Goal: Task Accomplishment & Management: Manage account settings

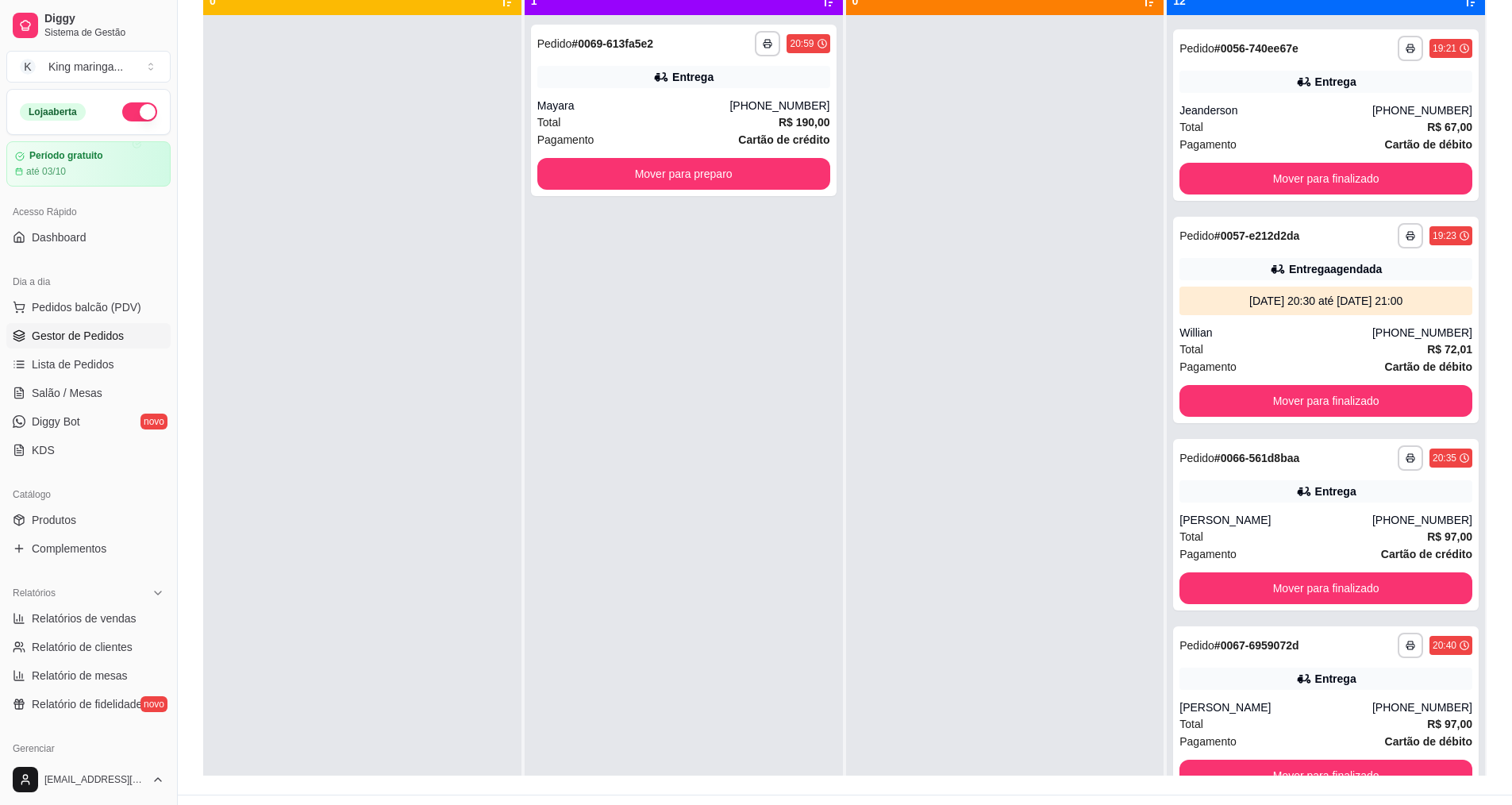
scroll to position [163, 0]
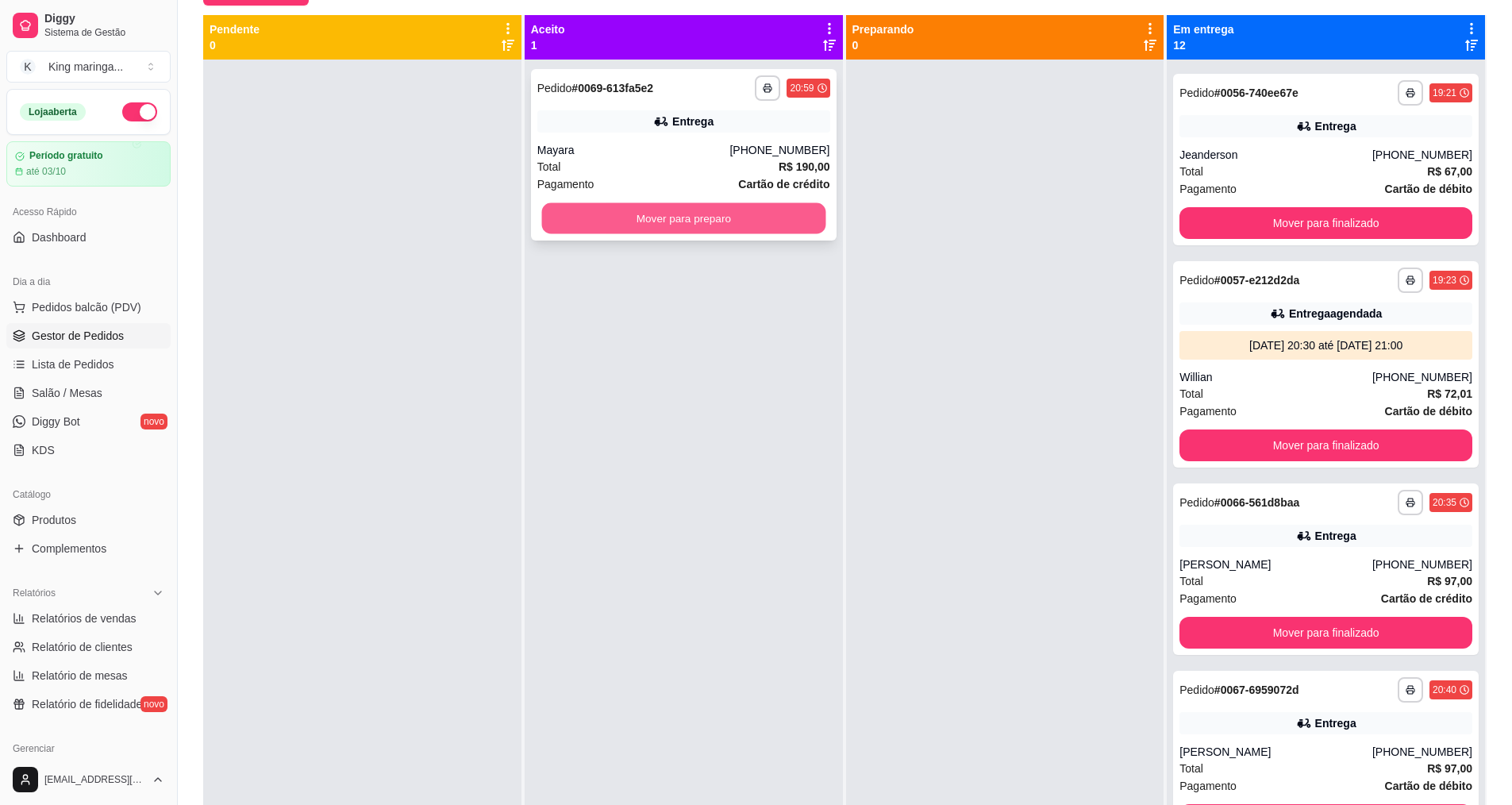
click at [711, 221] on button "Mover para preparo" at bounding box center [683, 219] width 284 height 31
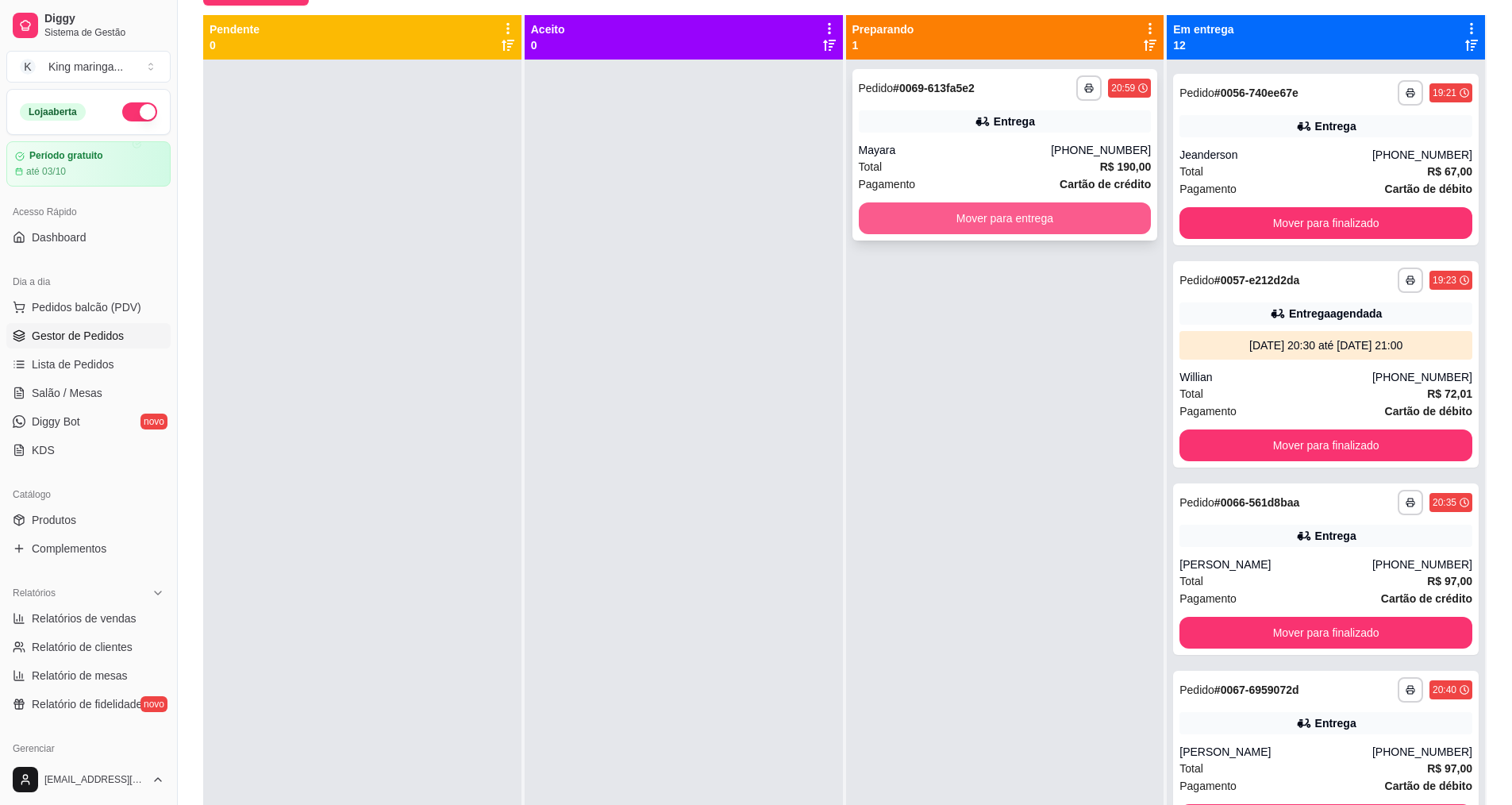
click at [976, 216] on button "Mover para entrega" at bounding box center [1005, 218] width 293 height 32
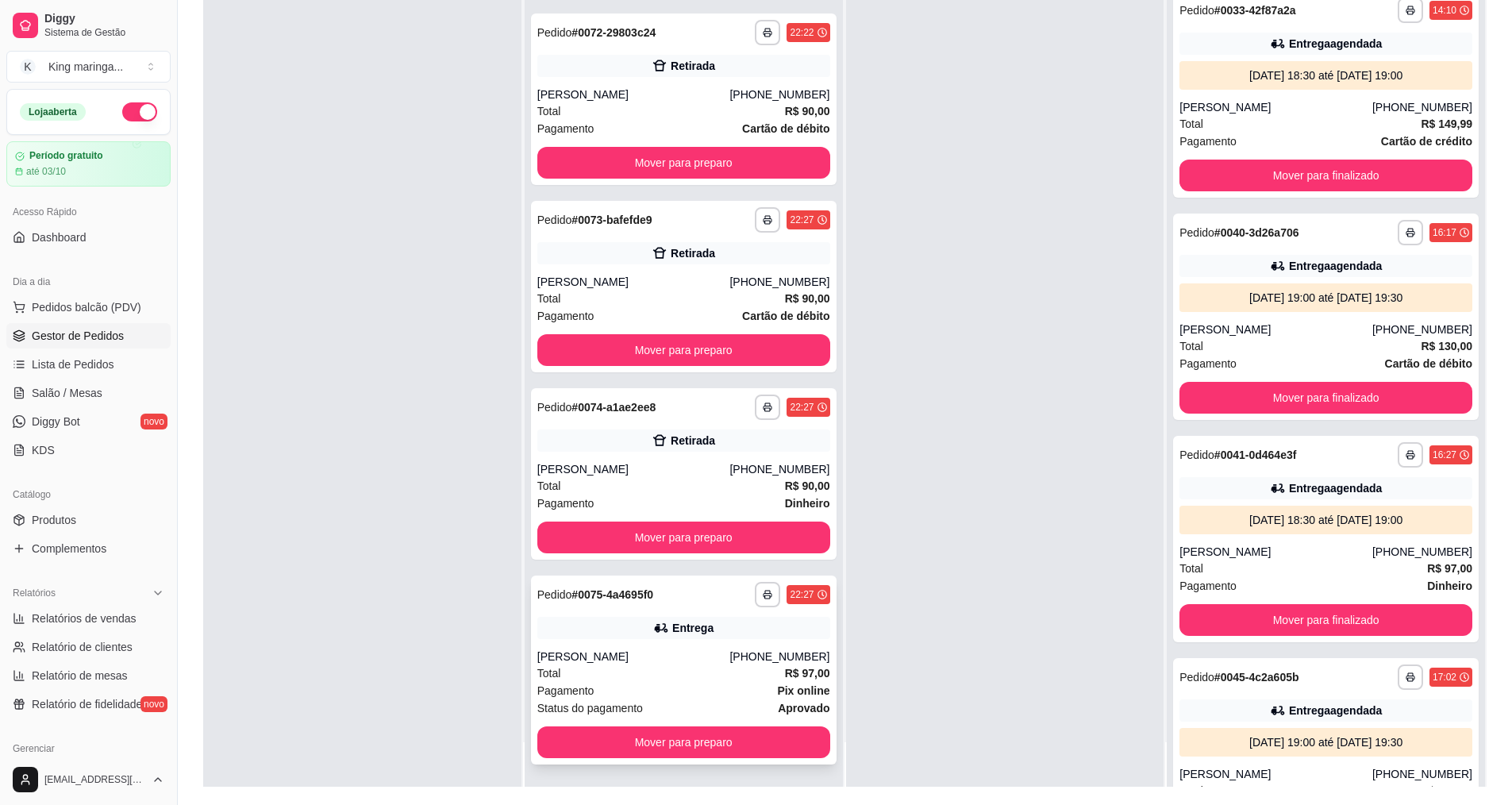
scroll to position [242, 0]
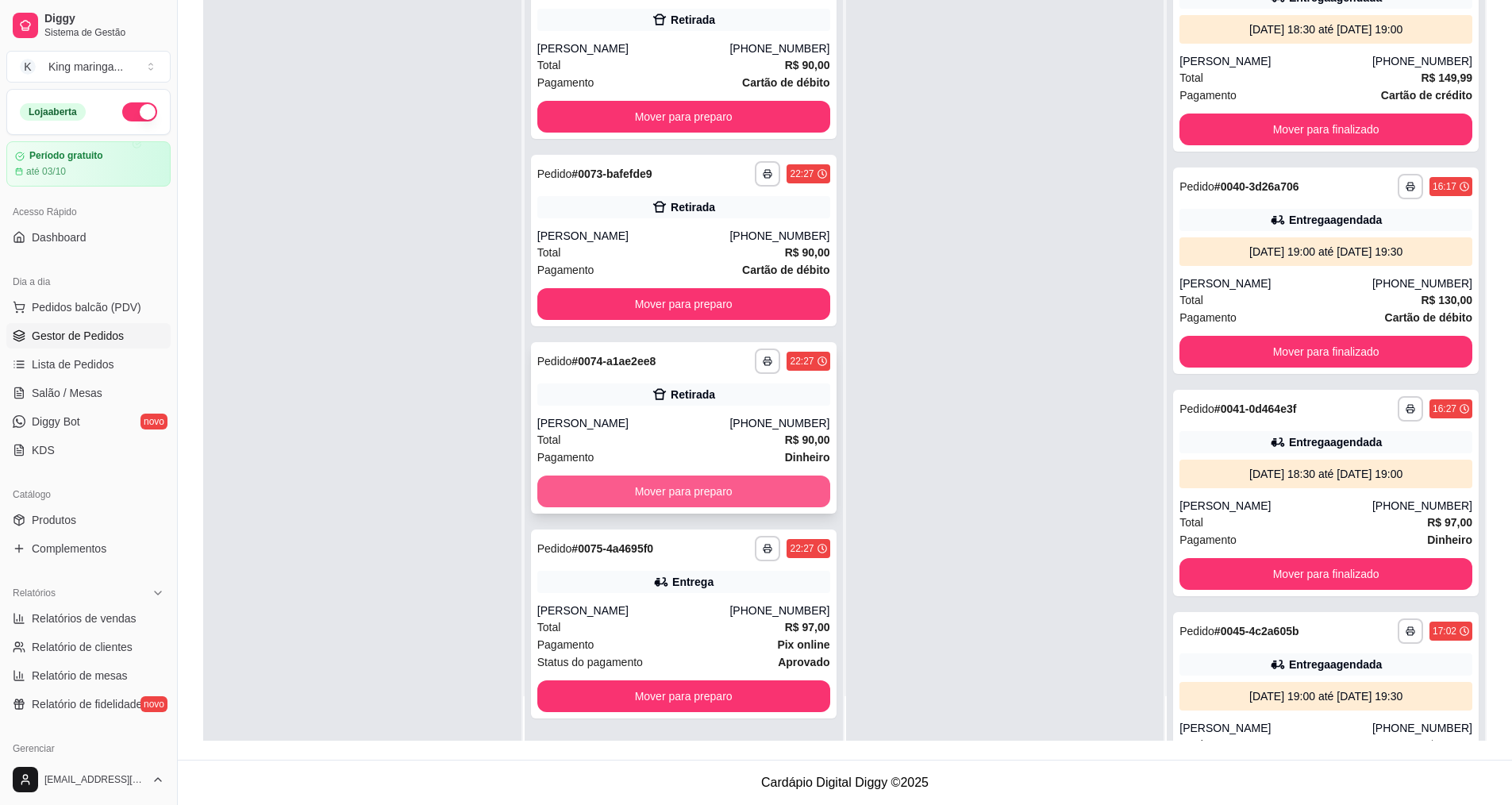
click at [689, 489] on button "Mover para preparo" at bounding box center [684, 491] width 293 height 32
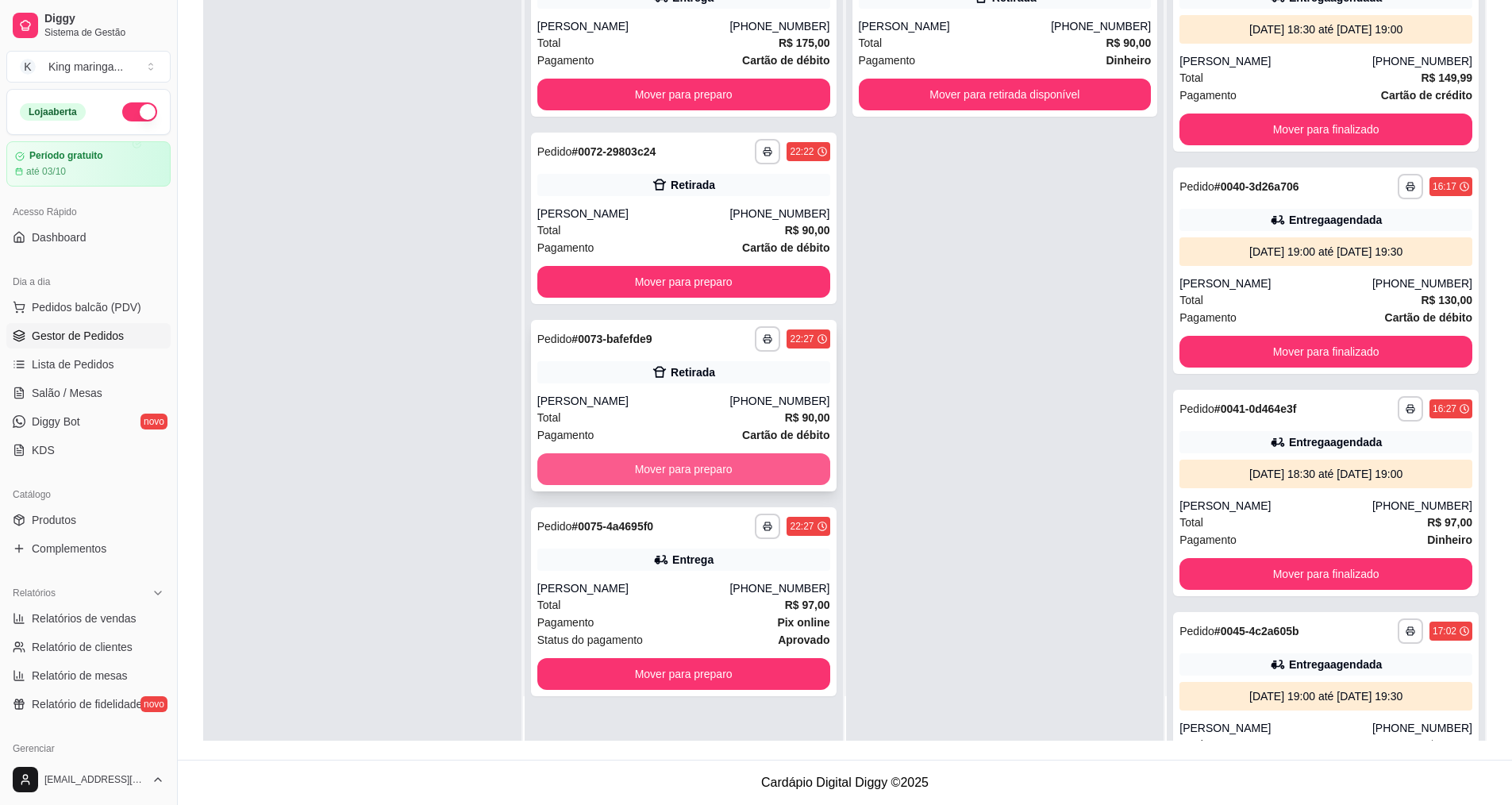
click at [682, 466] on button "Mover para preparo" at bounding box center [684, 469] width 293 height 32
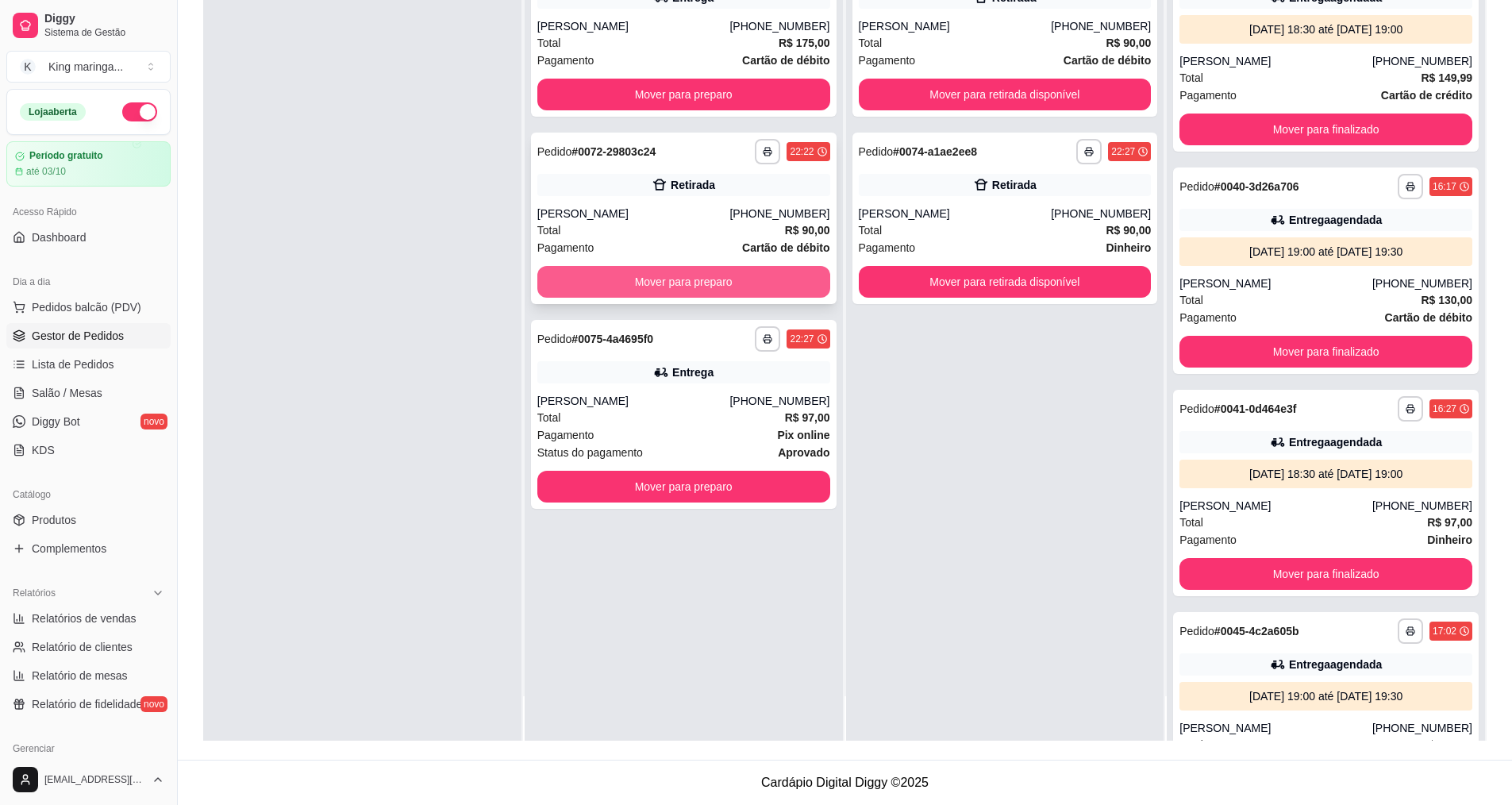
click at [715, 283] on button "Mover para preparo" at bounding box center [684, 282] width 293 height 32
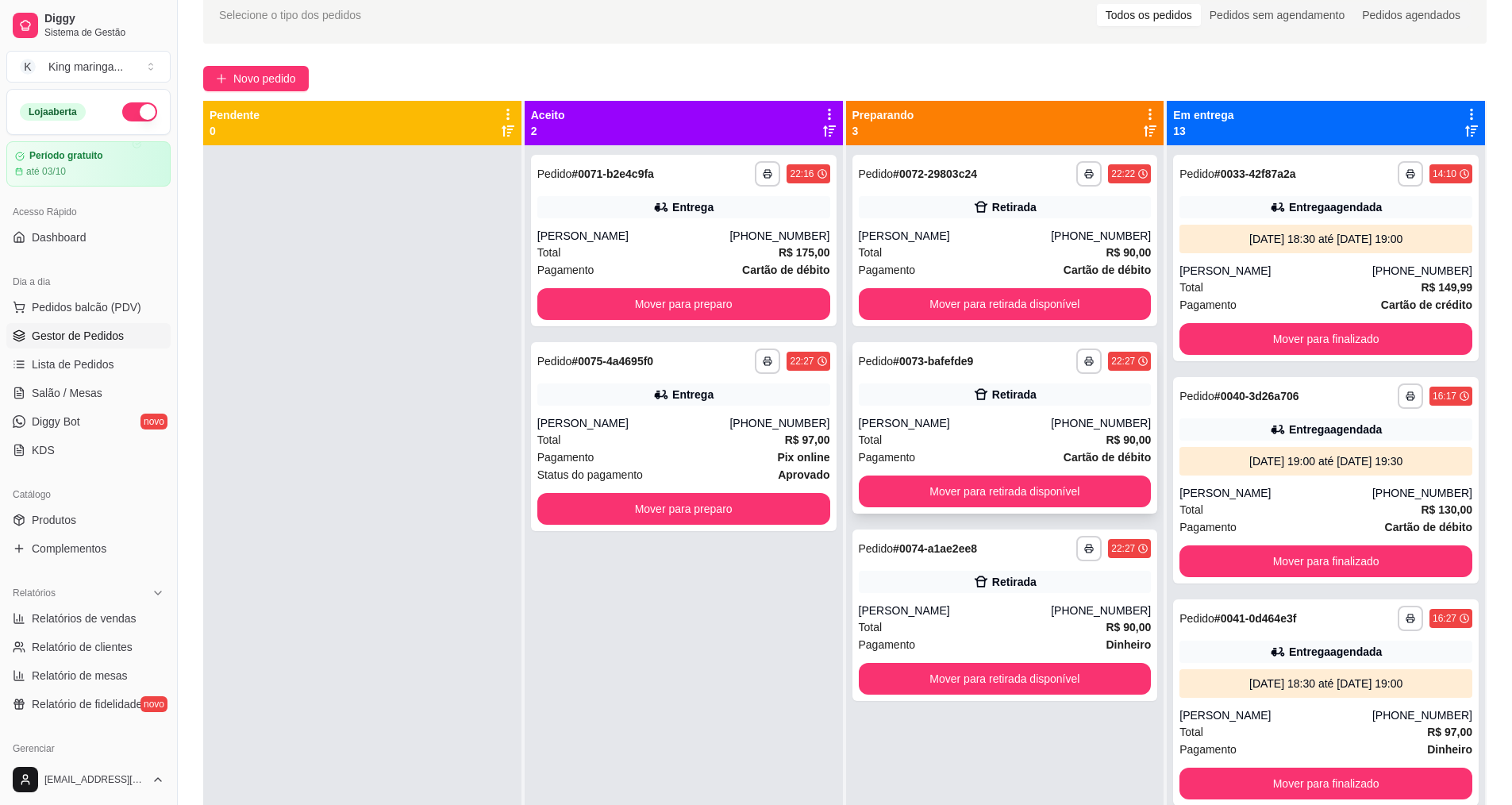
scroll to position [4, 0]
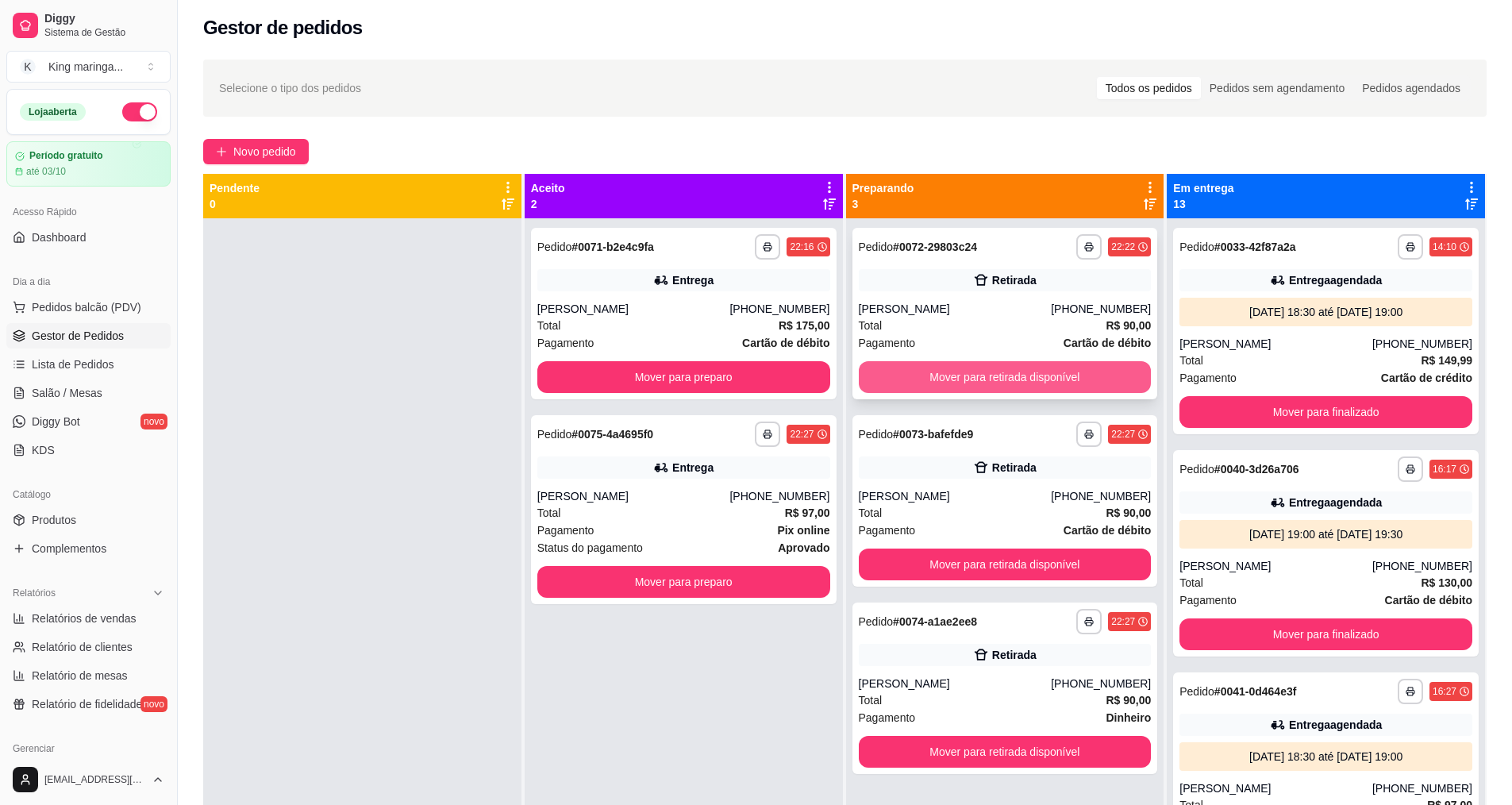
click at [967, 369] on button "Mover para retirada disponível" at bounding box center [1005, 377] width 293 height 32
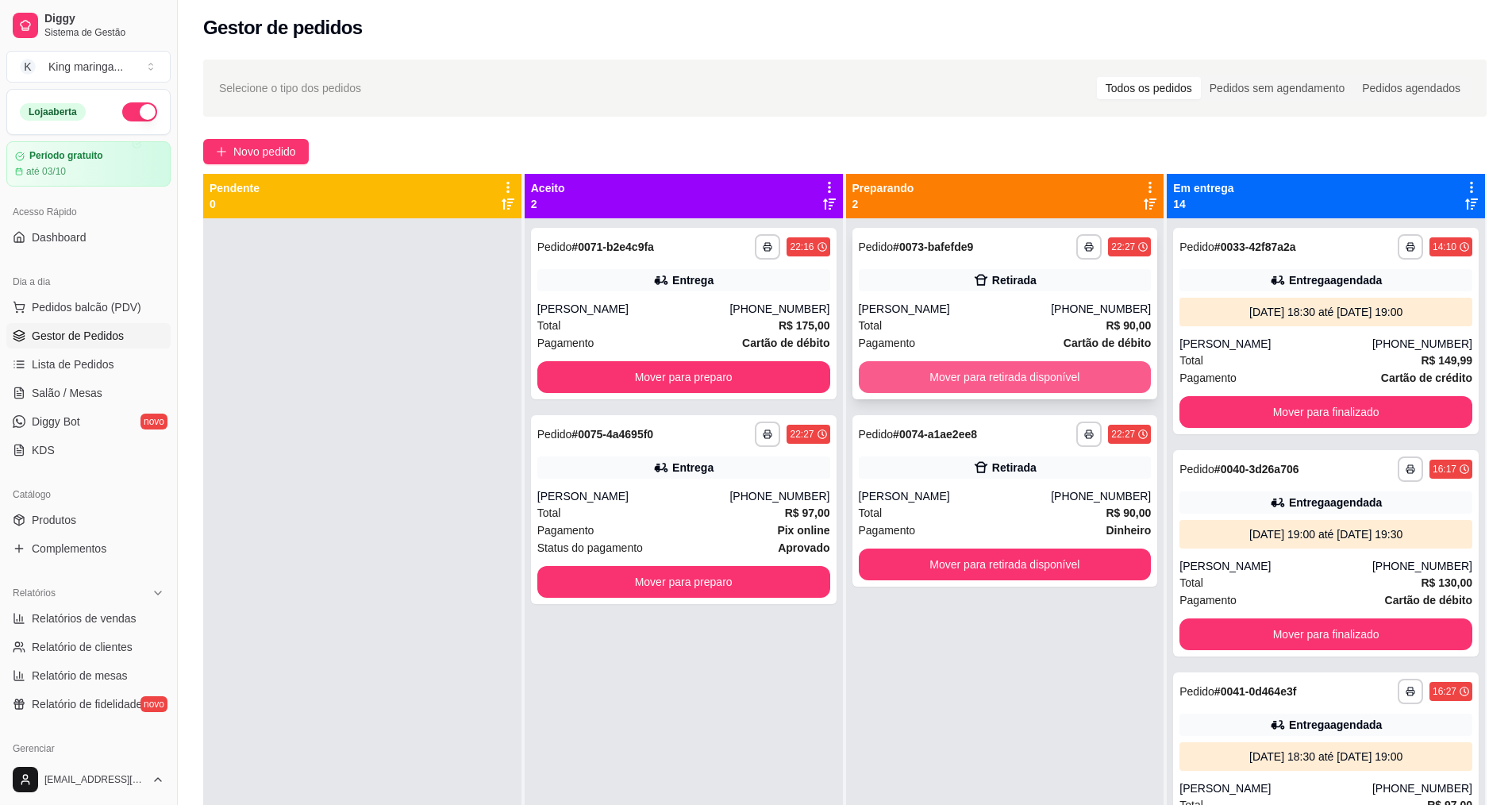
click at [969, 380] on button "Mover para retirada disponível" at bounding box center [1005, 377] width 293 height 32
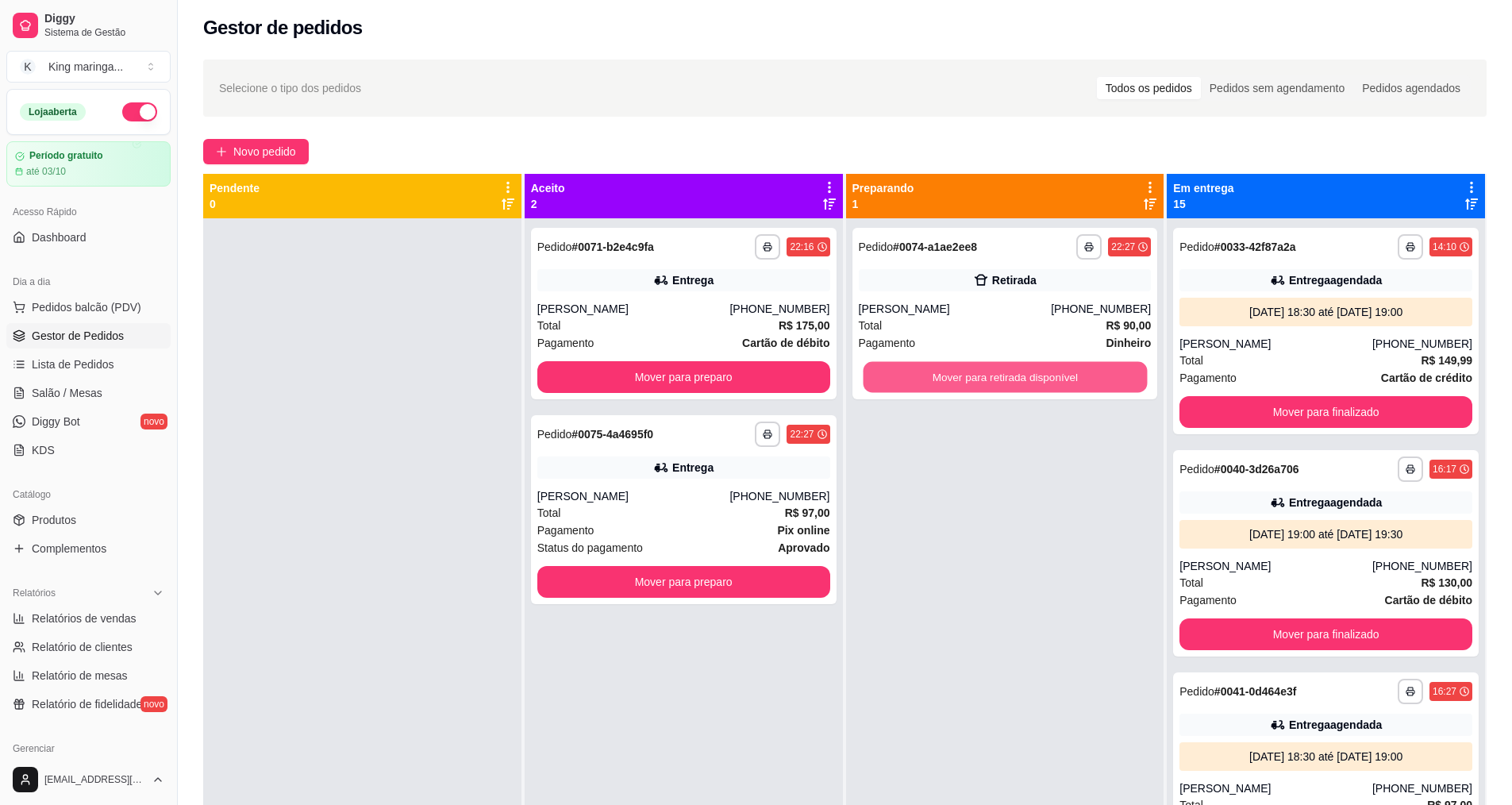
click at [969, 380] on button "Mover para retirada disponível" at bounding box center [1004, 377] width 284 height 31
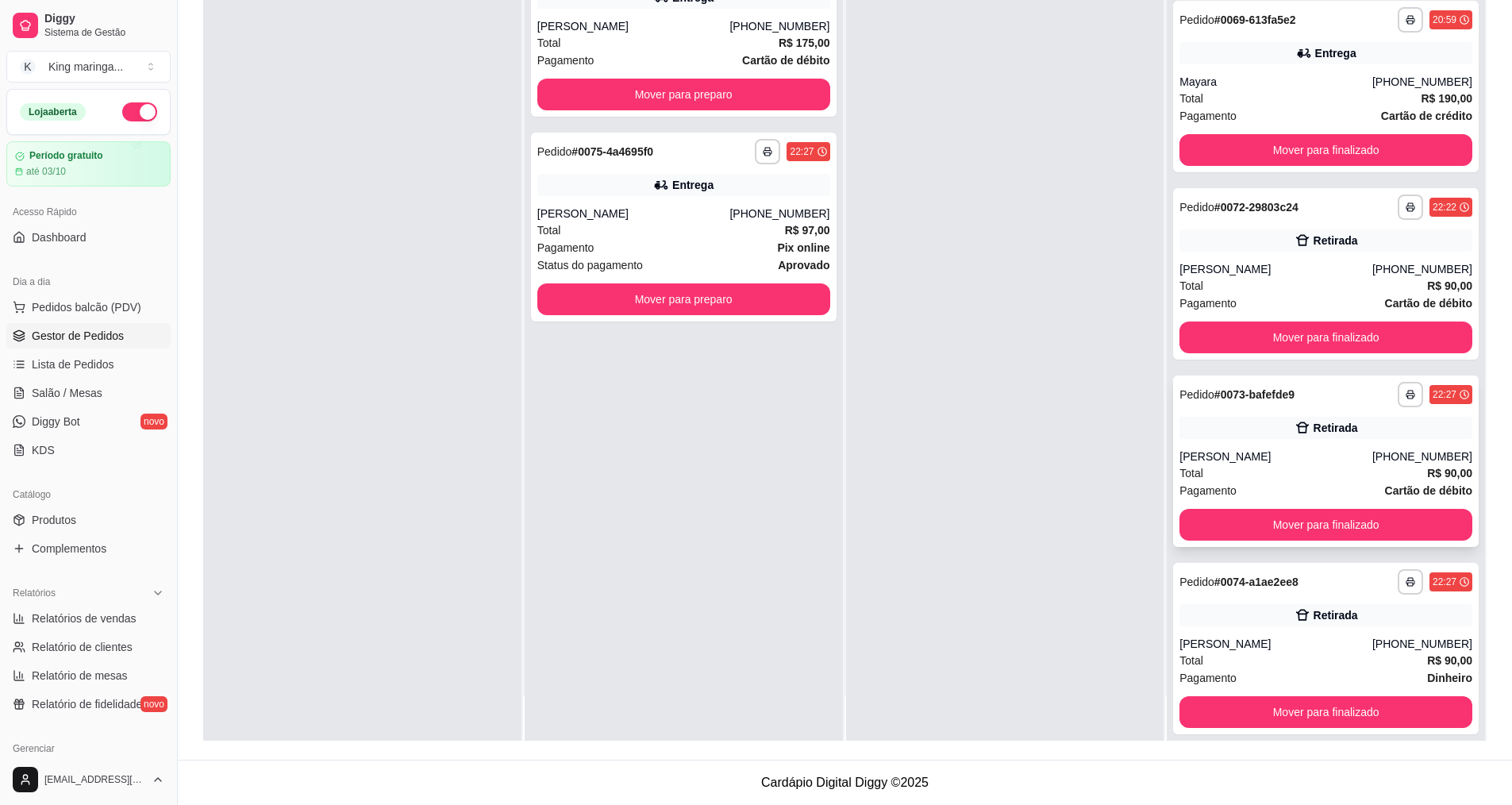
scroll to position [2453, 0]
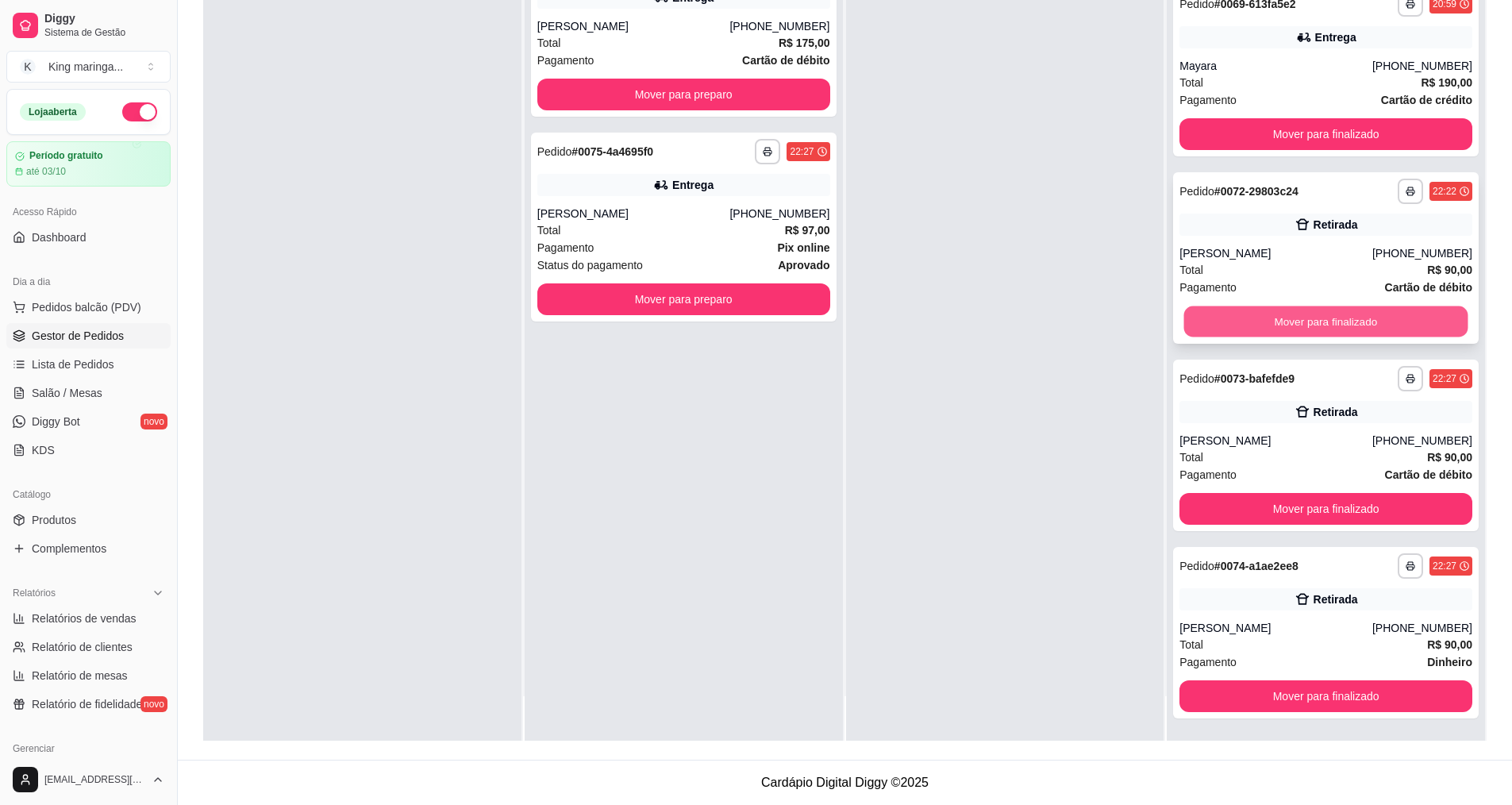
click at [1277, 317] on button "Mover para finalizado" at bounding box center [1326, 322] width 284 height 31
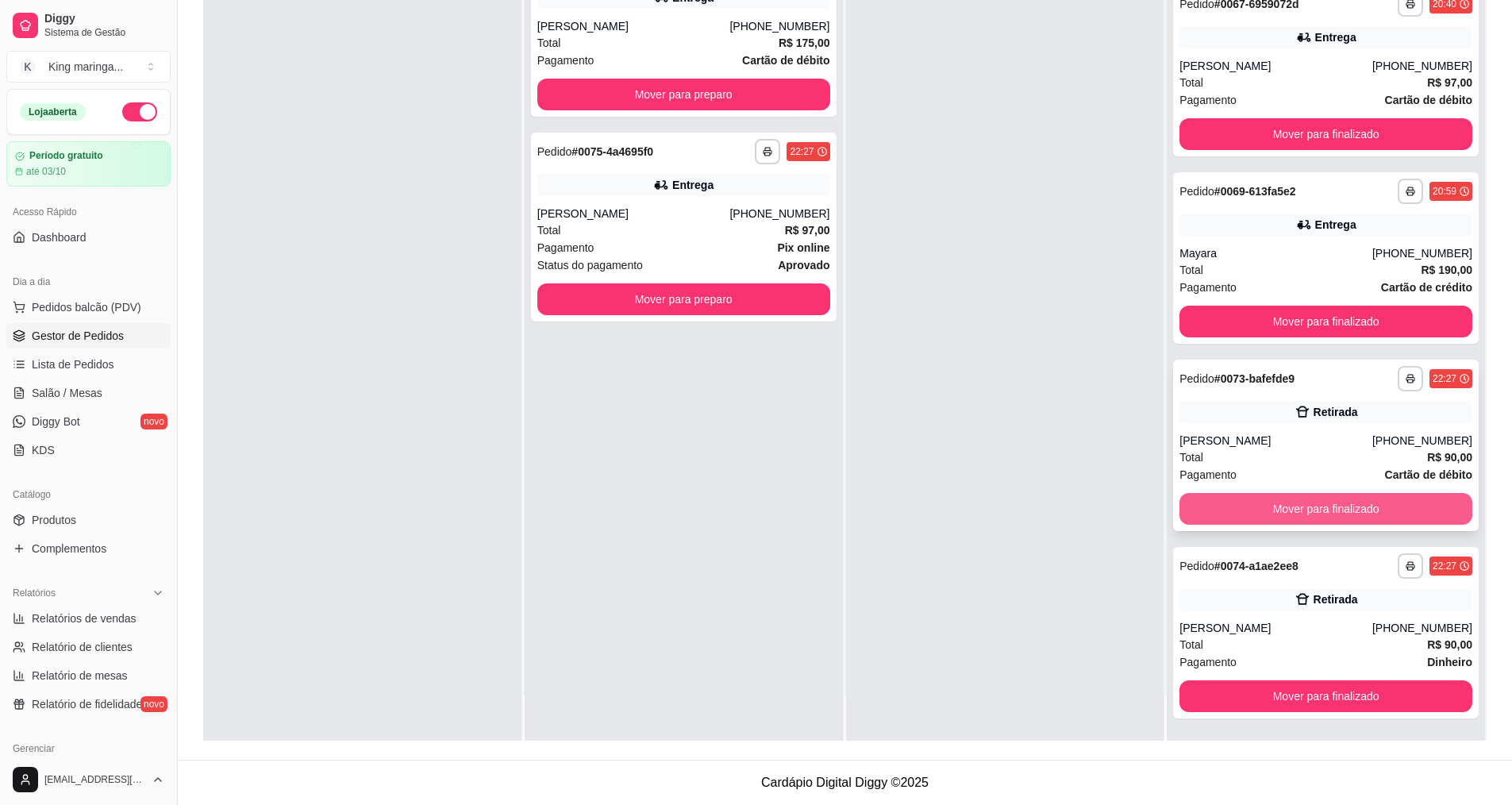
click at [1269, 511] on button "Mover para finalizado" at bounding box center [1327, 508] width 293 height 32
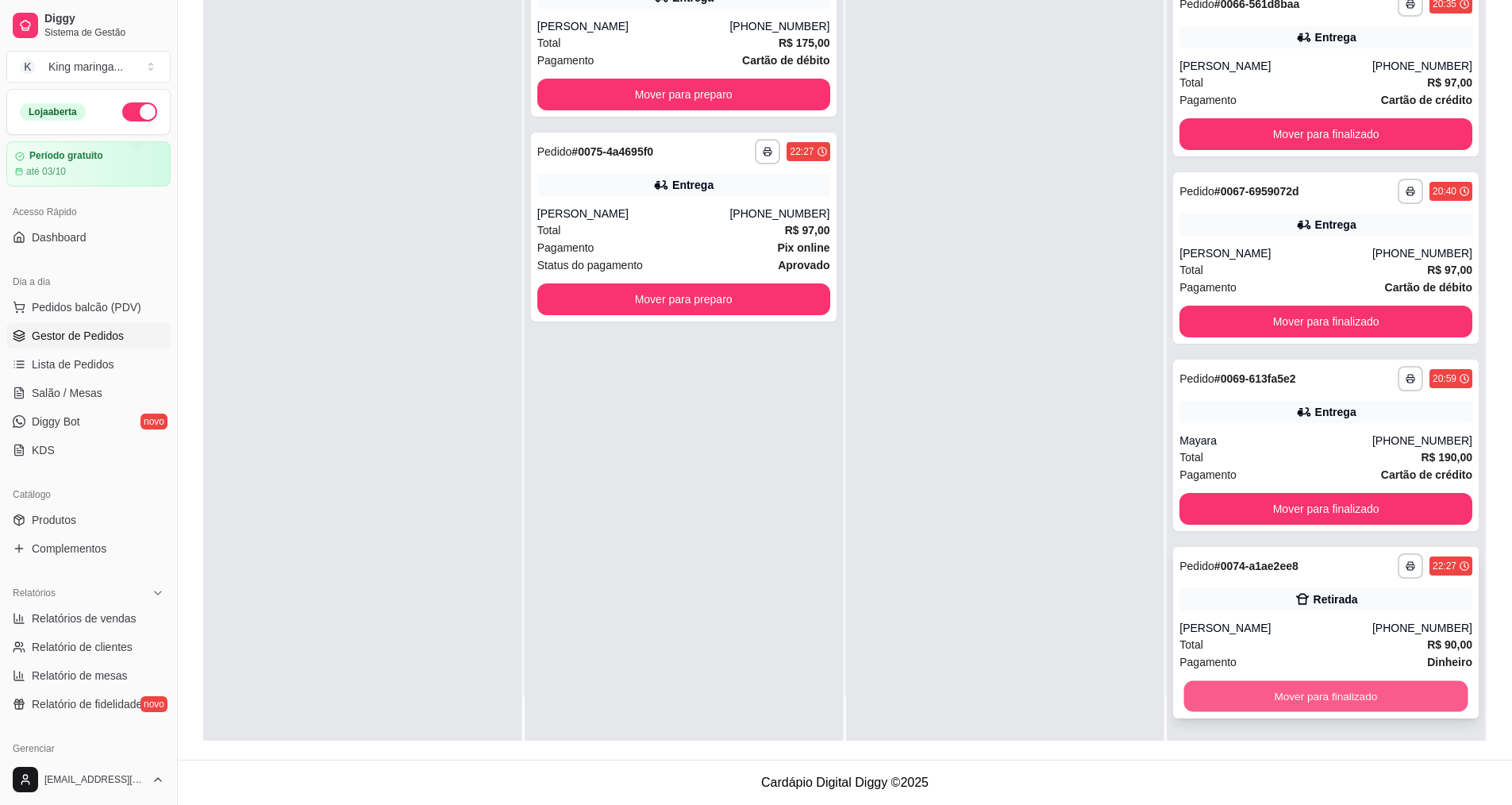
click at [1255, 689] on button "Mover para finalizado" at bounding box center [1326, 697] width 284 height 31
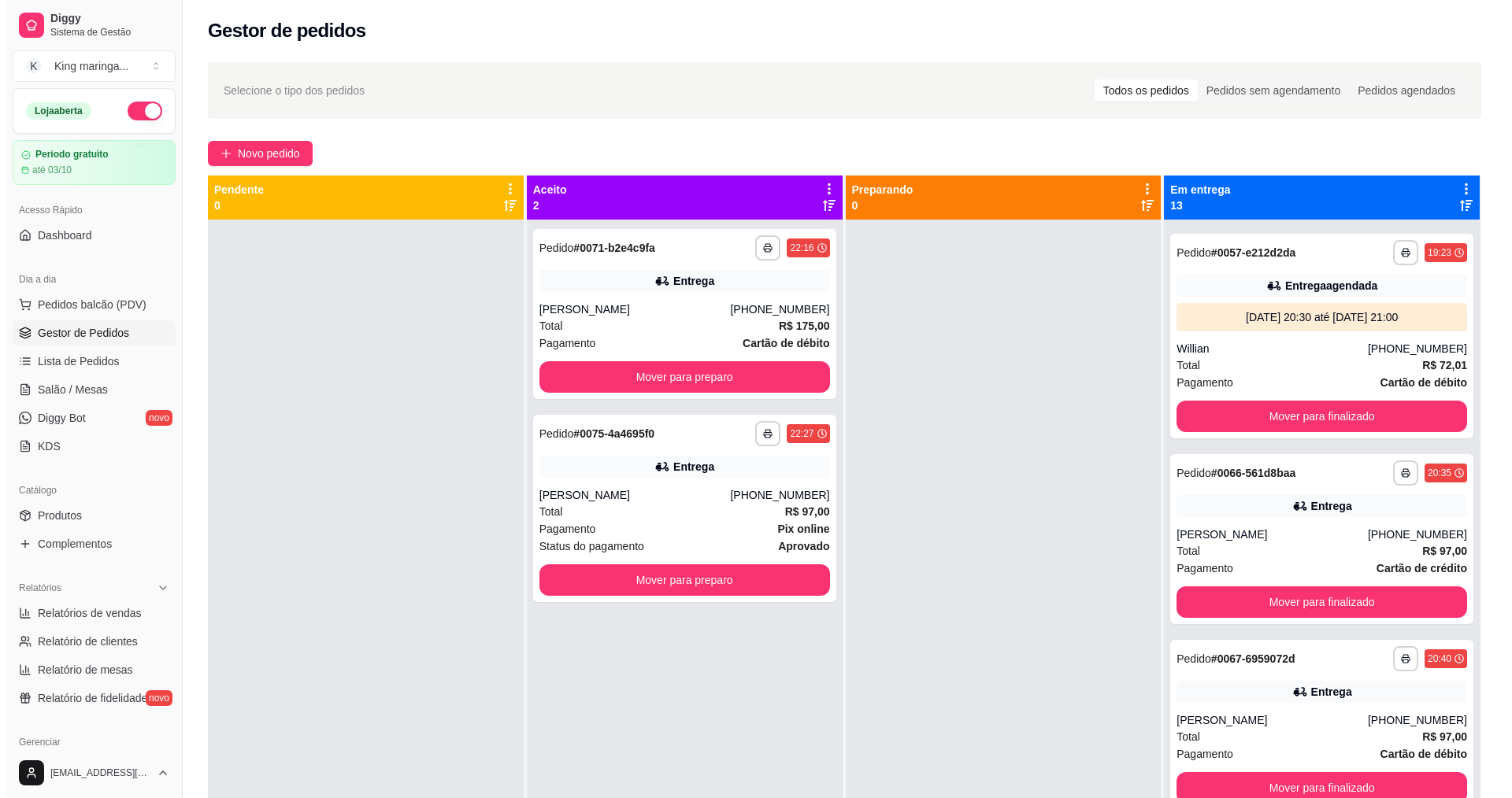
scroll to position [0, 0]
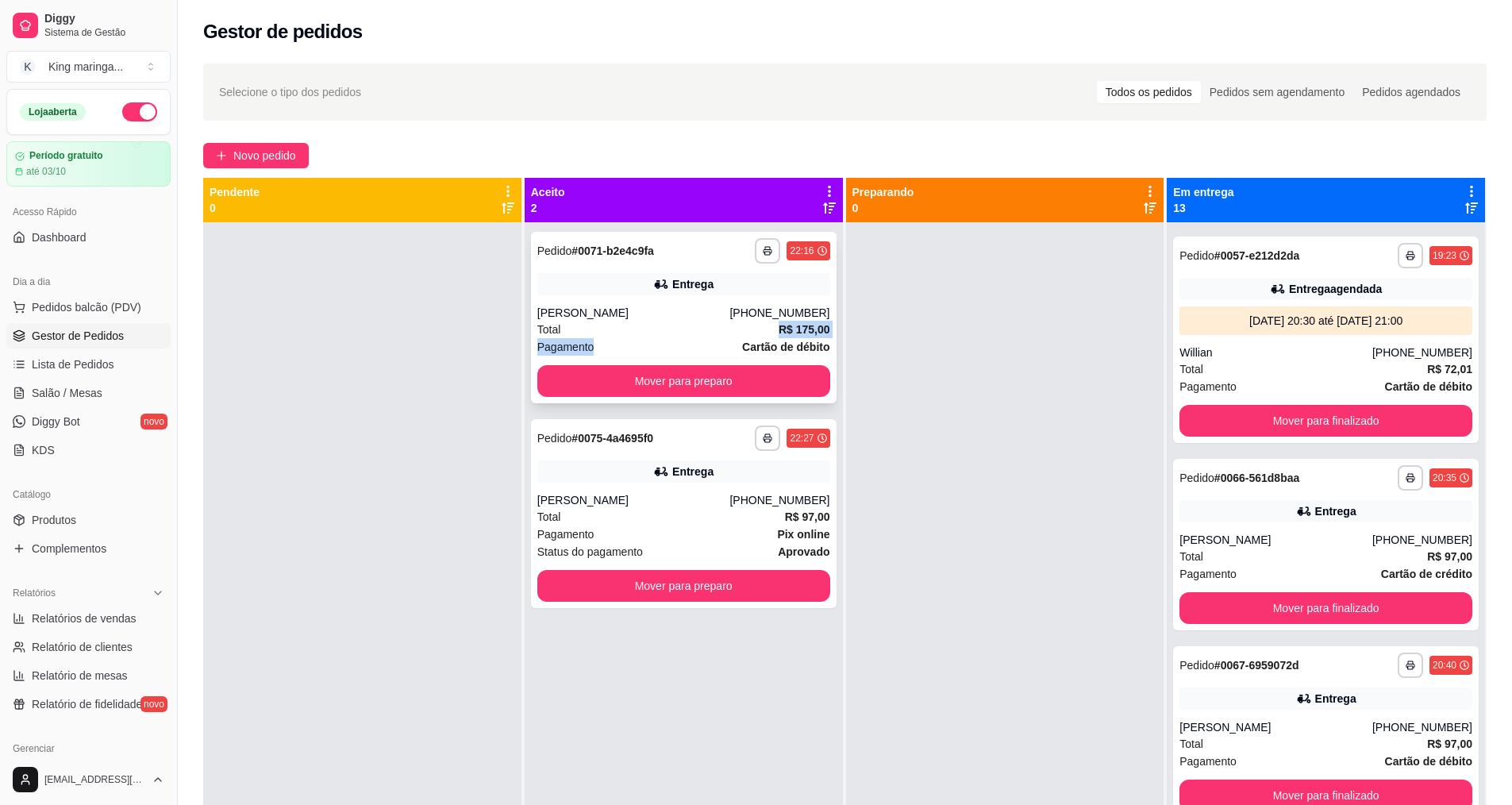
click at [637, 337] on div "**********" at bounding box center [684, 317] width 306 height 171
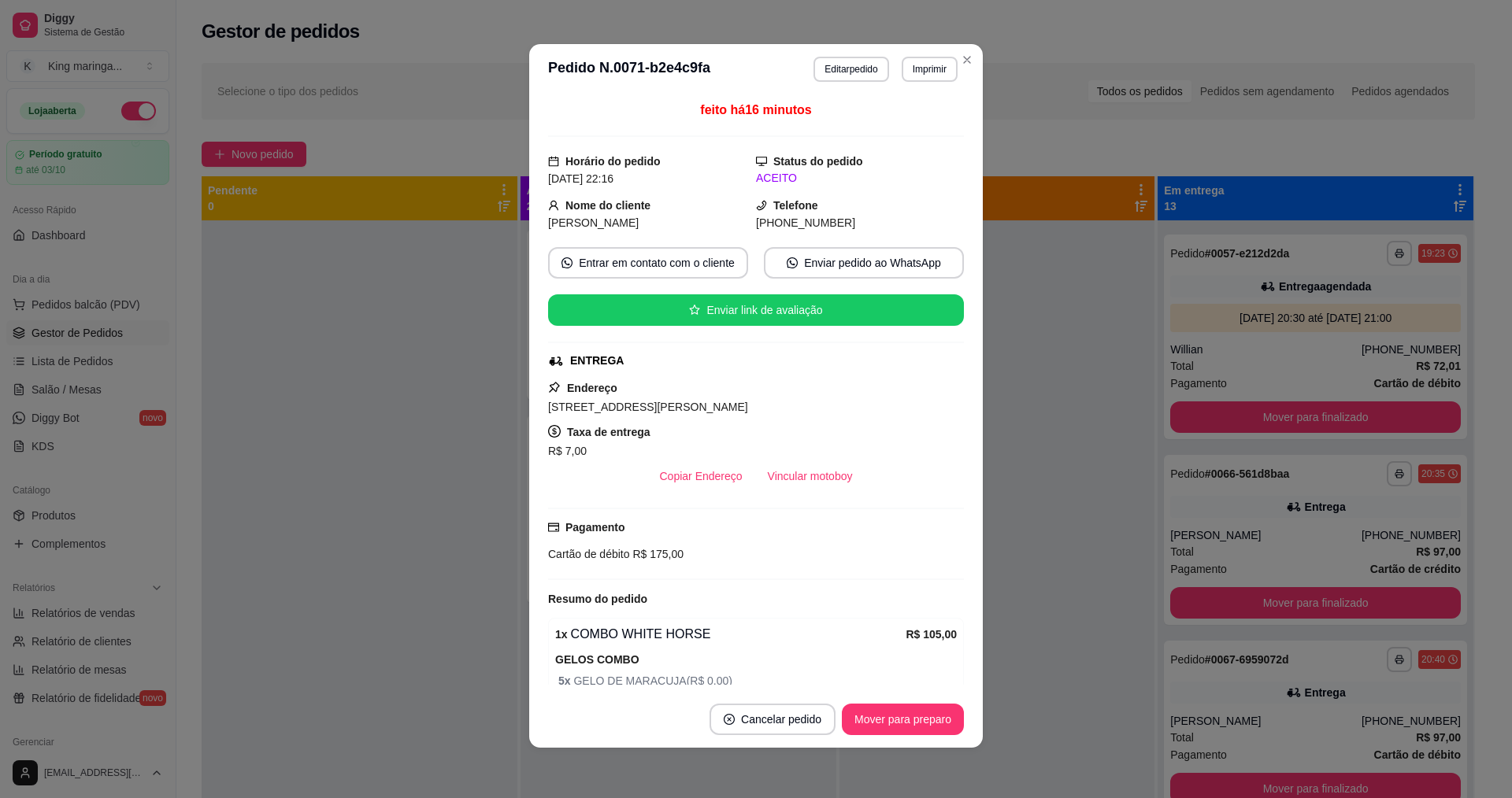
drag, startPoint x: 562, startPoint y: 391, endPoint x: 733, endPoint y: 408, distance: 171.8
click at [733, 408] on div "Endereço [STREET_ADDRESS][PERSON_NAME] R$ 7,00 Copiar Endereço Vincular motoboy" at bounding box center [756, 435] width 416 height 114
click at [767, 421] on div "Endereço [STREET_ADDRESS][PERSON_NAME] R$ 7,00 Copiar Endereço Vincular motoboy" at bounding box center [756, 435] width 416 height 114
click at [620, 400] on span "[STREET_ADDRESS][PERSON_NAME]" at bounding box center [648, 406] width 200 height 12
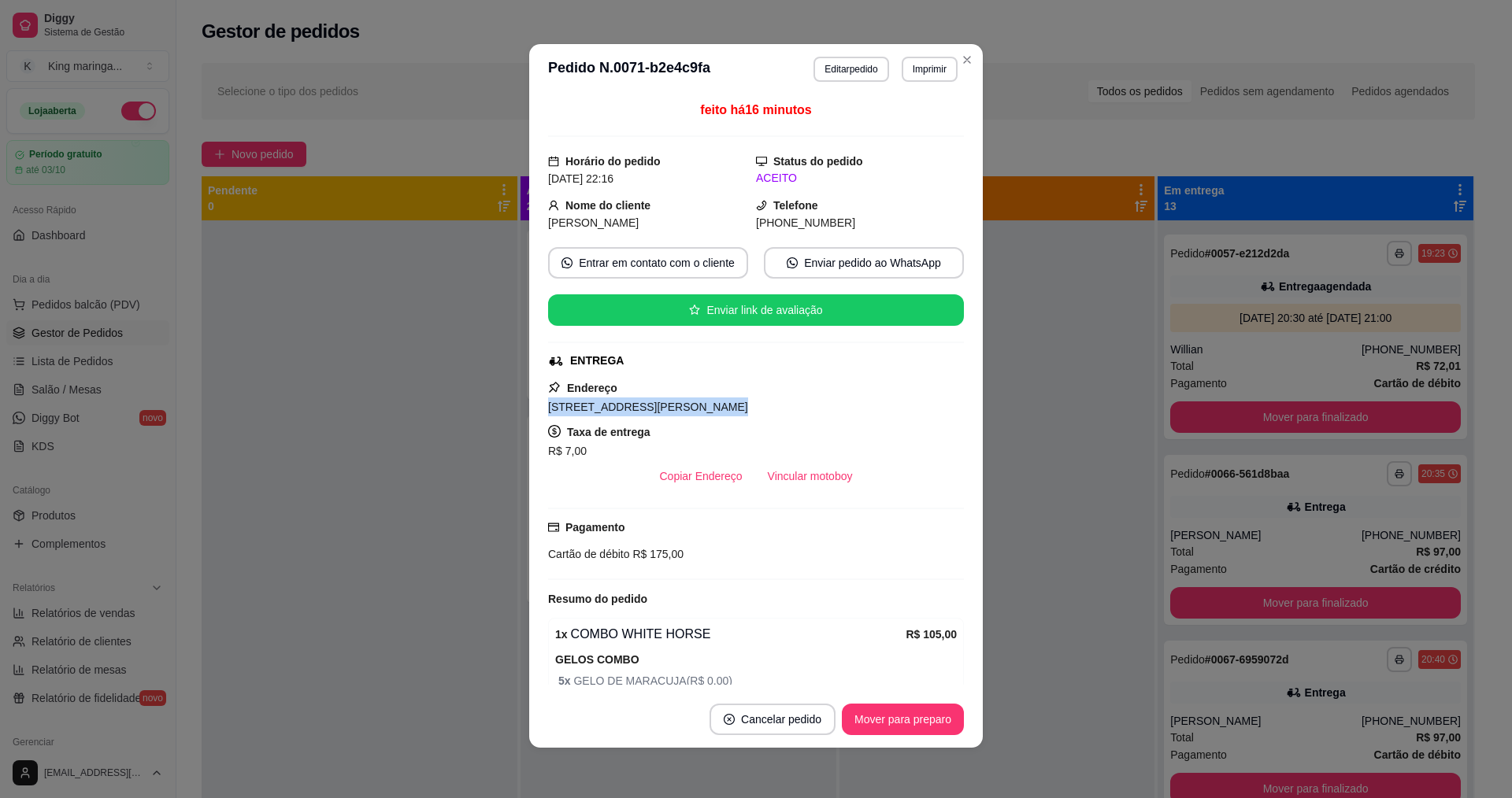
click at [620, 400] on span "[STREET_ADDRESS][PERSON_NAME]" at bounding box center [648, 406] width 200 height 12
copy span "[STREET_ADDRESS][PERSON_NAME]"
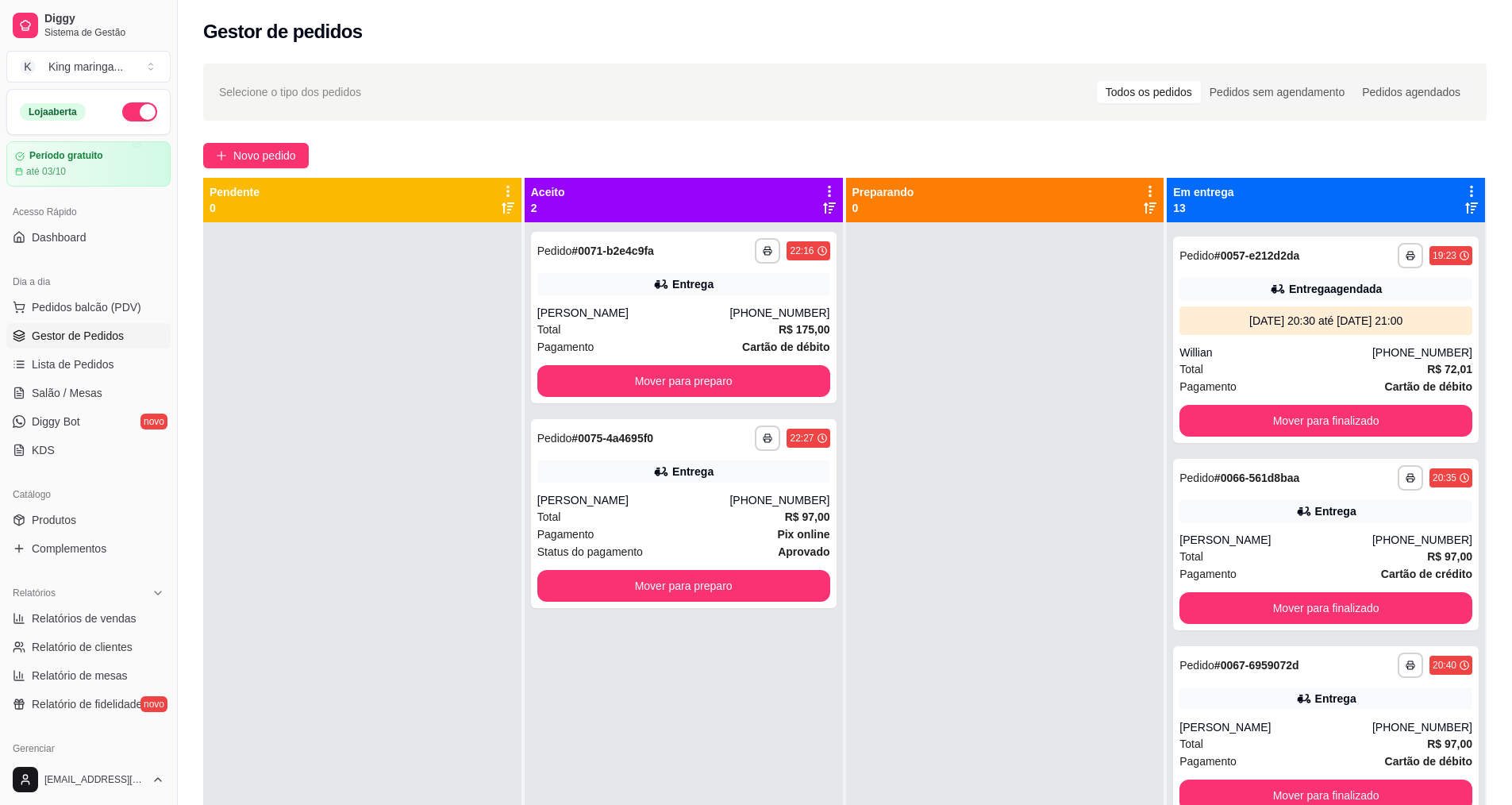
click at [826, 728] on div "**********" at bounding box center [684, 625] width 318 height 805
click at [623, 513] on div "Total R$ 97,00" at bounding box center [684, 517] width 293 height 17
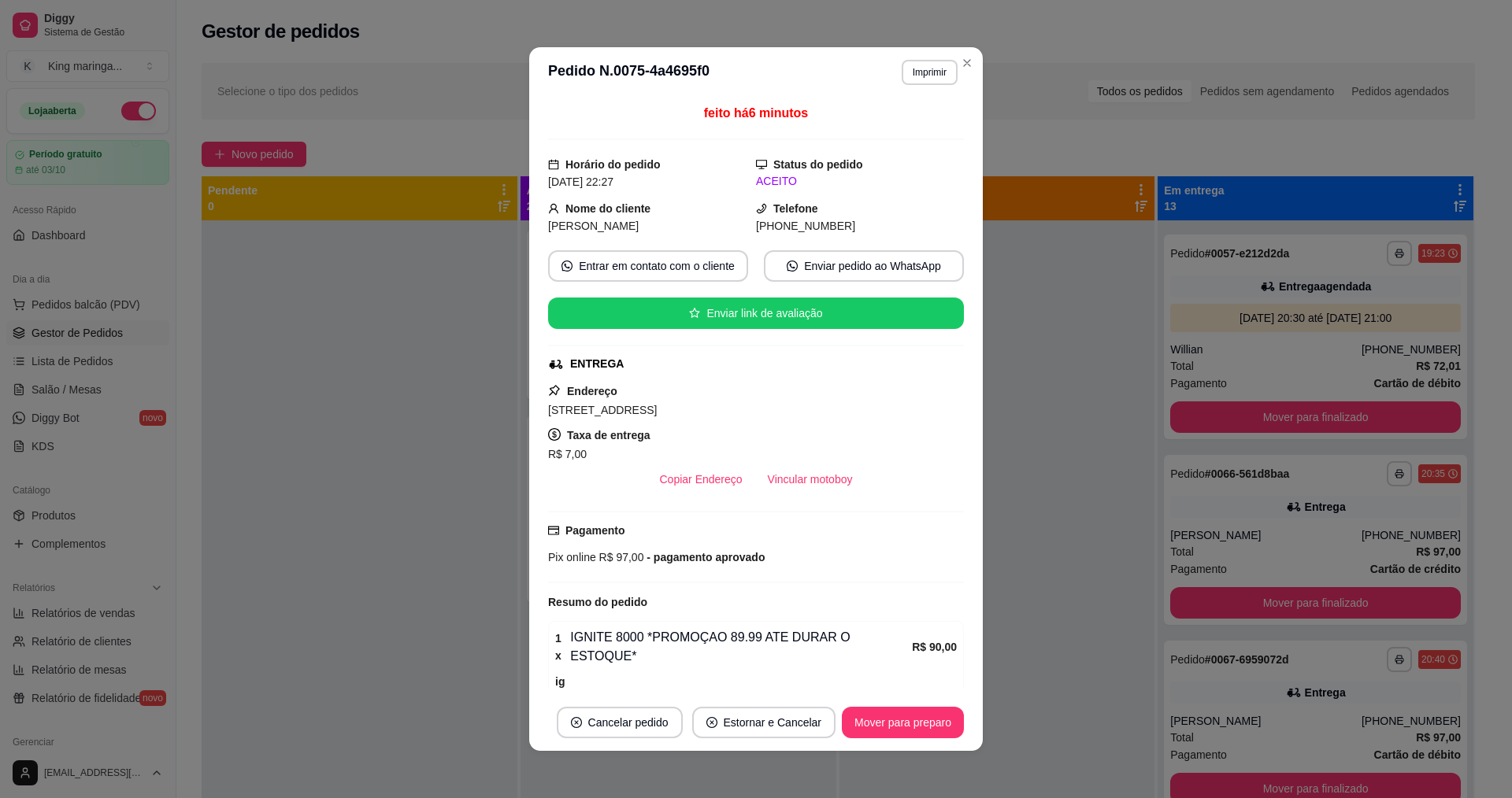
drag, startPoint x: 542, startPoint y: 413, endPoint x: 682, endPoint y: 417, distance: 140.1
click at [682, 417] on div "[STREET_ADDRESS]" at bounding box center [756, 409] width 416 height 19
copy span "[STREET_ADDRESS]"
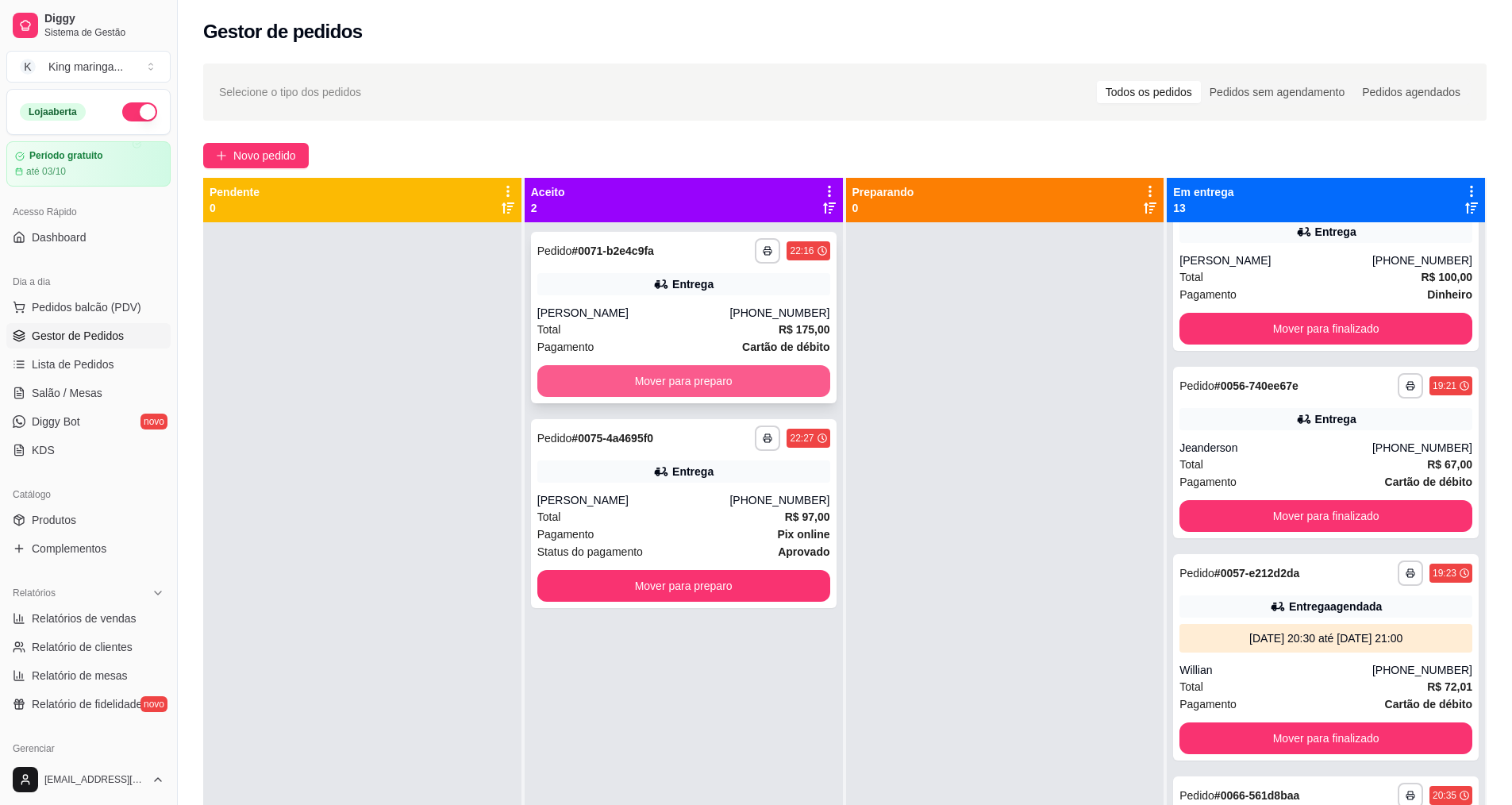
click at [707, 385] on button "Mover para preparo" at bounding box center [684, 381] width 293 height 32
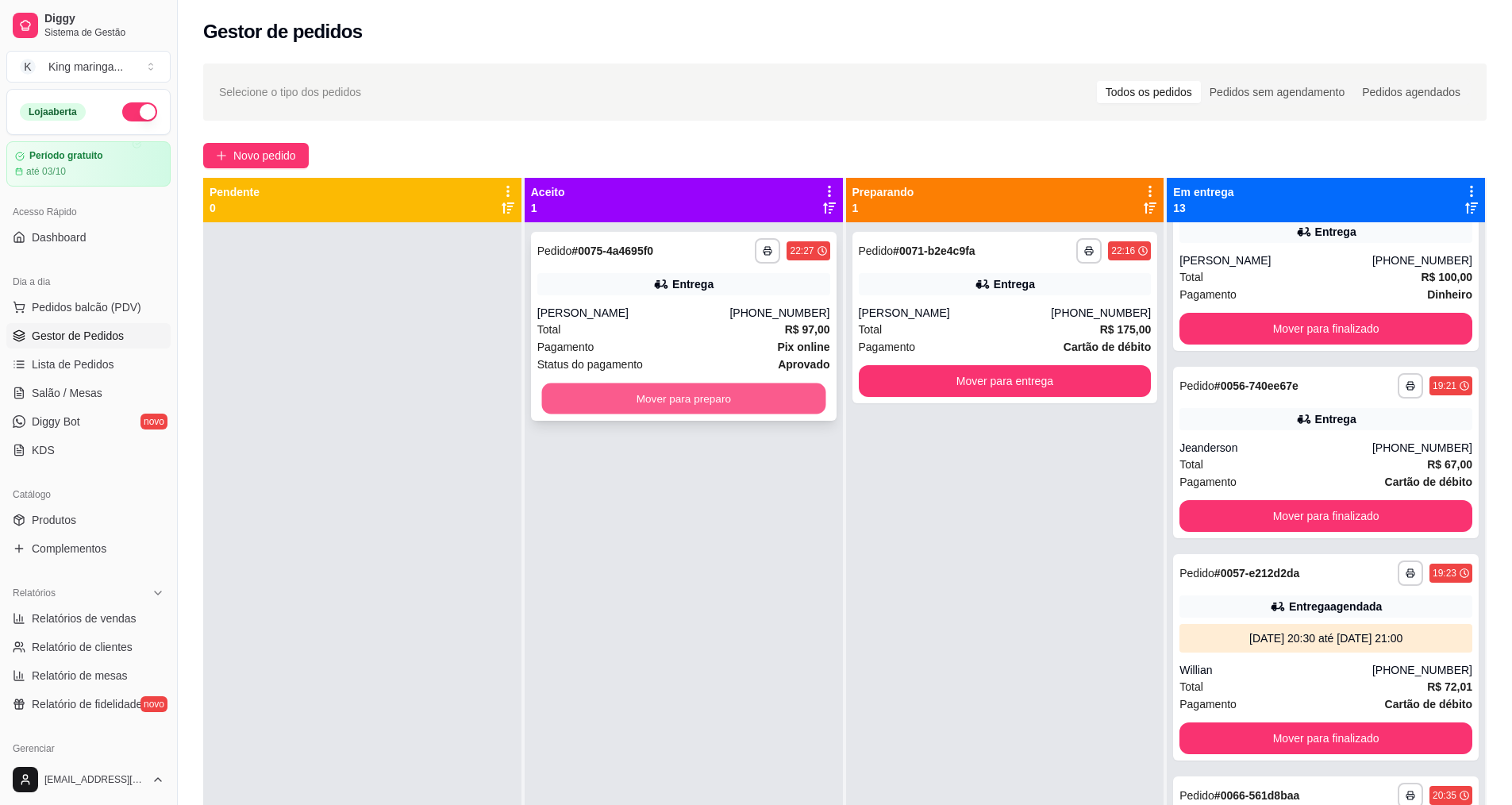
click at [705, 402] on button "Mover para preparo" at bounding box center [683, 399] width 284 height 31
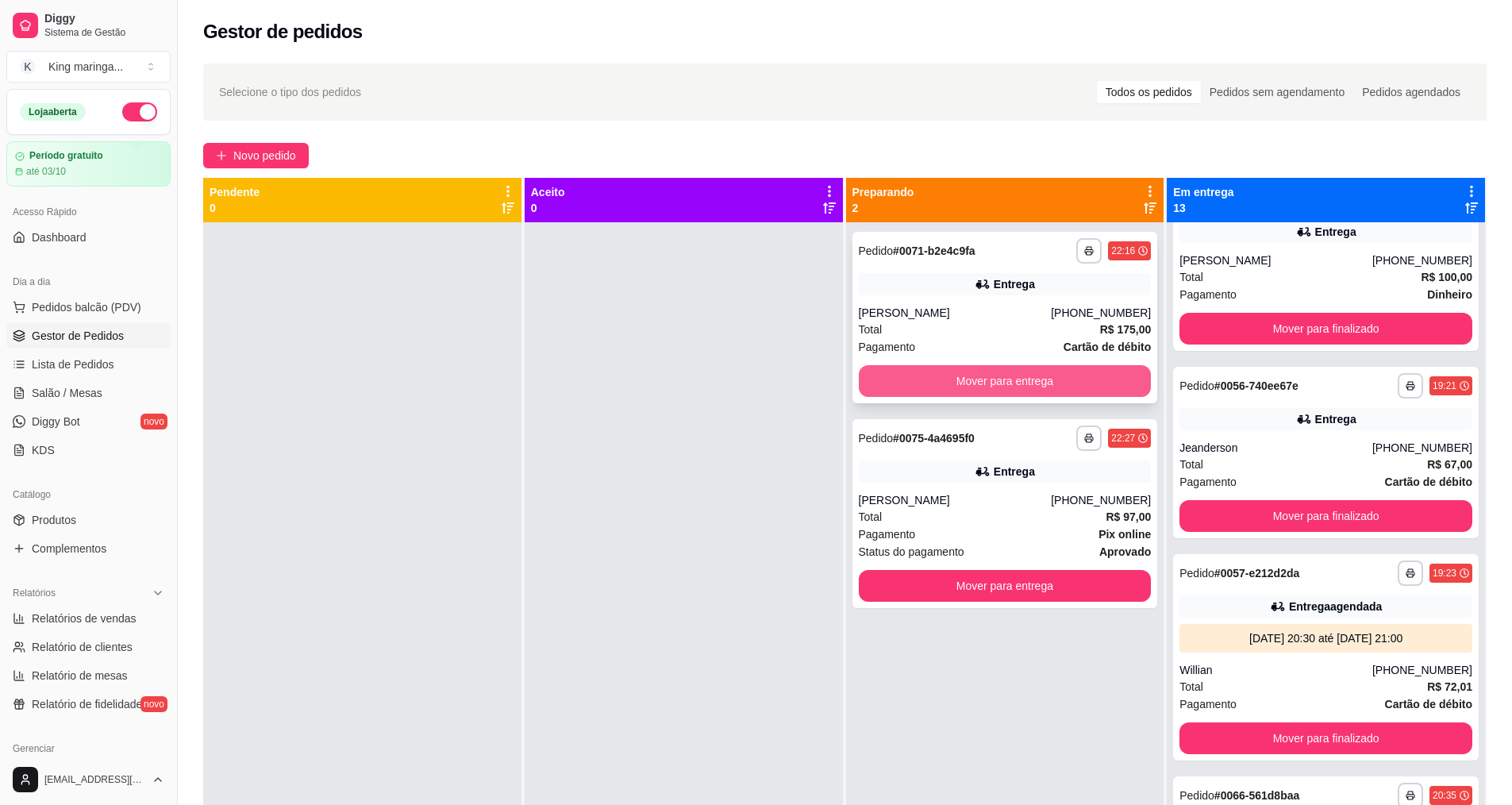
click at [986, 377] on button "Mover para entrega" at bounding box center [1005, 381] width 293 height 32
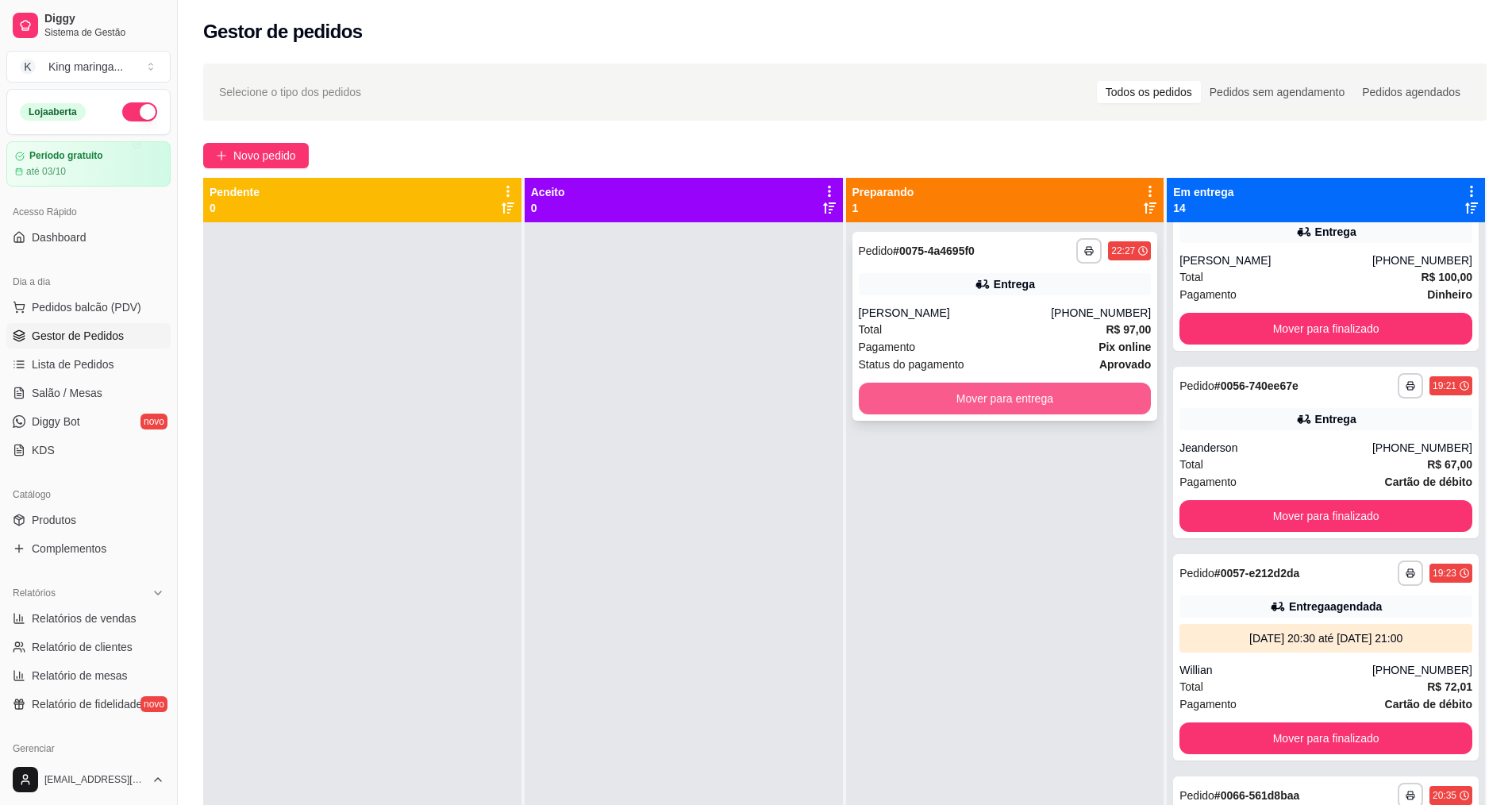
click at [979, 404] on button "Mover para entrega" at bounding box center [1005, 398] width 293 height 32
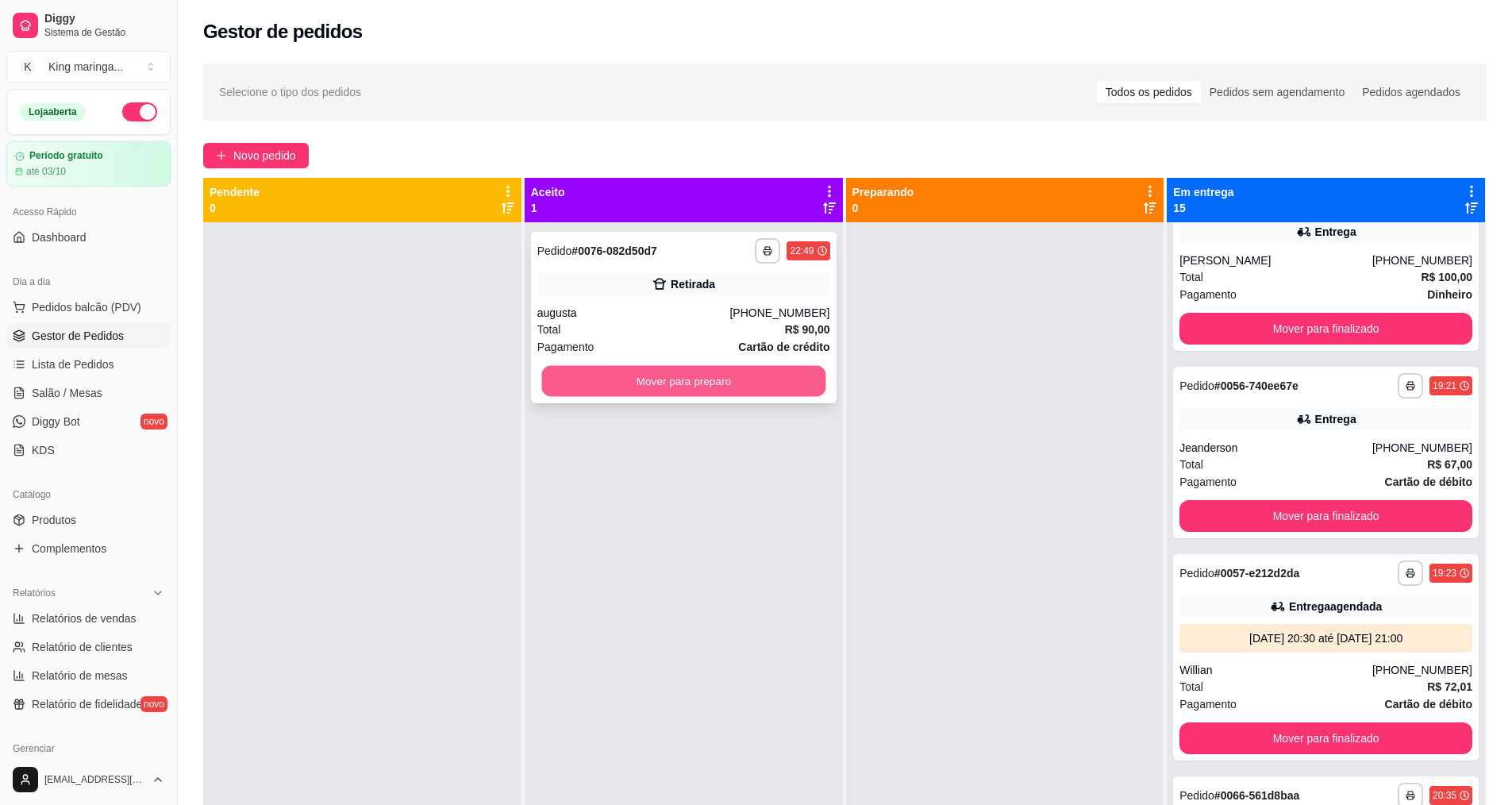
click at [676, 383] on button "Mover para preparo" at bounding box center [683, 381] width 284 height 31
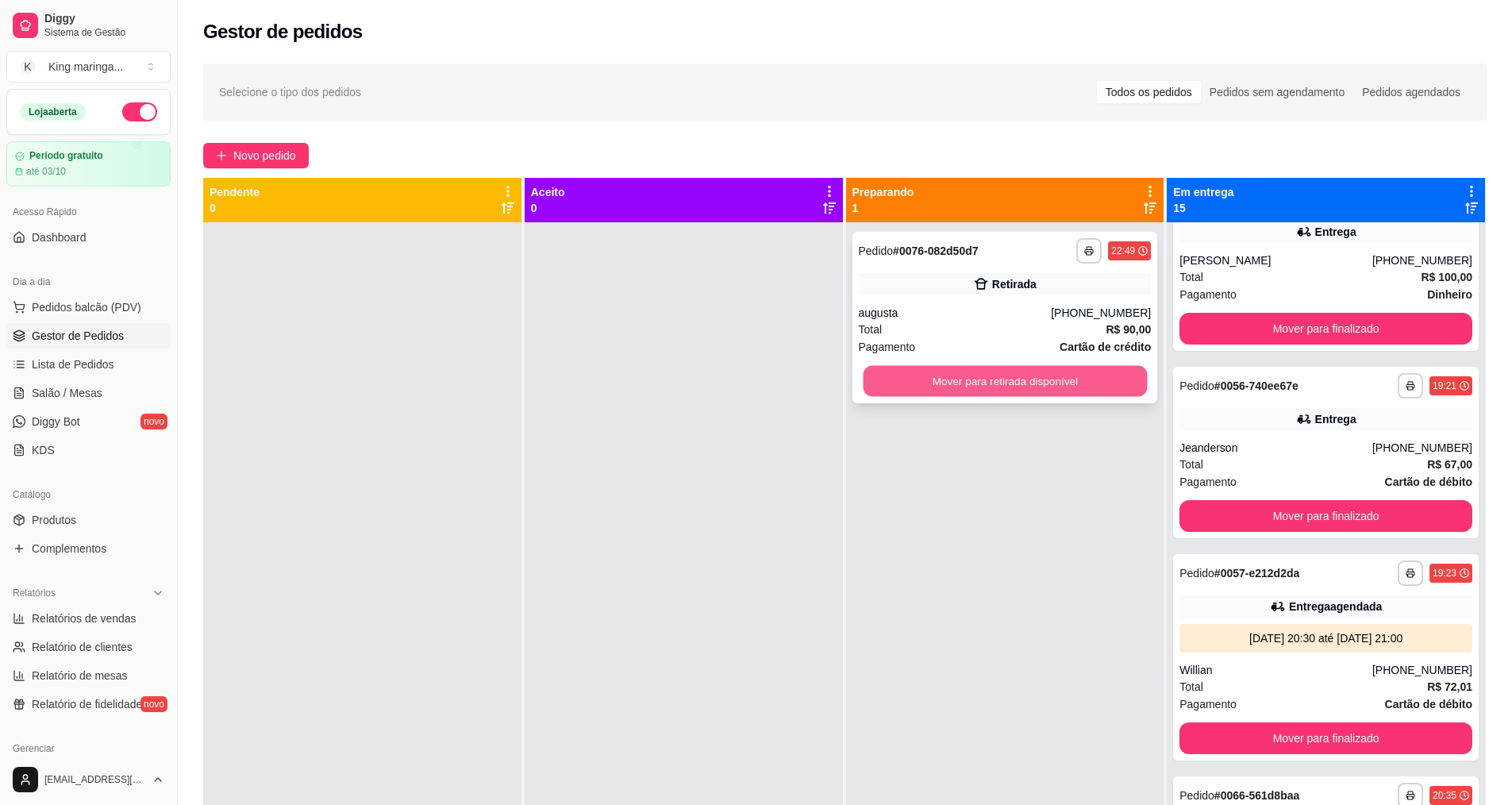
click at [1082, 390] on button "Mover para retirada disponível" at bounding box center [1004, 381] width 284 height 31
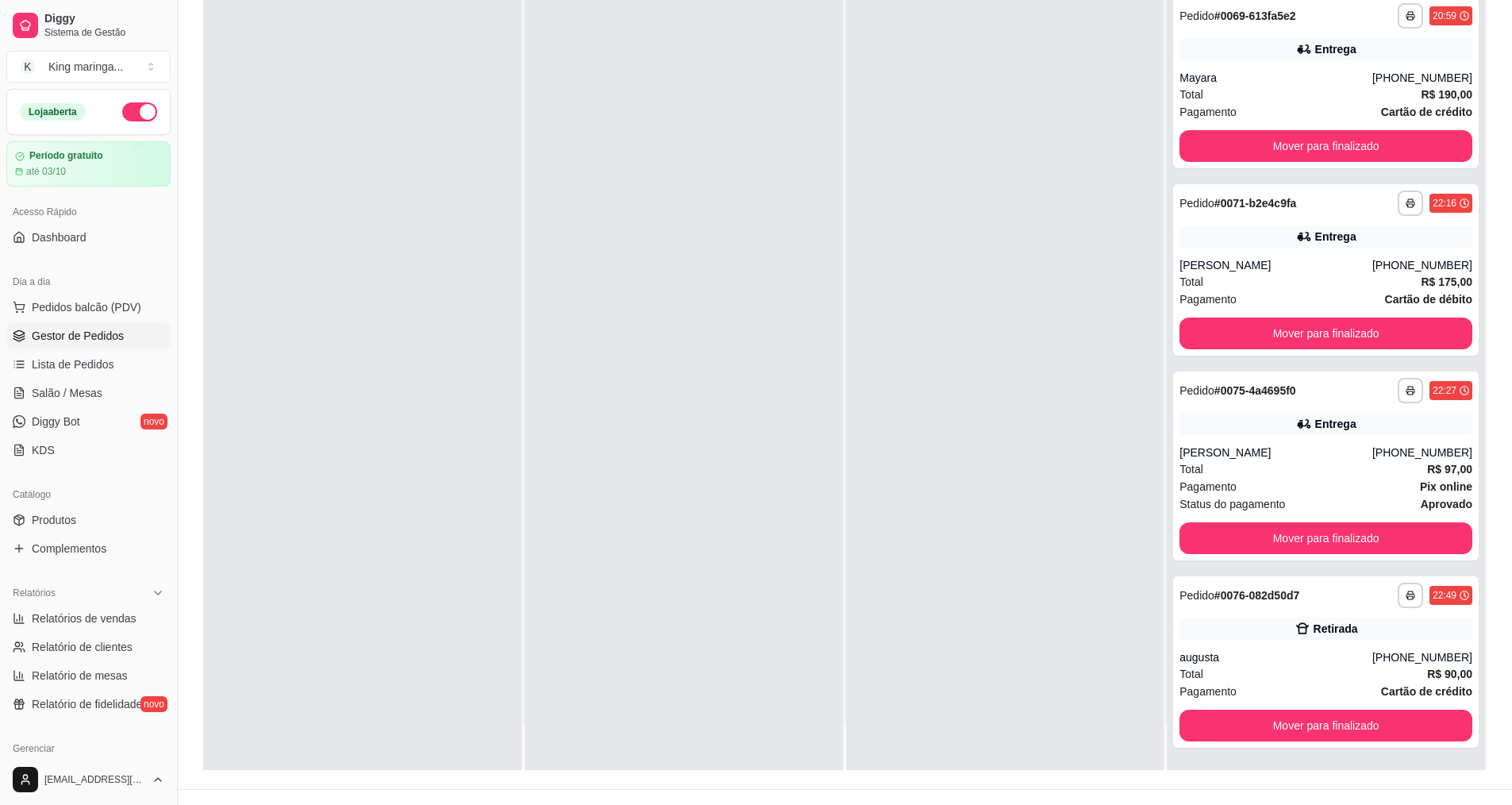
scroll to position [242, 0]
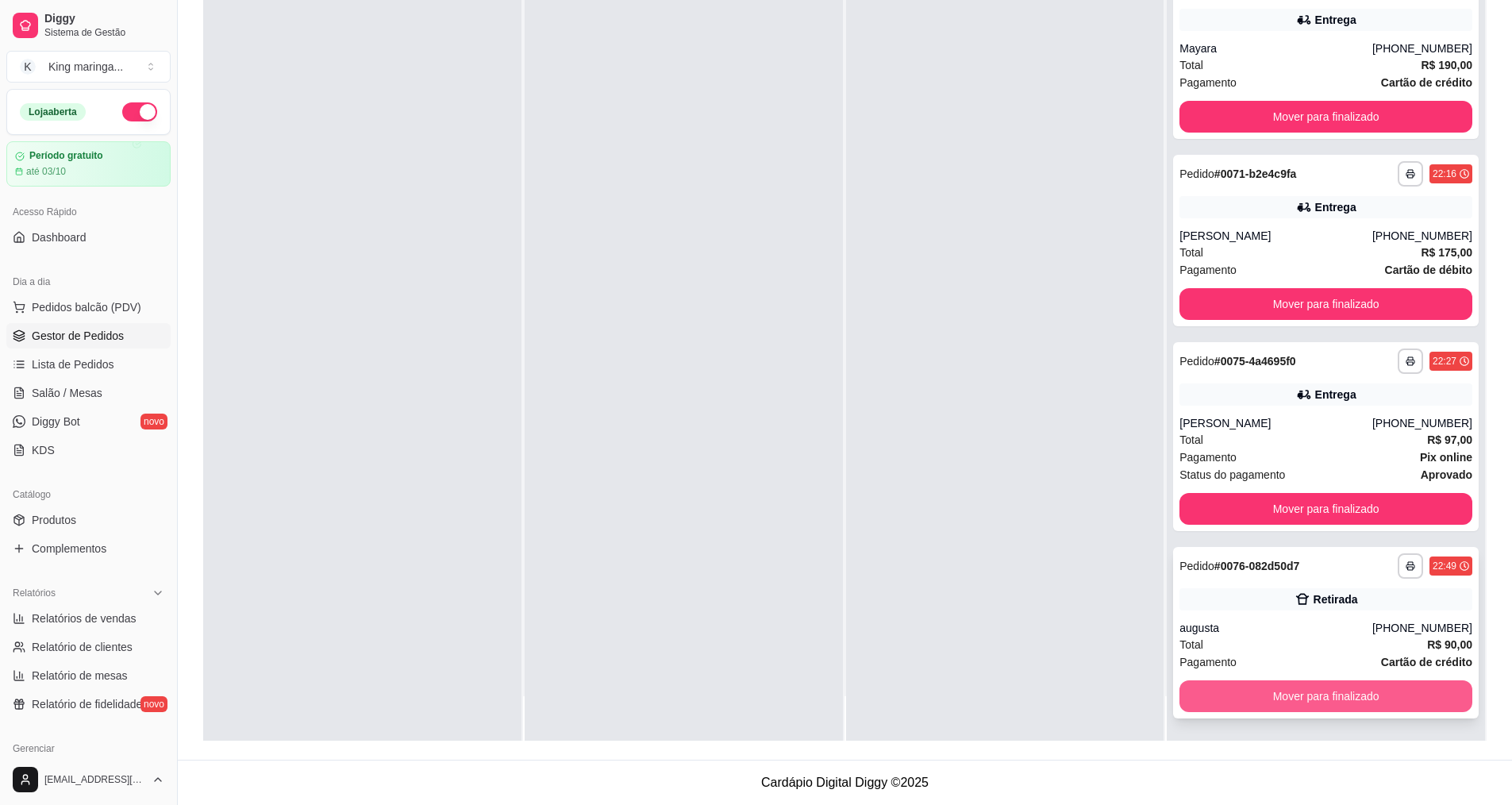
click at [1191, 705] on button "Mover para finalizado" at bounding box center [1327, 696] width 293 height 32
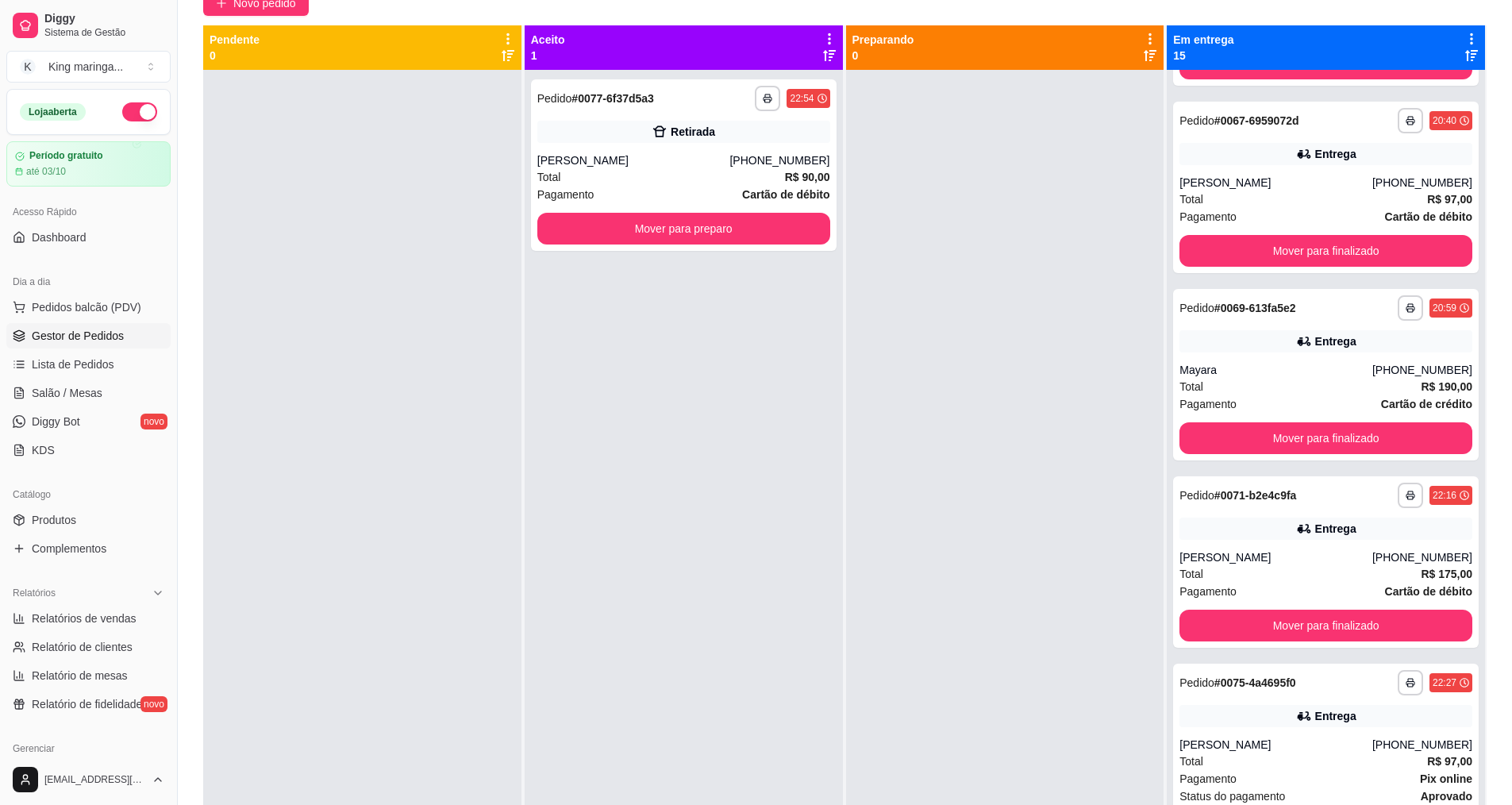
scroll to position [0, 0]
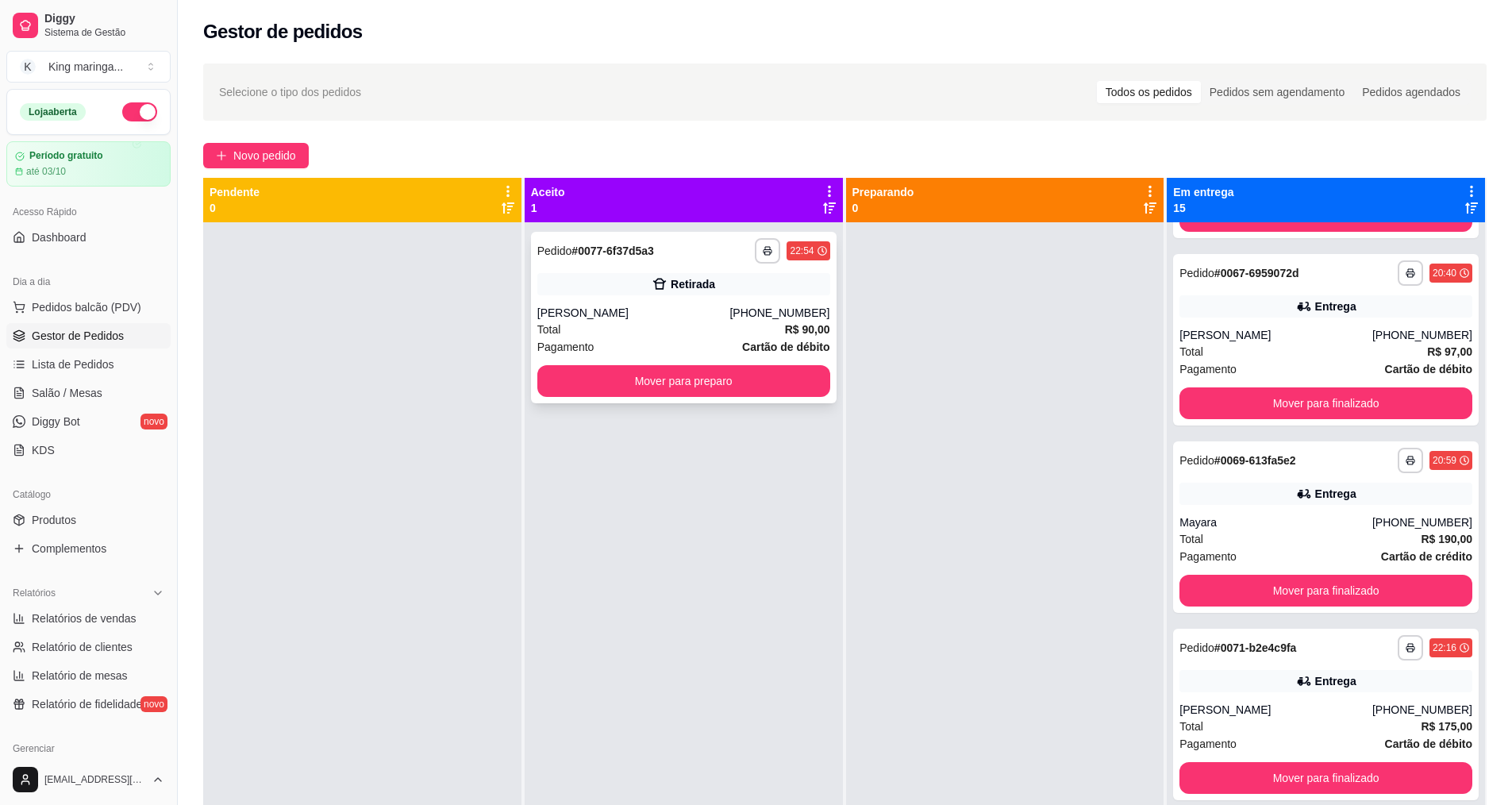
click at [648, 297] on div "**********" at bounding box center [684, 317] width 306 height 171
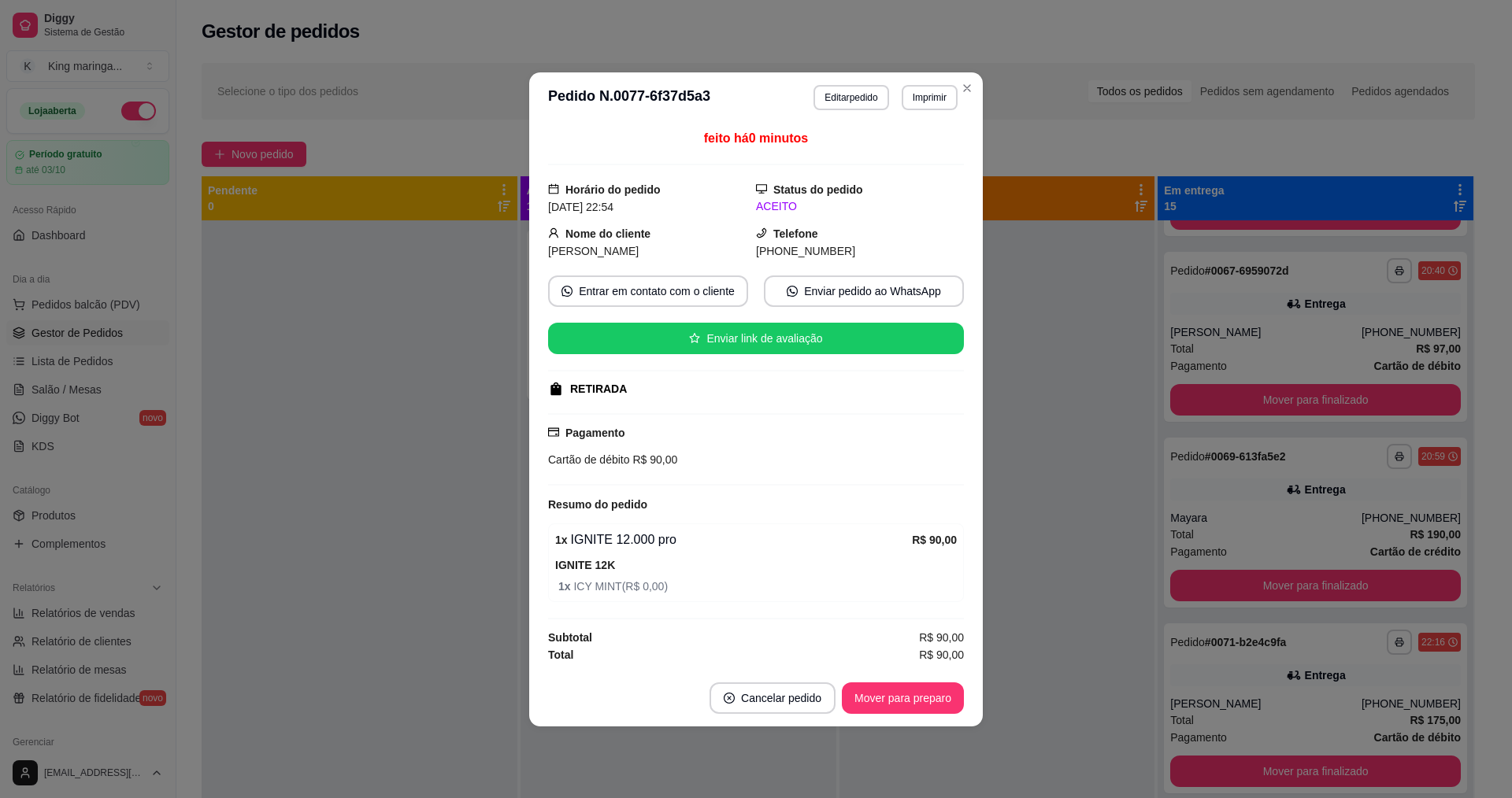
click at [924, 108] on button "Imprimir" at bounding box center [929, 97] width 56 height 25
click at [906, 158] on button "IMPRESSORA" at bounding box center [901, 152] width 110 height 25
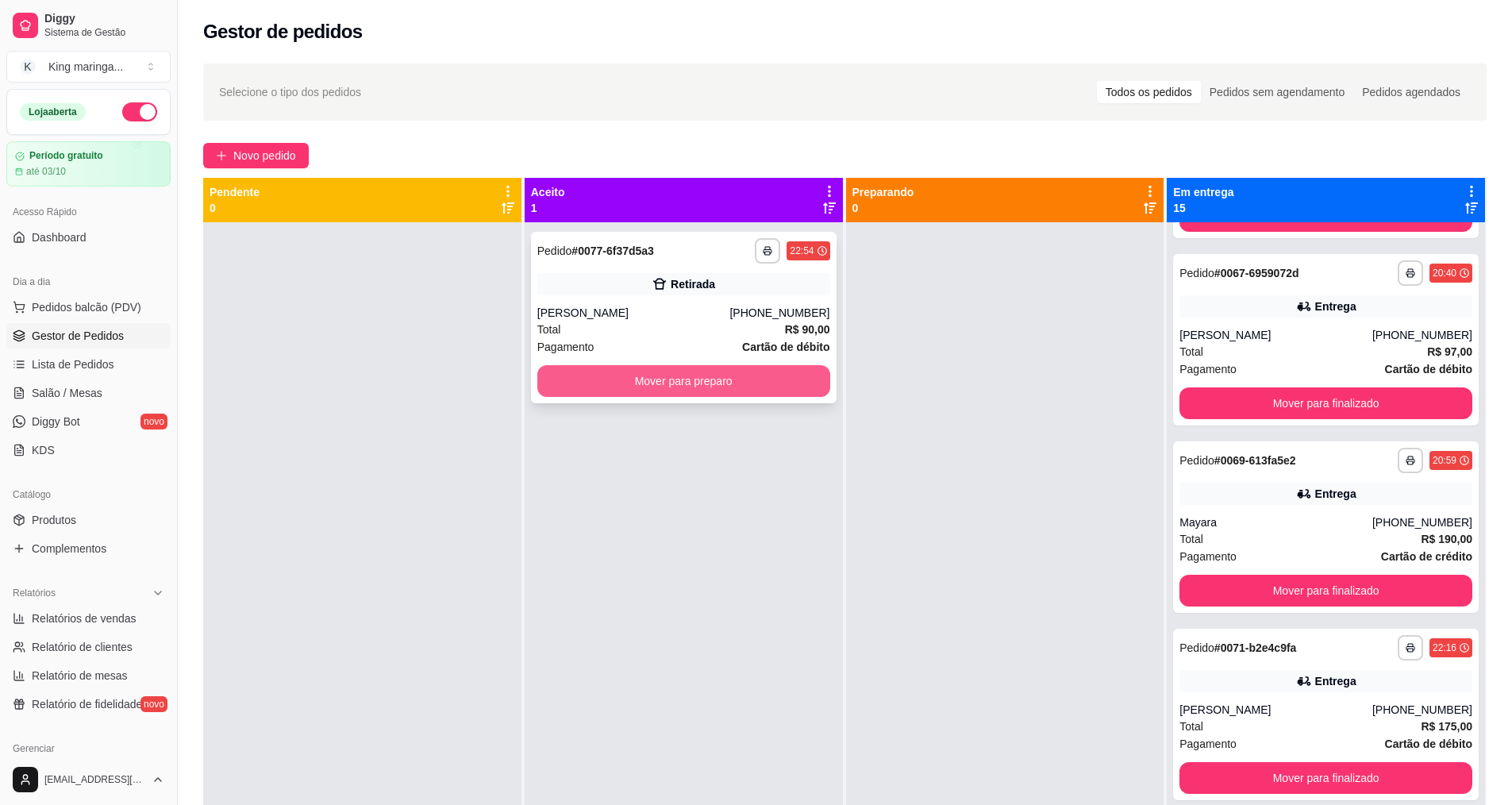
click at [760, 393] on button "Mover para preparo" at bounding box center [684, 381] width 293 height 32
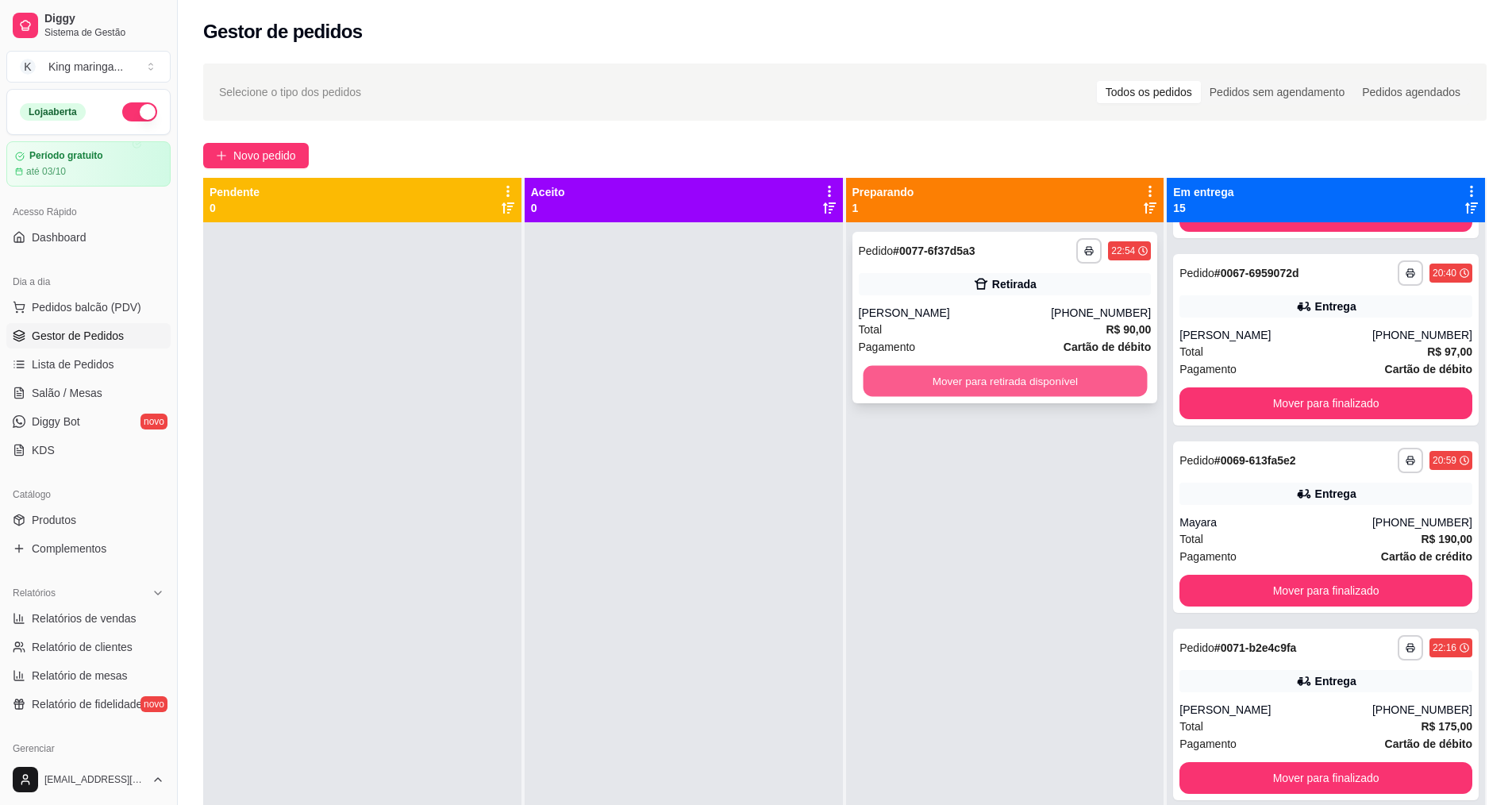
click at [990, 393] on button "Mover para retirada disponível" at bounding box center [1004, 381] width 284 height 31
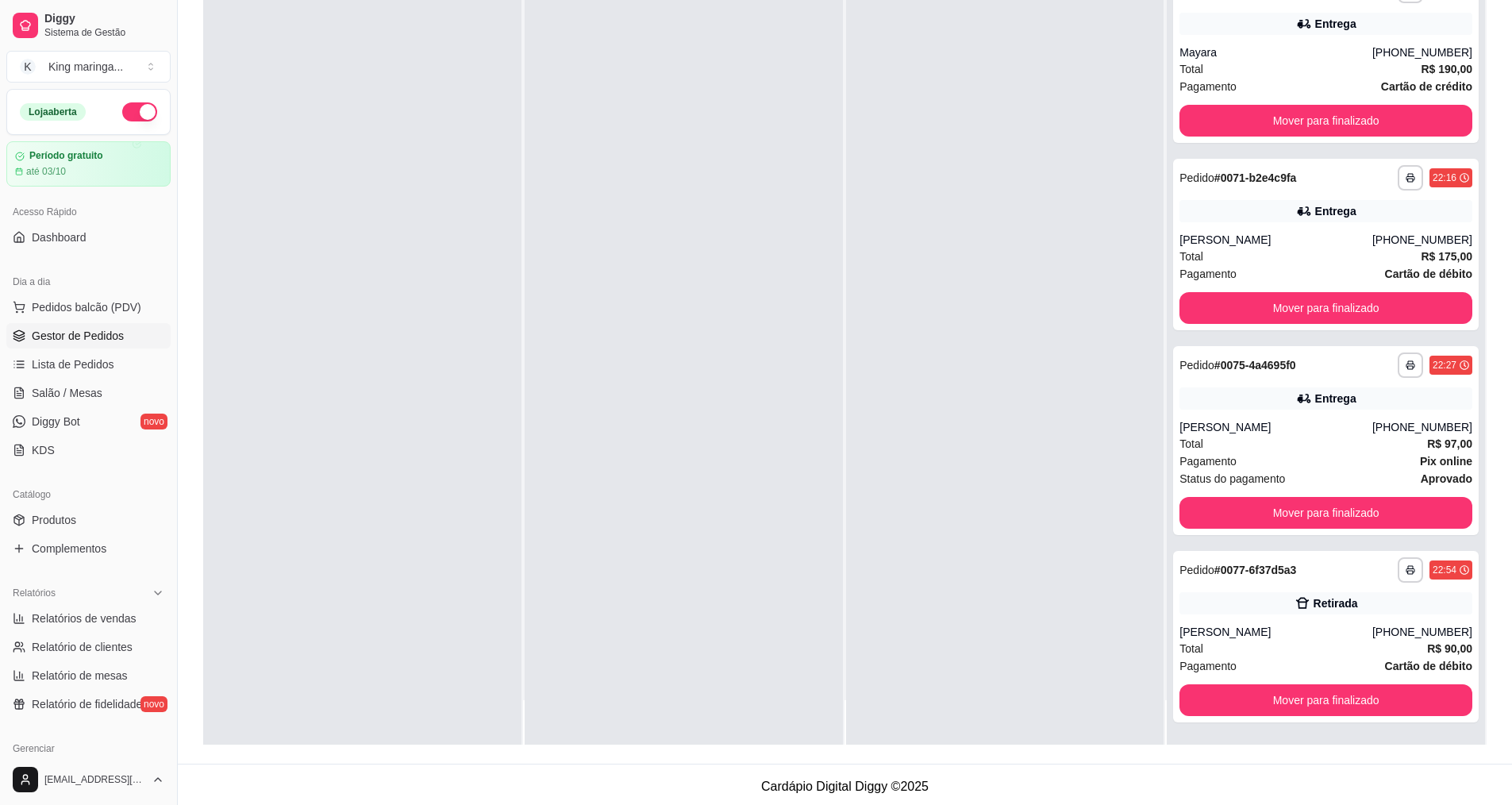
scroll to position [242, 0]
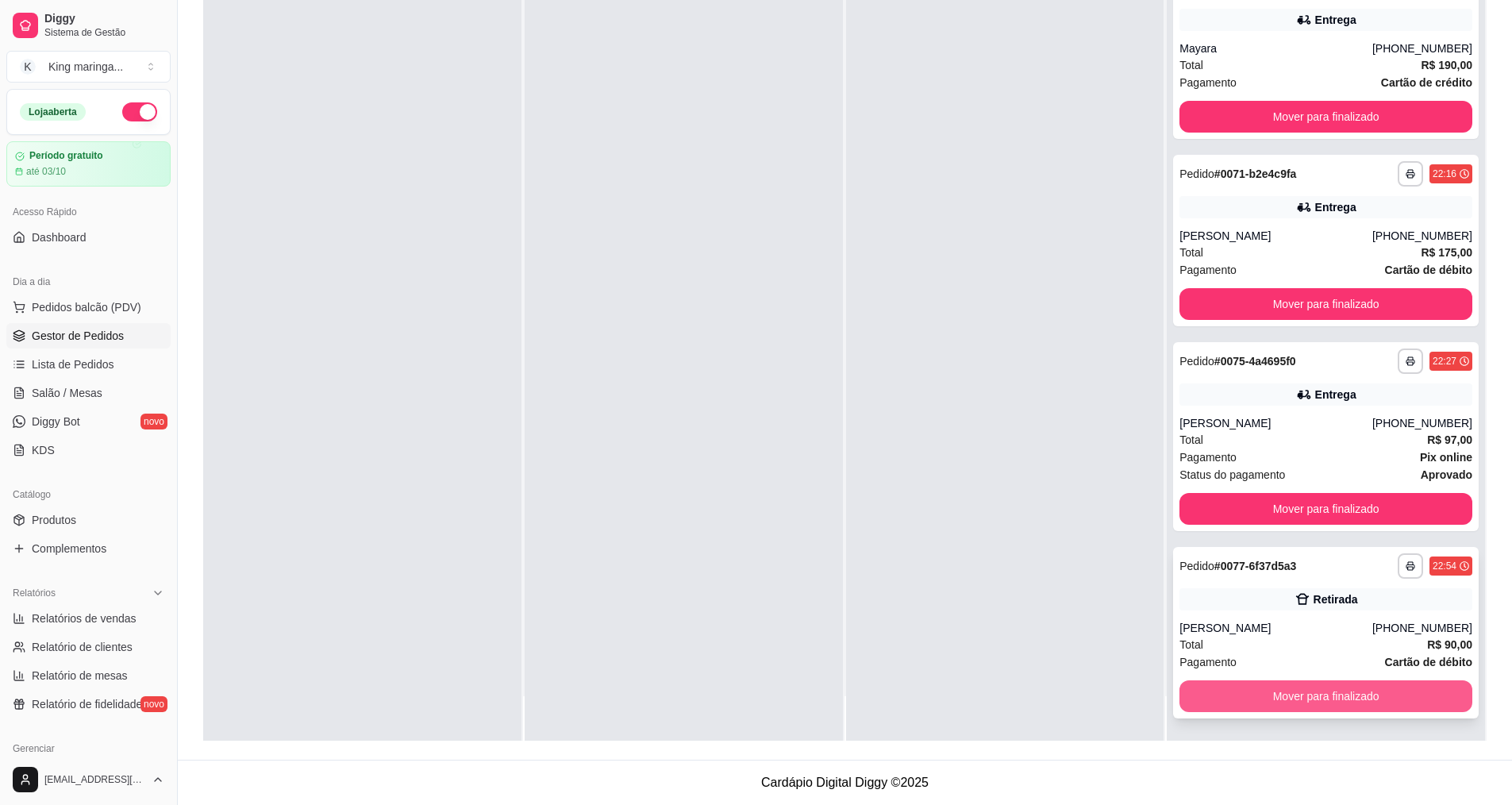
click at [1264, 700] on button "Mover para finalizado" at bounding box center [1327, 696] width 293 height 32
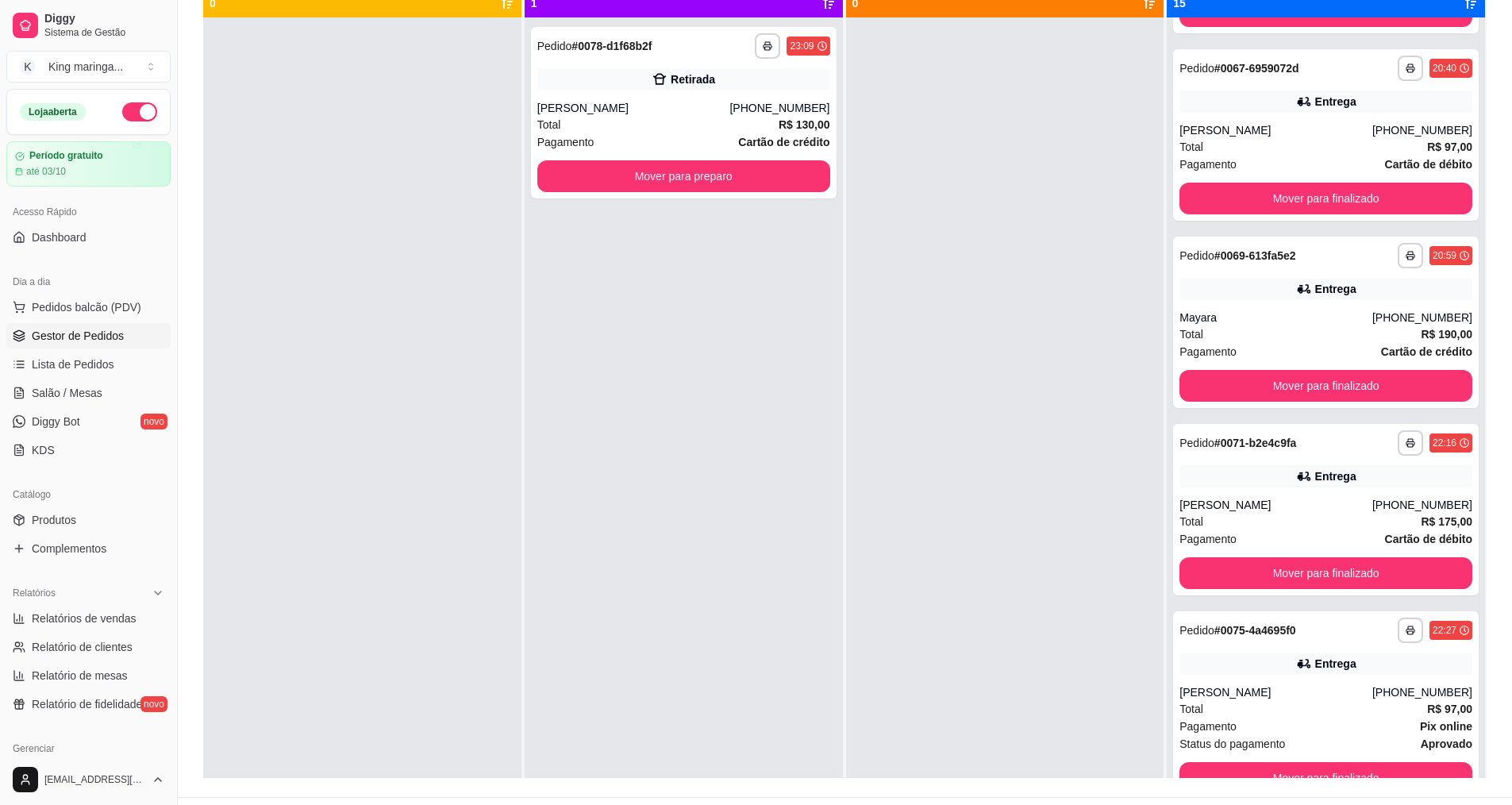
scroll to position [0, 0]
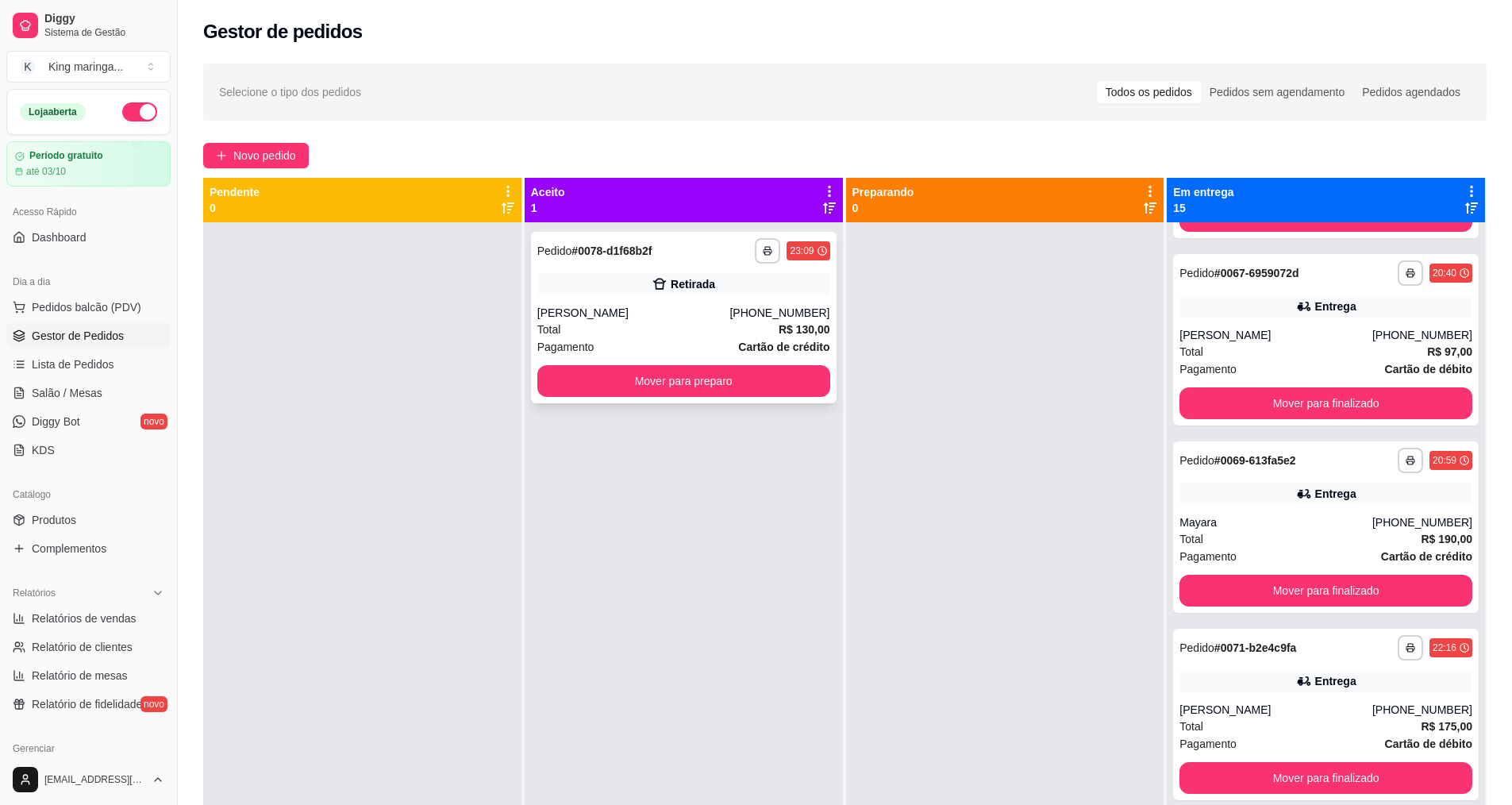
click at [587, 287] on div "Retirada" at bounding box center [684, 283] width 293 height 22
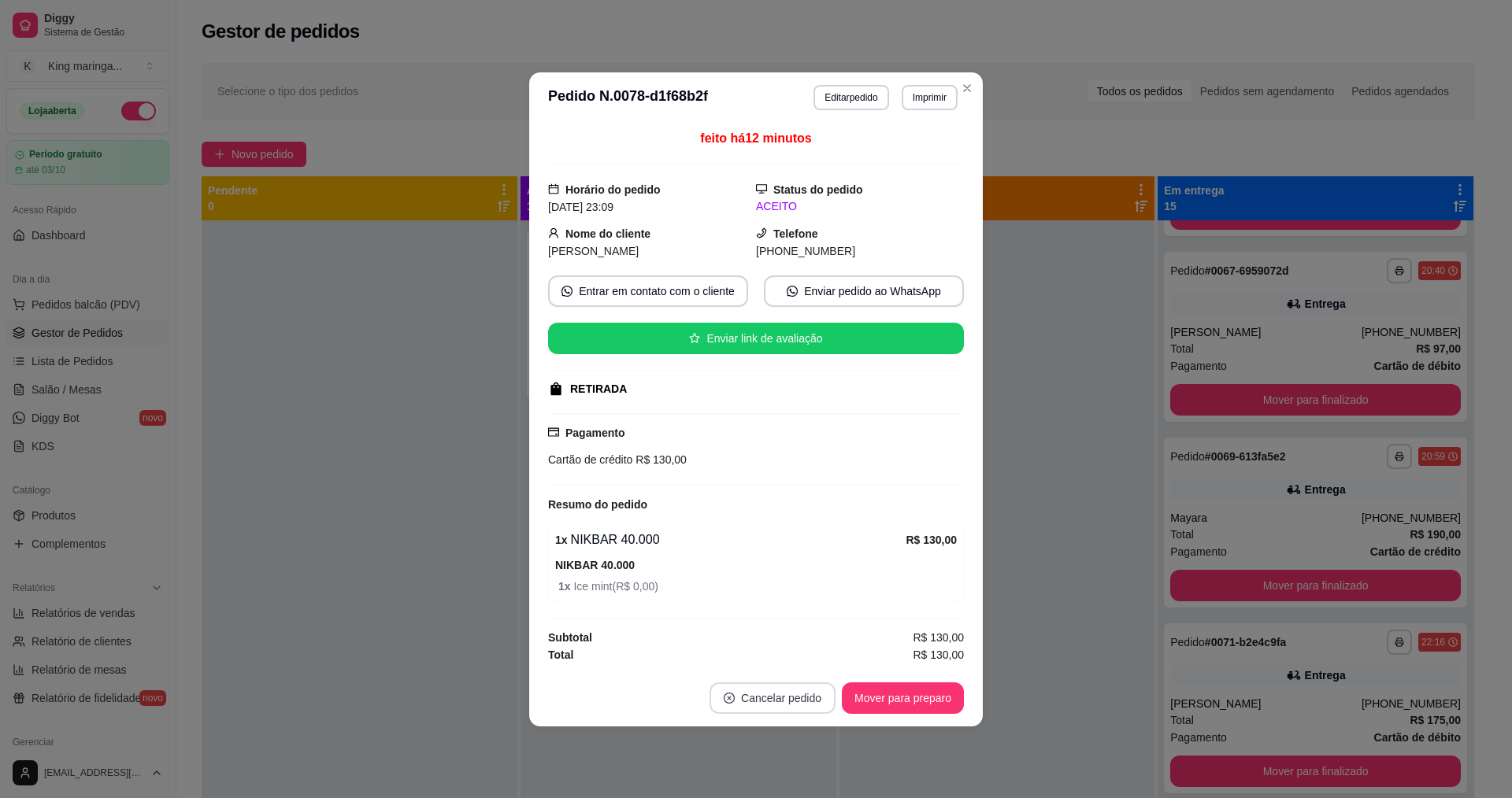
click at [795, 707] on button "Cancelar pedido" at bounding box center [772, 698] width 126 height 32
click at [802, 661] on button "Sim" at bounding box center [816, 659] width 61 height 31
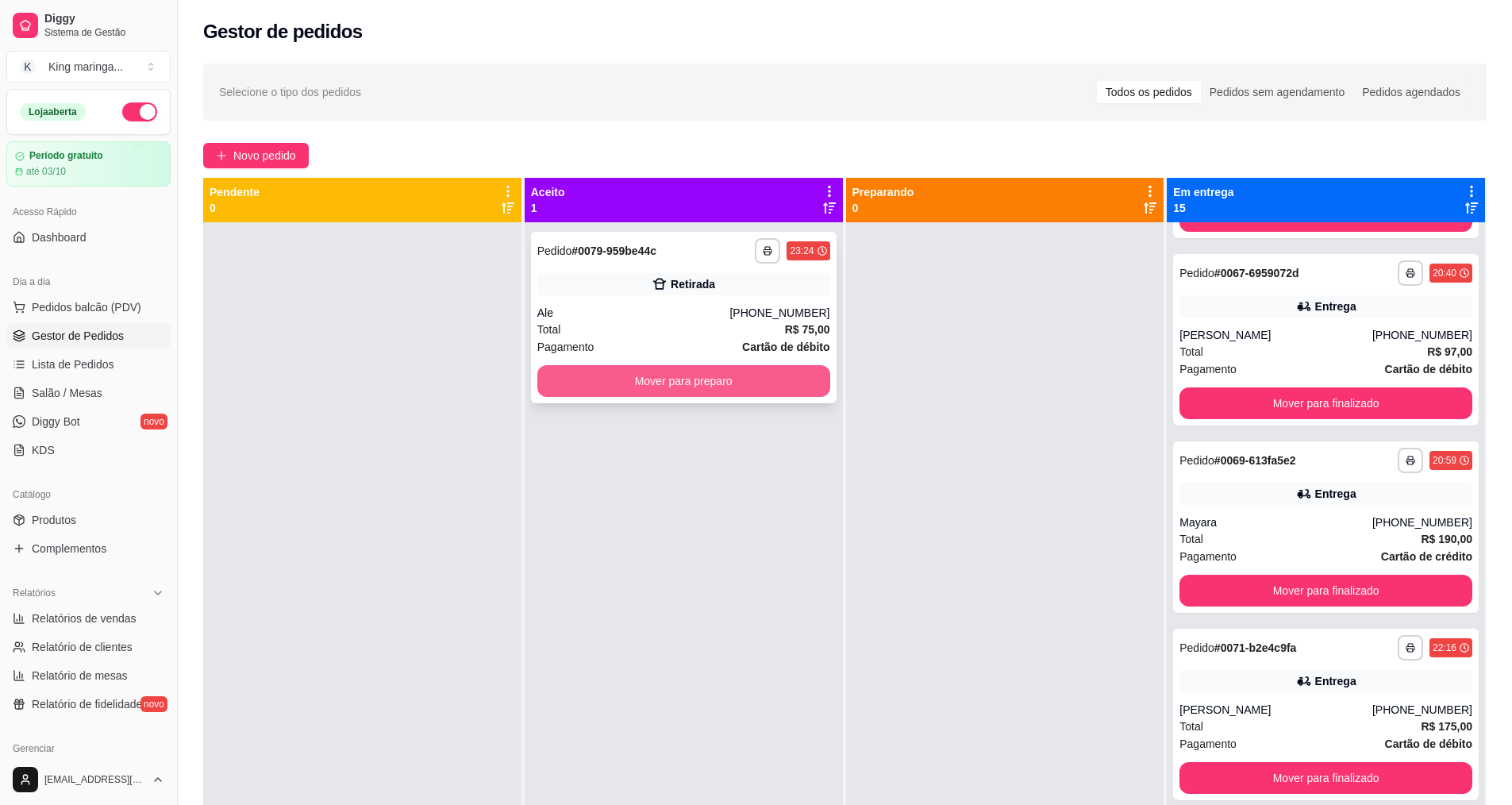
click at [643, 387] on button "Mover para preparo" at bounding box center [684, 381] width 293 height 32
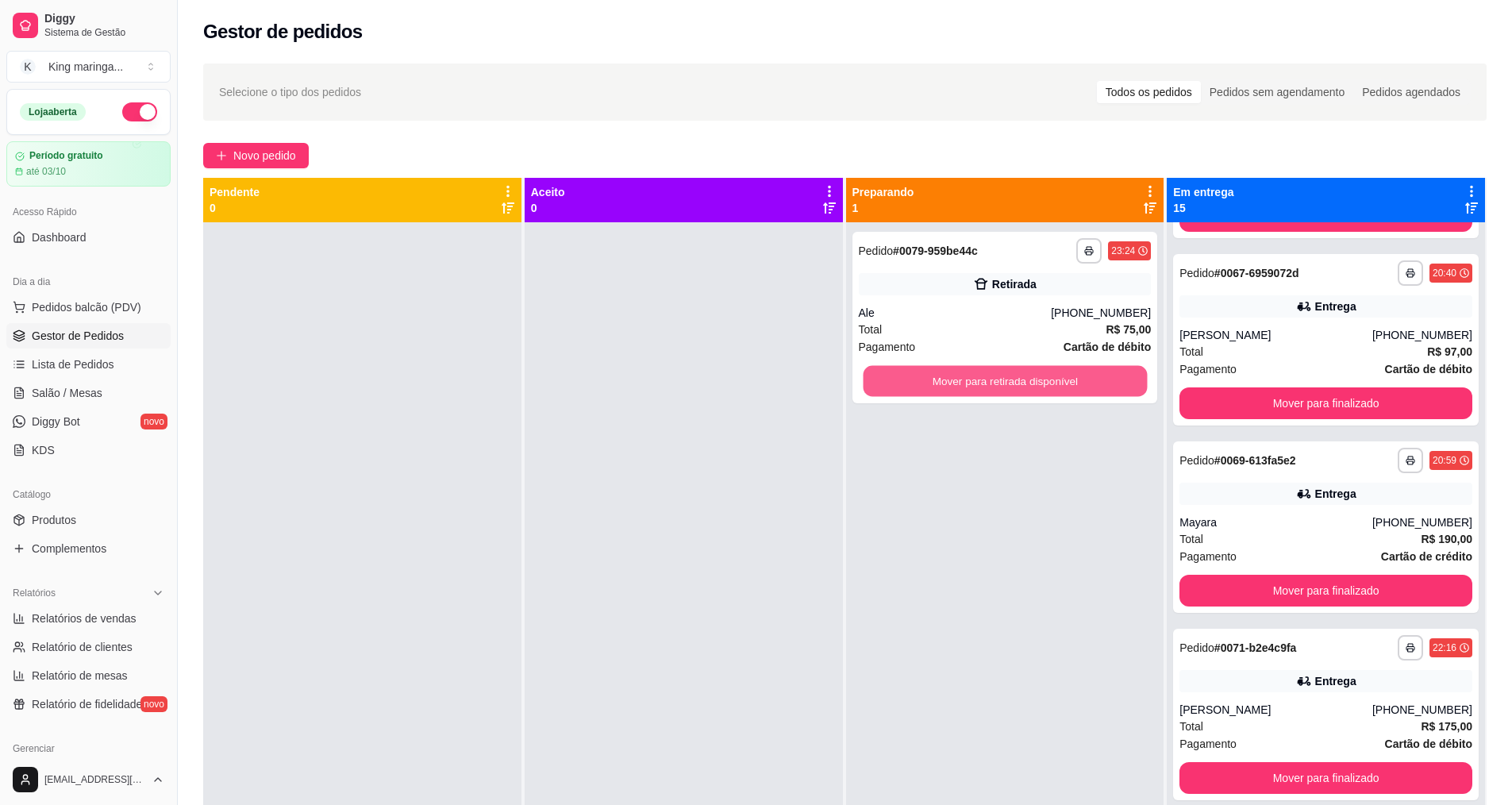
click at [930, 382] on button "Mover para retirada disponível" at bounding box center [1004, 381] width 284 height 31
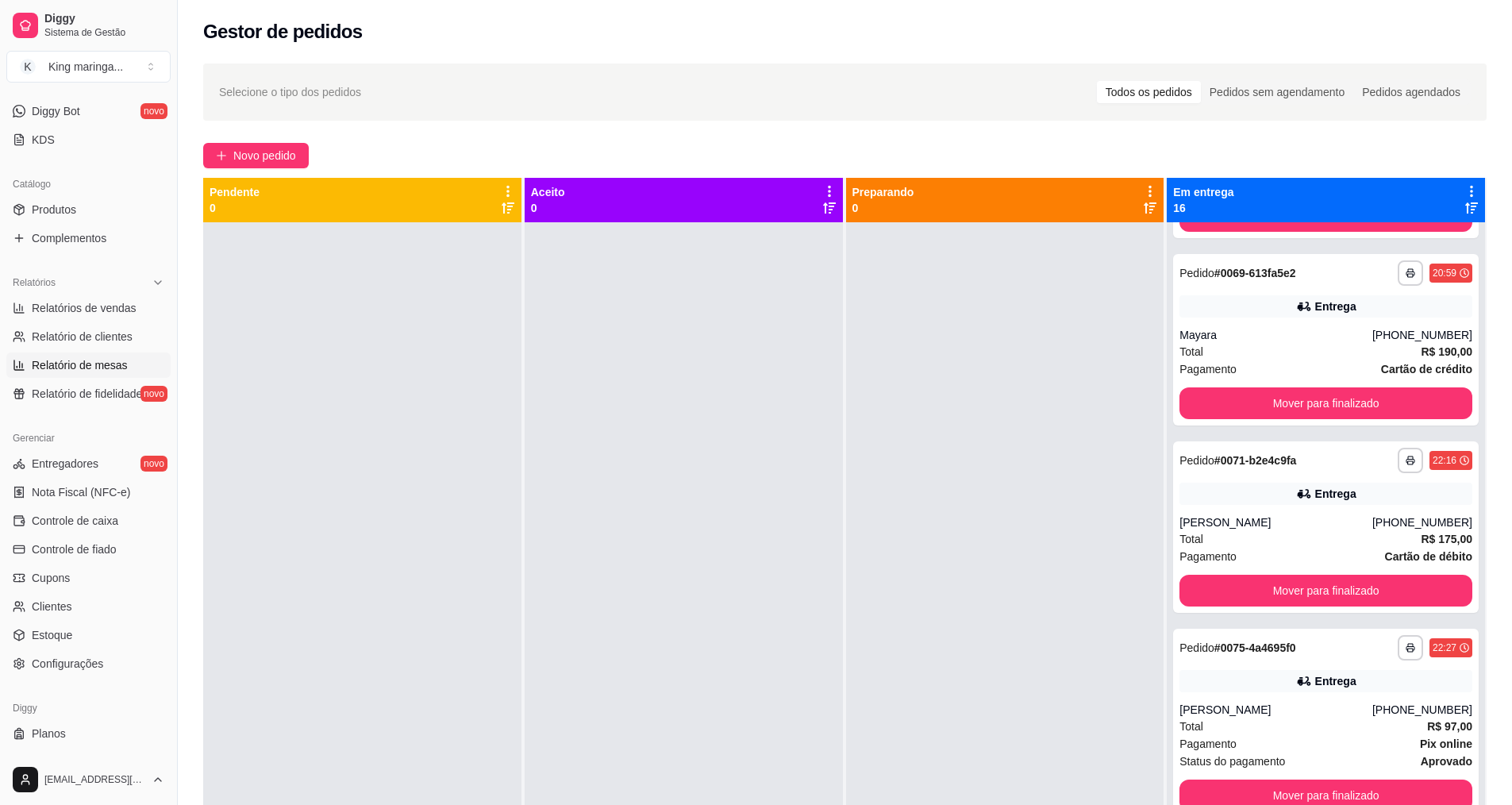
scroll to position [337, 0]
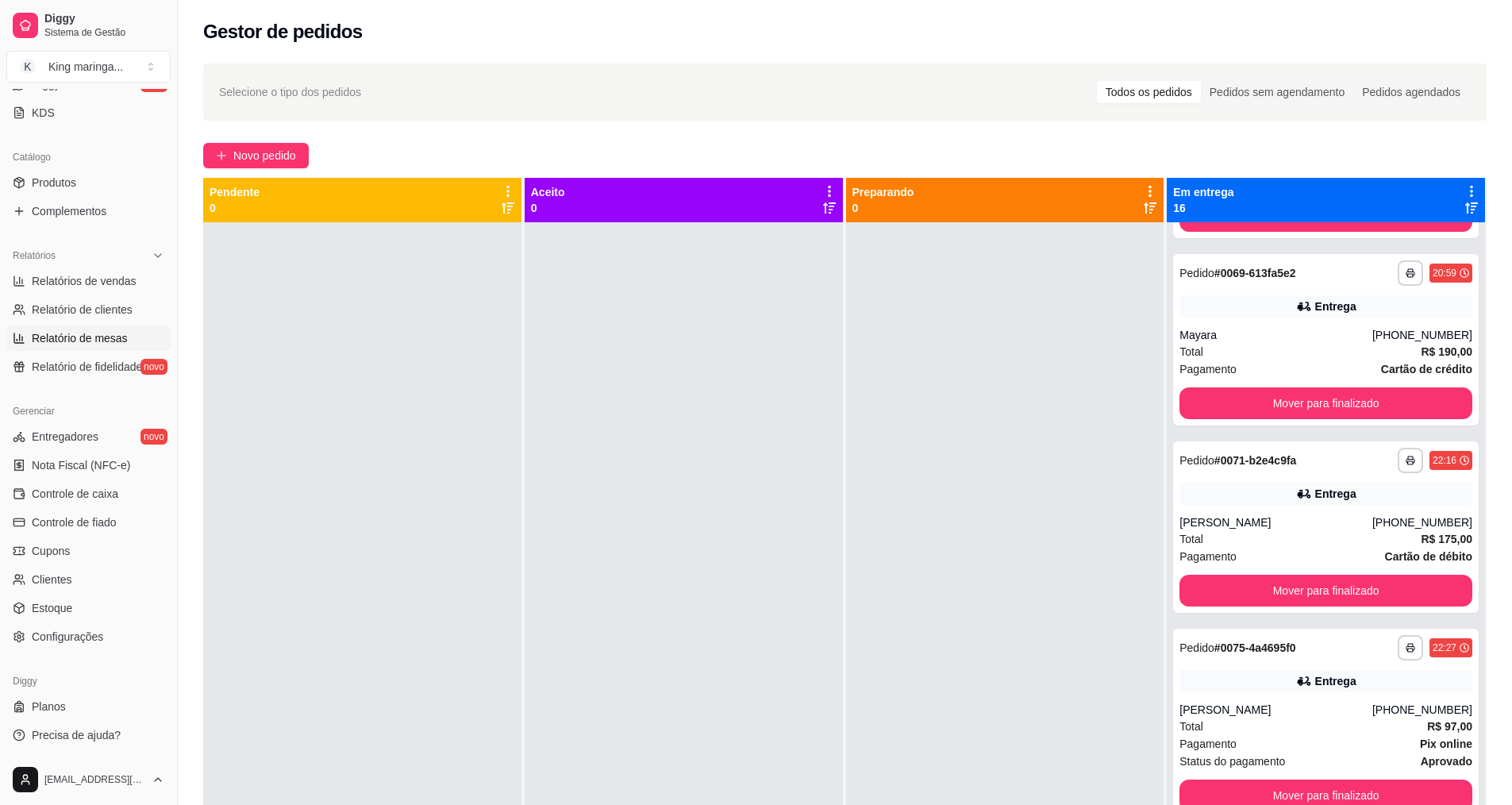
click at [88, 629] on span "Configurações" at bounding box center [68, 636] width 72 height 16
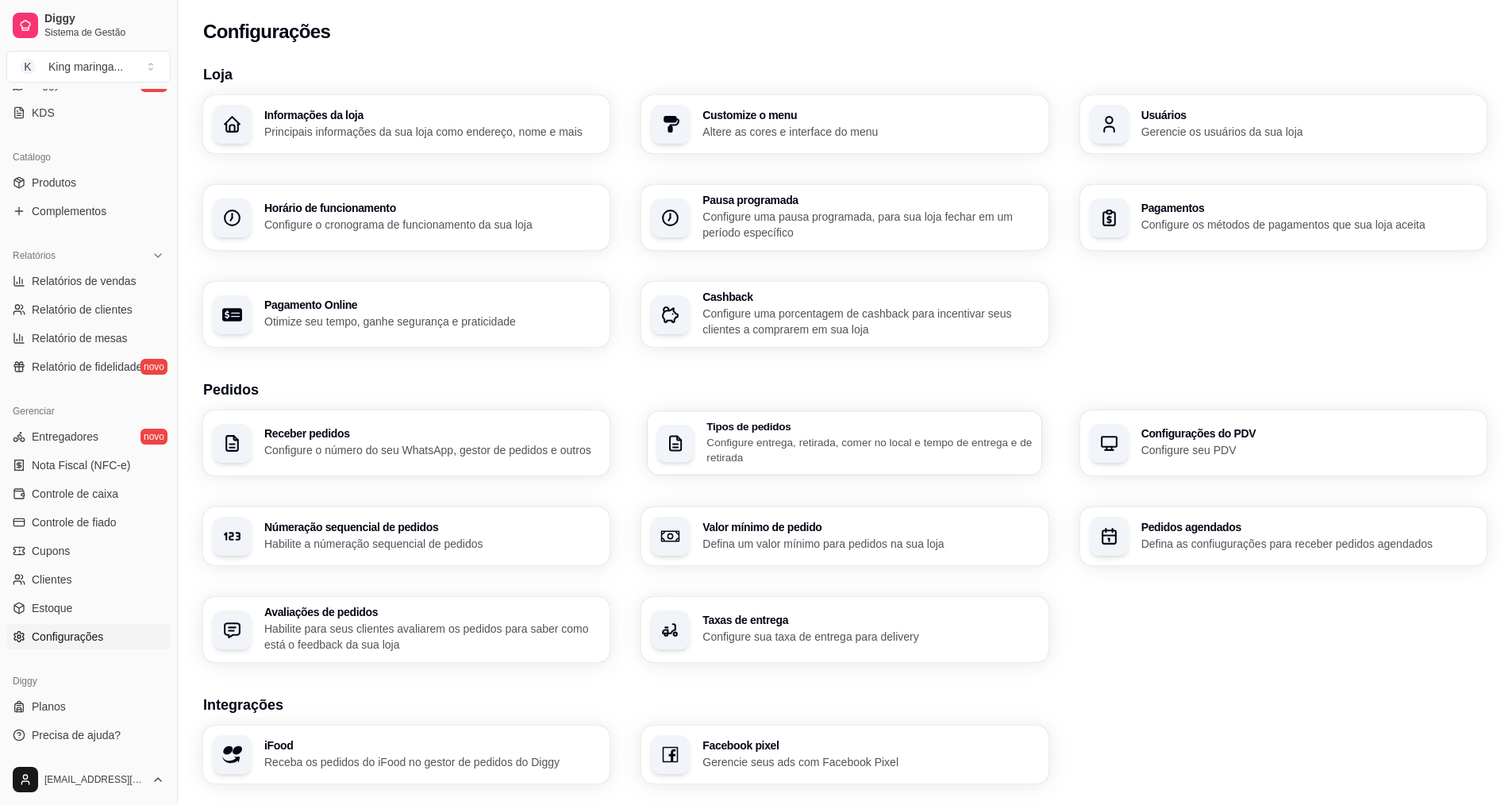
click at [836, 442] on p "Configure entrega, retirada, comer no local e tempo de entrega e de retirada" at bounding box center [870, 450] width 326 height 31
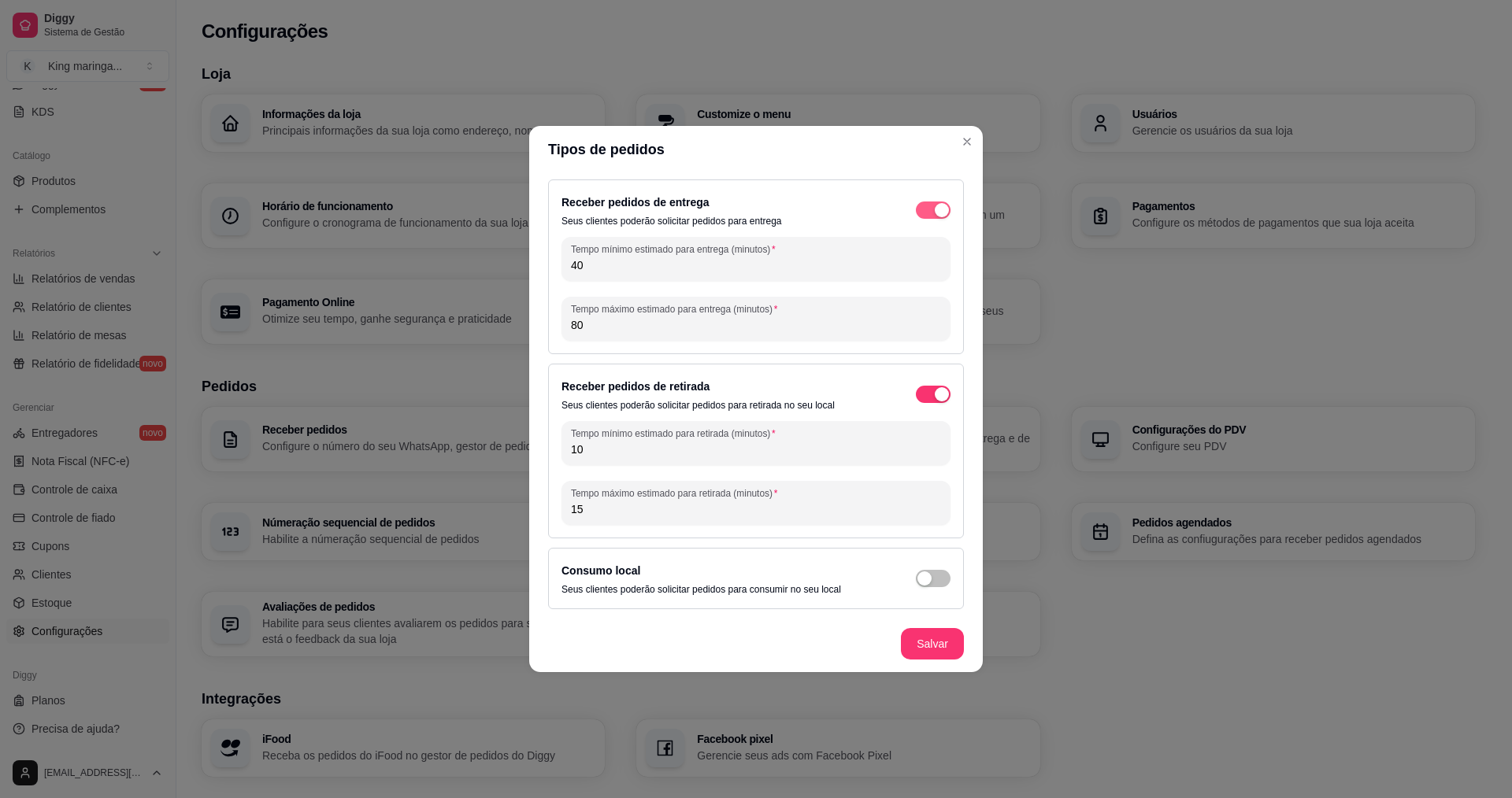
click at [938, 213] on div "button" at bounding box center [942, 210] width 14 height 14
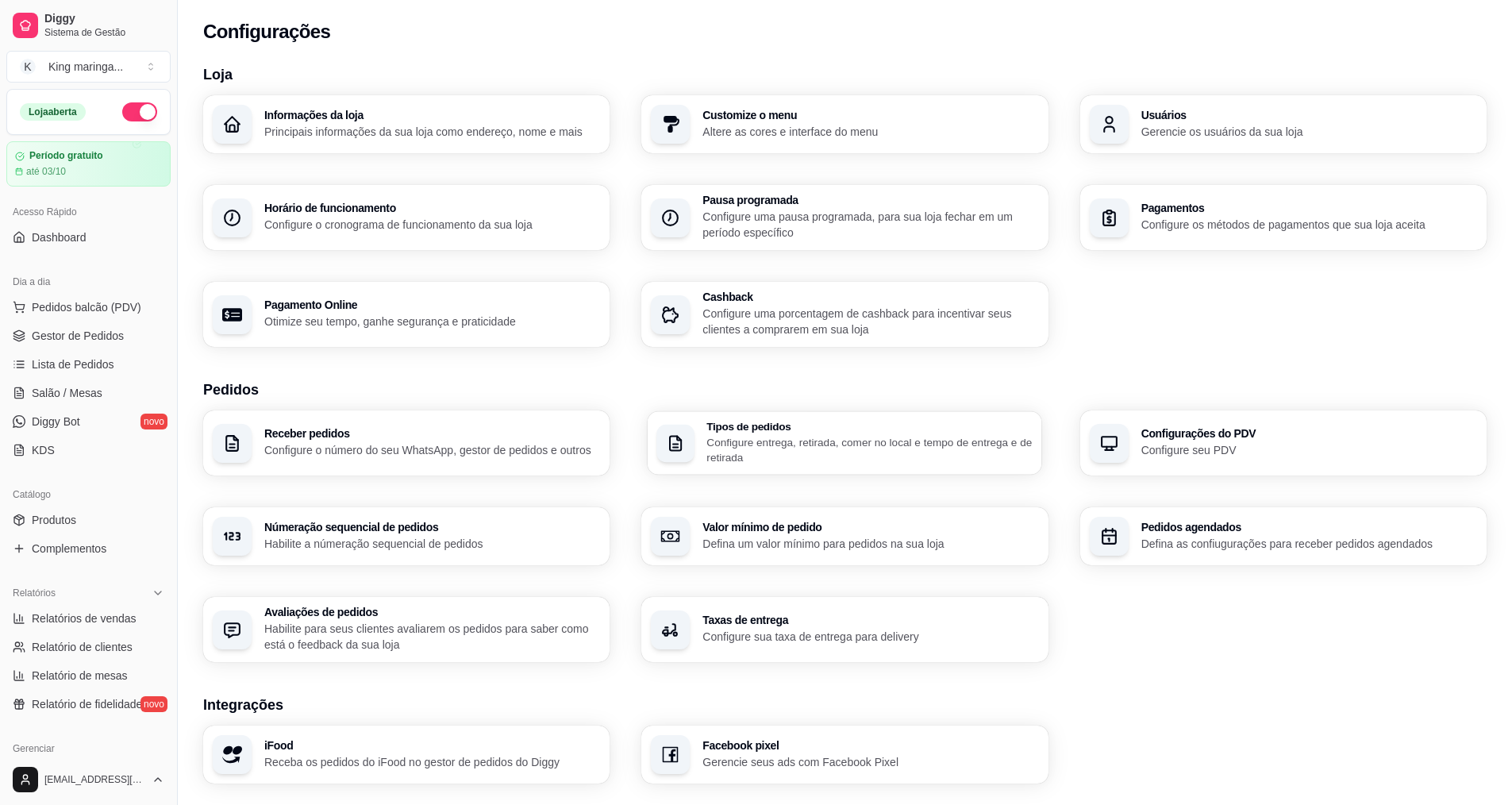
click at [859, 456] on p "Configure entrega, retirada, comer no local e tempo de entrega e de retirada" at bounding box center [870, 450] width 326 height 31
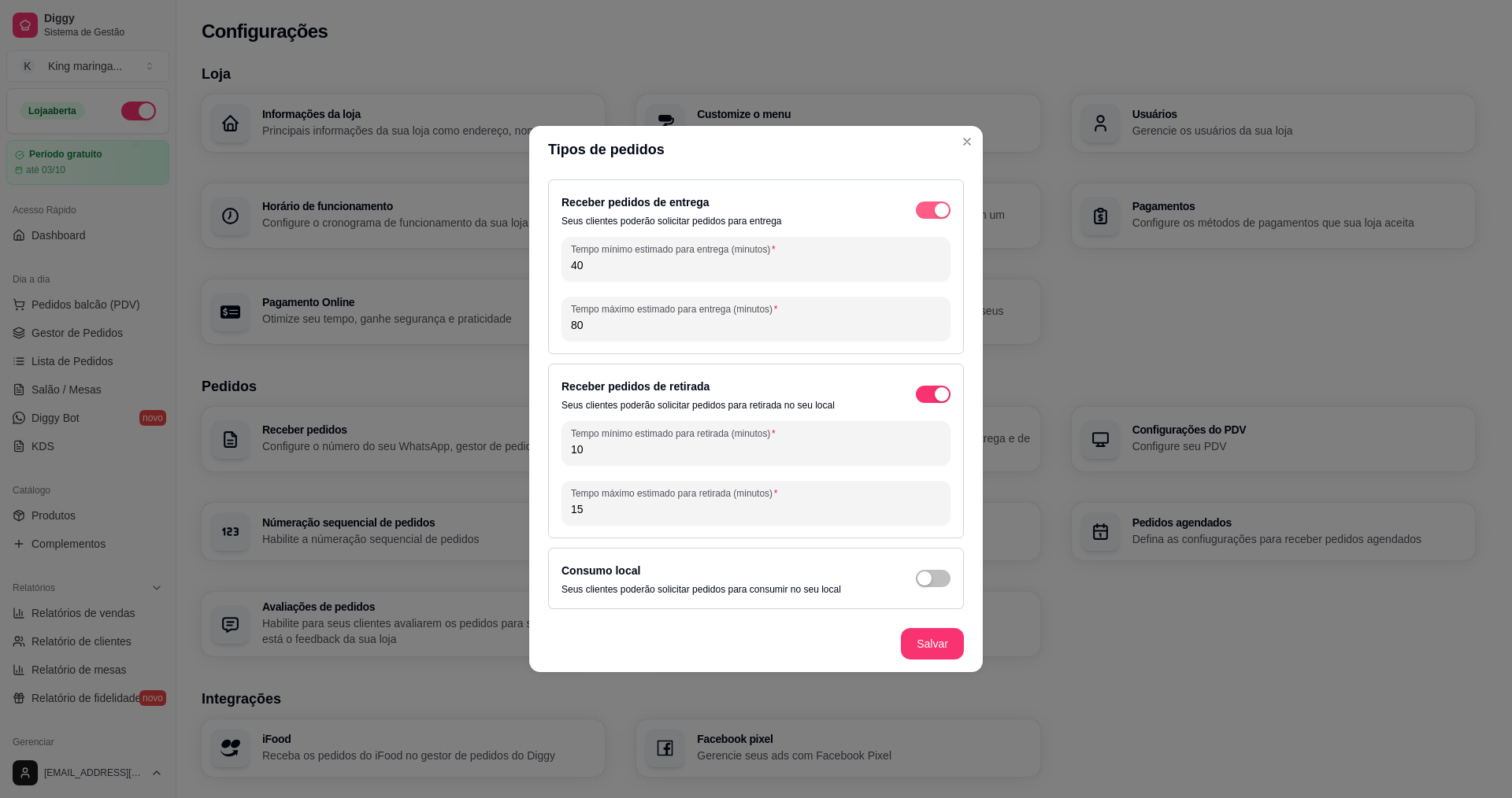
click at [940, 204] on div "button" at bounding box center [942, 210] width 14 height 14
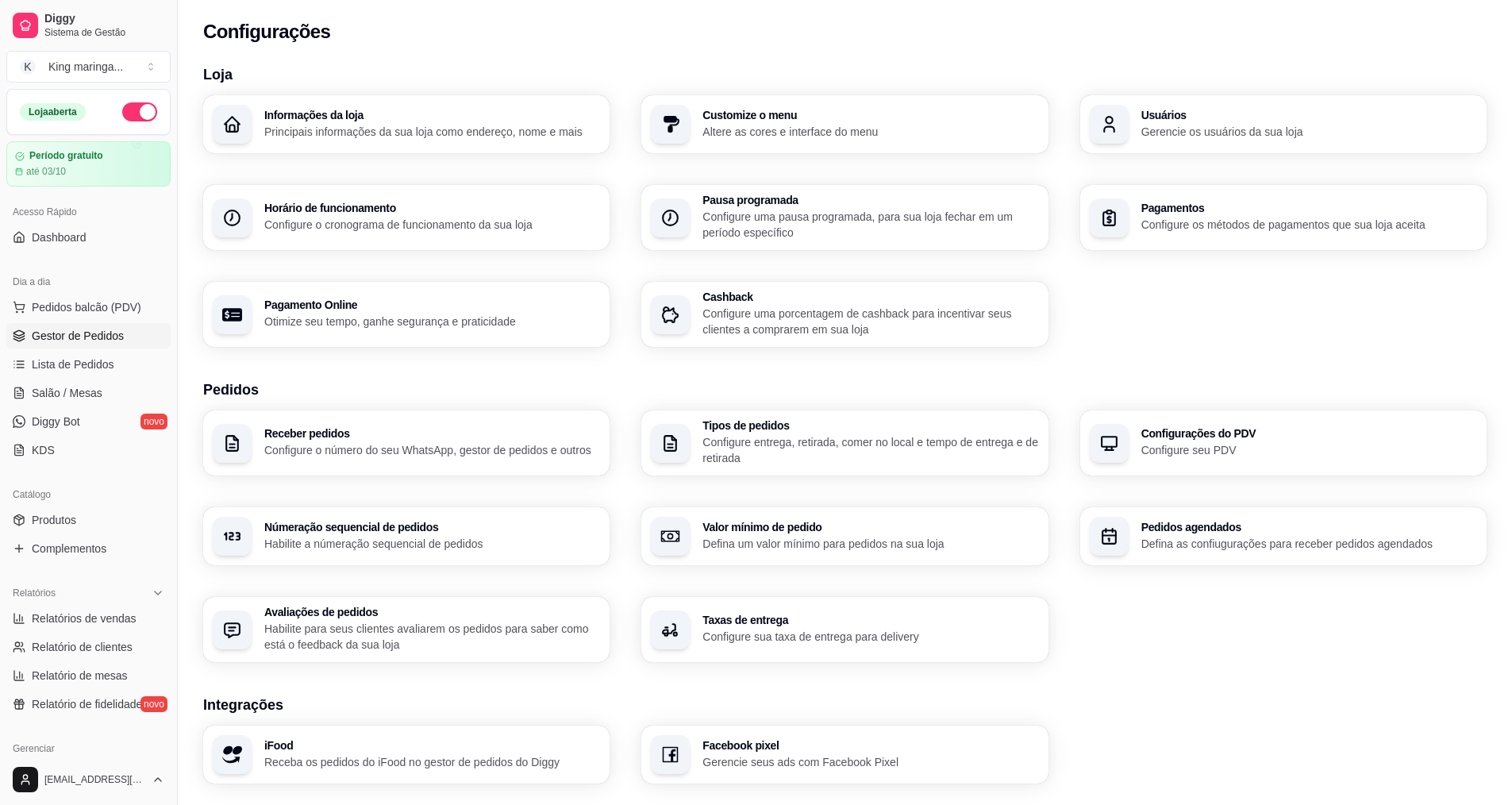
click at [91, 330] on span "Gestor de Pedidos" at bounding box center [78, 335] width 92 height 16
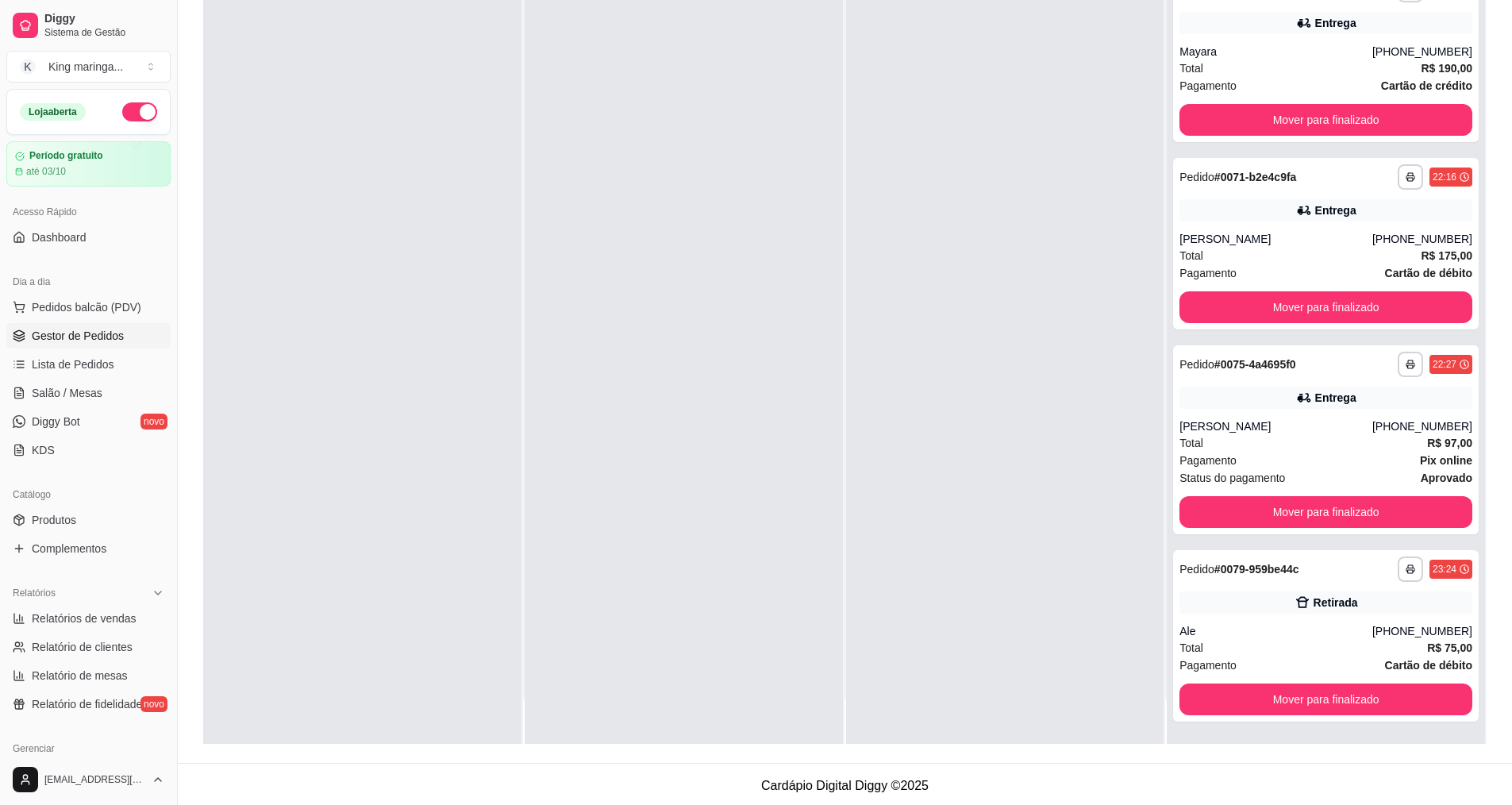
scroll to position [242, 0]
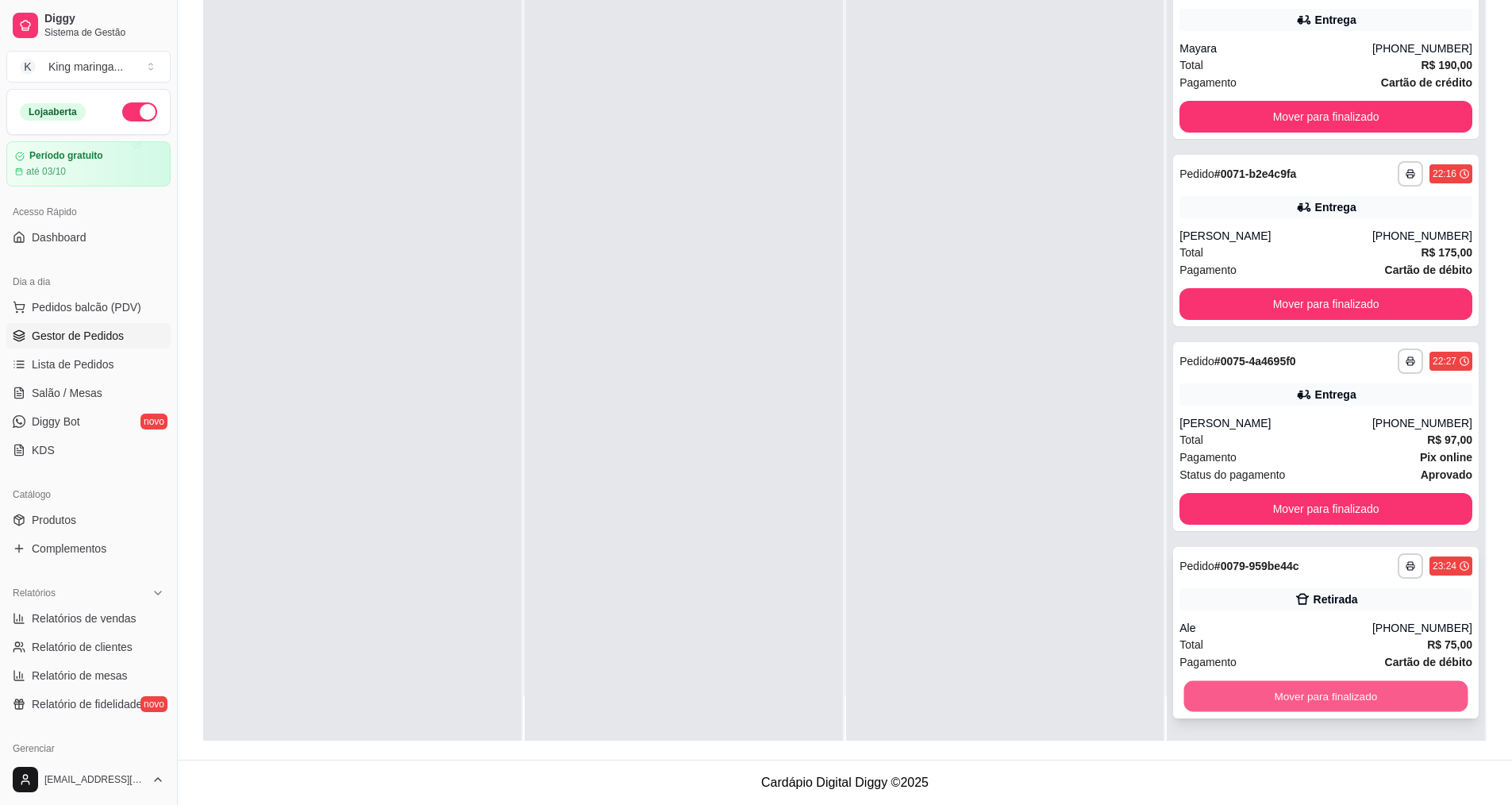
click at [1318, 688] on button "Mover para finalizado" at bounding box center [1326, 697] width 284 height 31
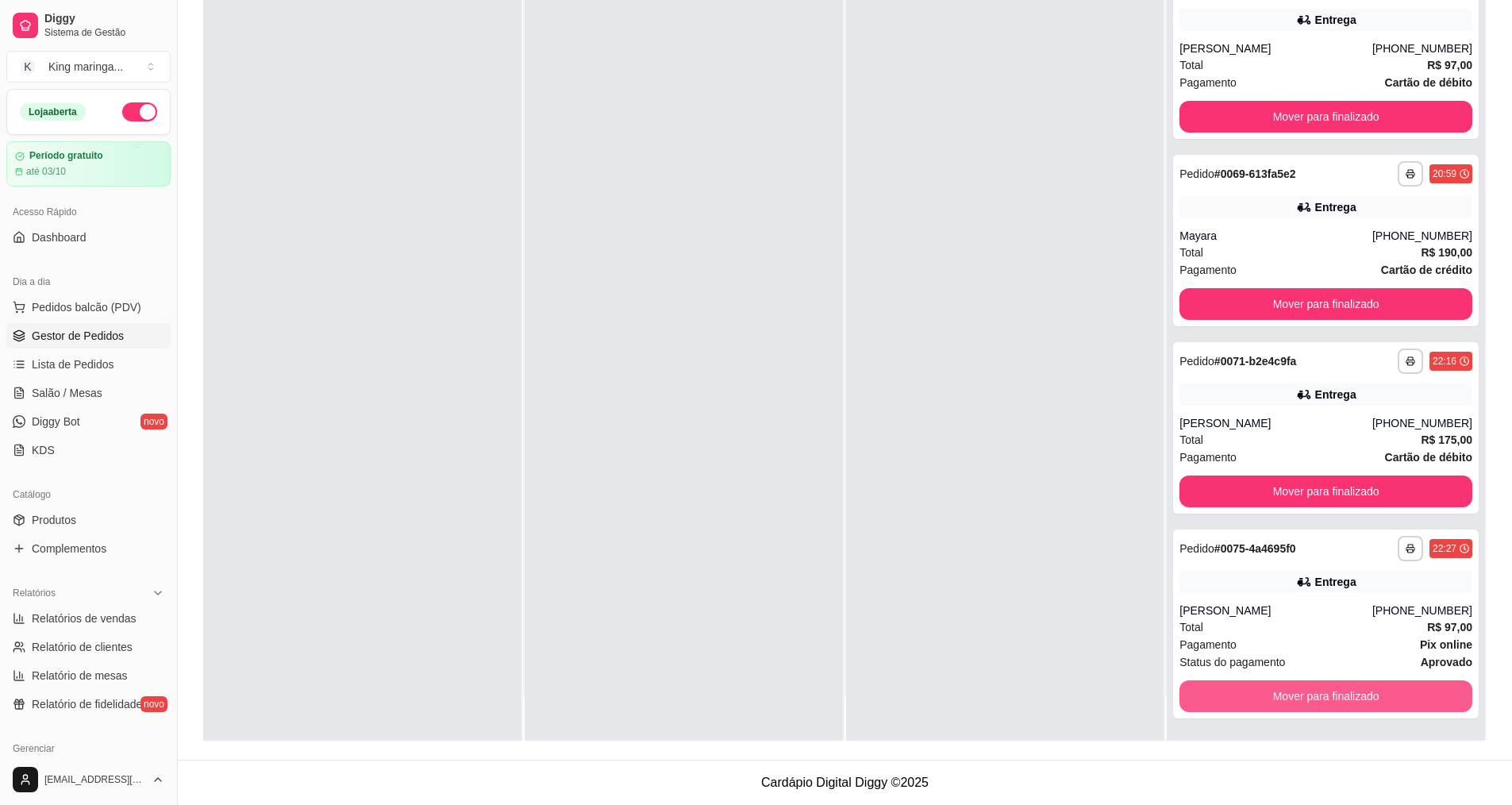
click at [1318, 699] on button "Mover para finalizado" at bounding box center [1327, 696] width 293 height 32
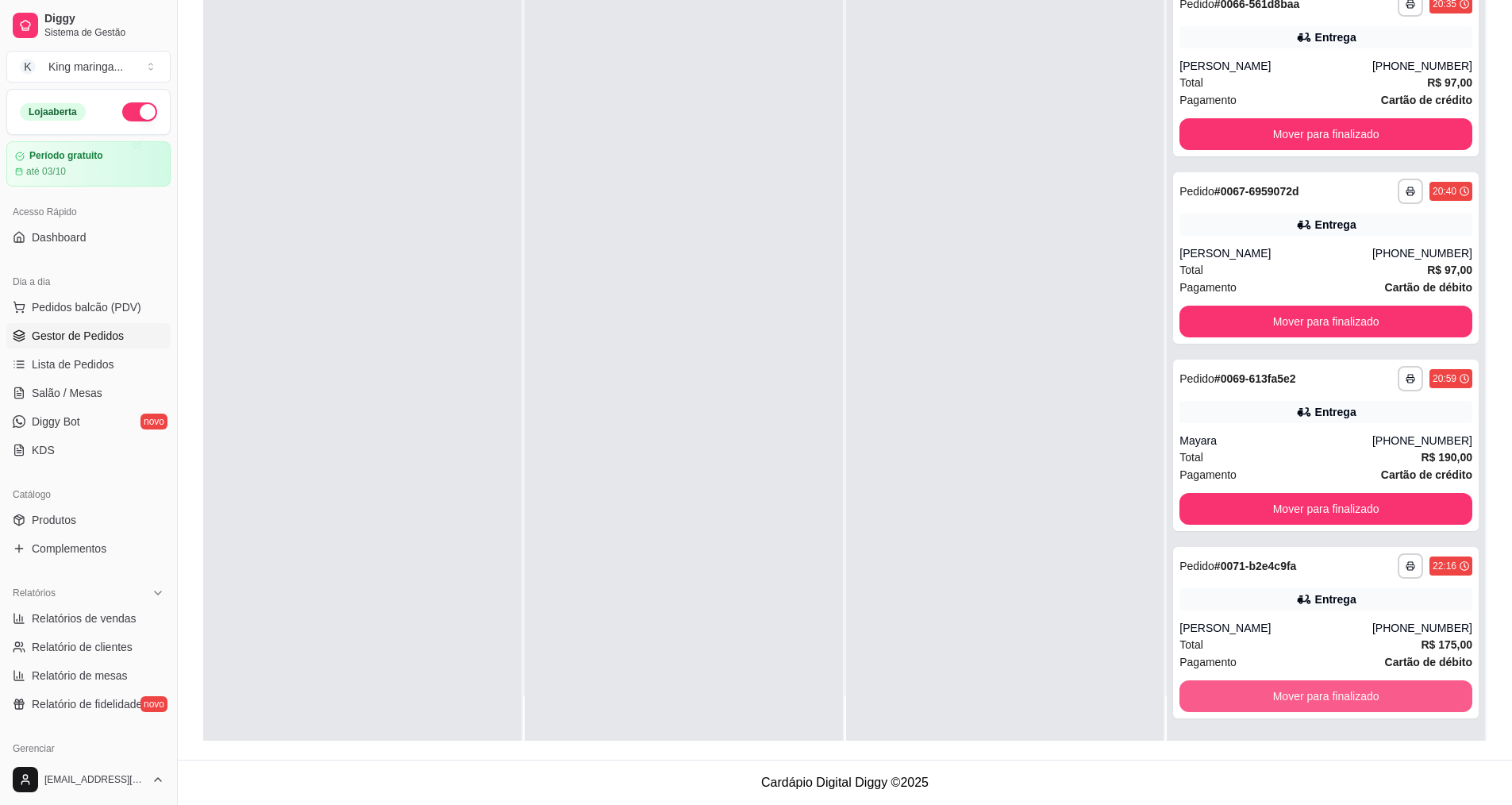
scroll to position [2078, 0]
click at [1318, 699] on button "Mover para finalizado" at bounding box center [1326, 697] width 284 height 31
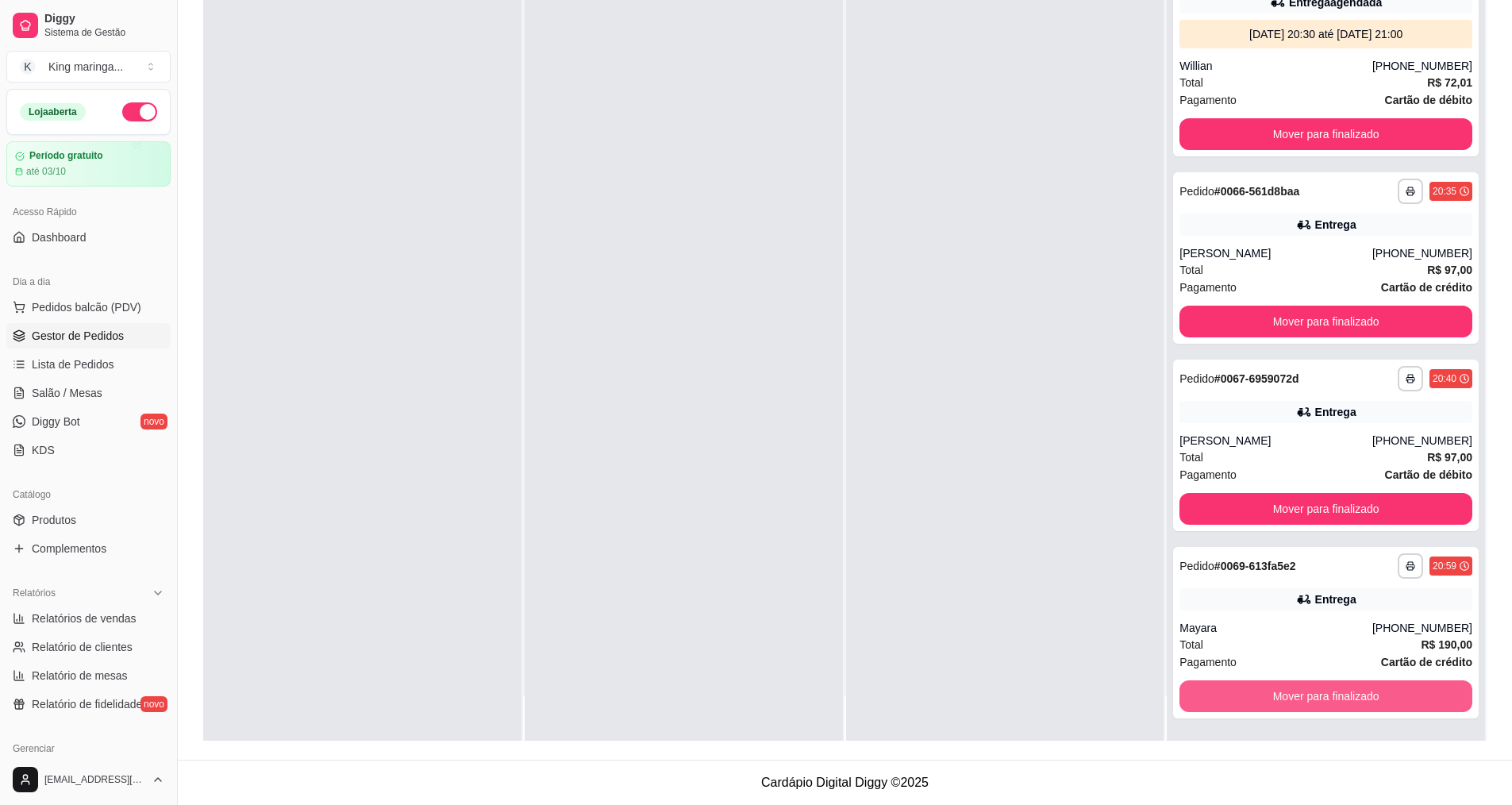
click at [1318, 699] on button "Mover para finalizado" at bounding box center [1327, 696] width 293 height 32
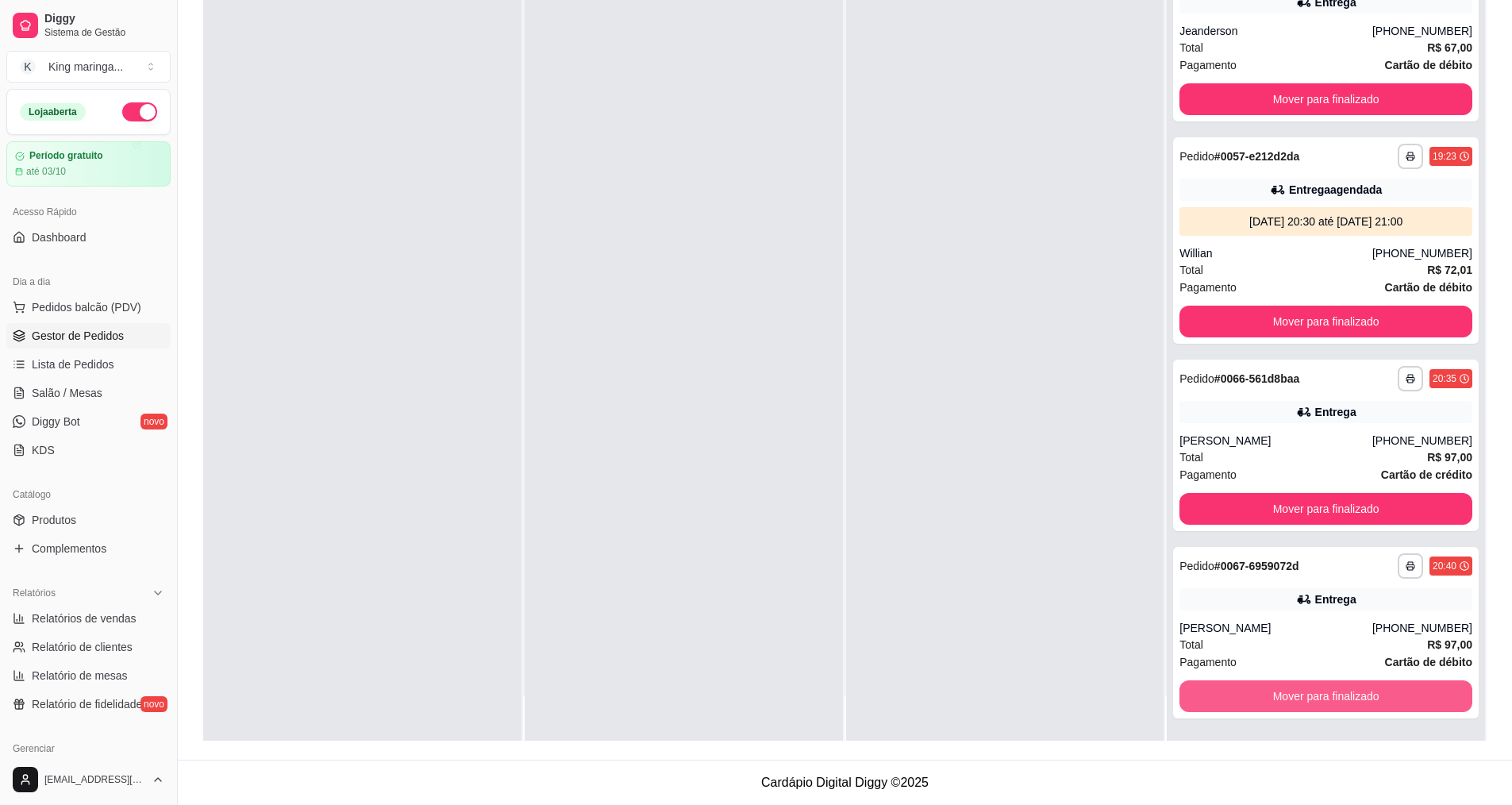
click at [1318, 699] on button "Mover para finalizado" at bounding box center [1327, 696] width 293 height 32
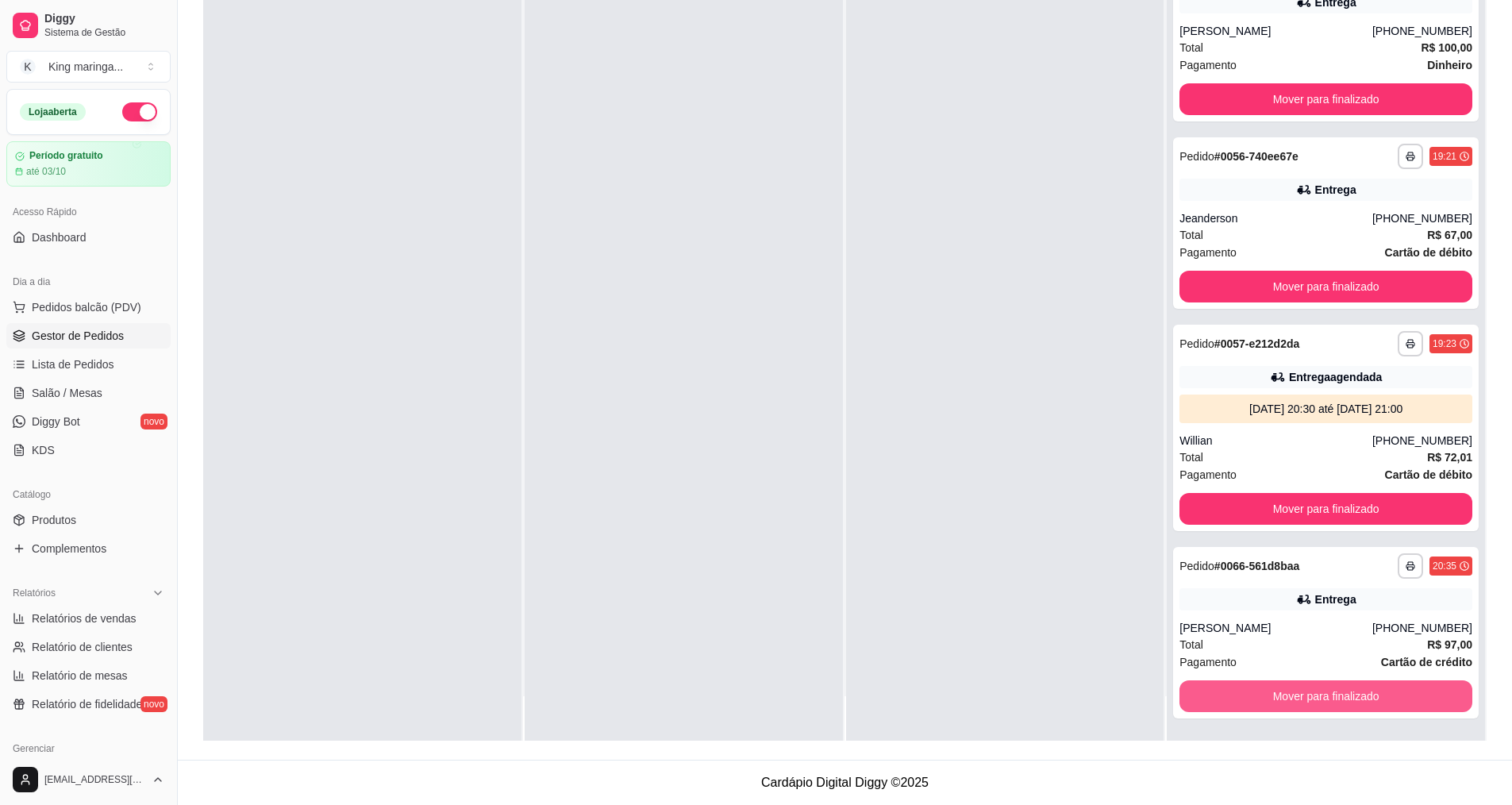
click at [1318, 699] on button "Mover para finalizado" at bounding box center [1327, 696] width 293 height 32
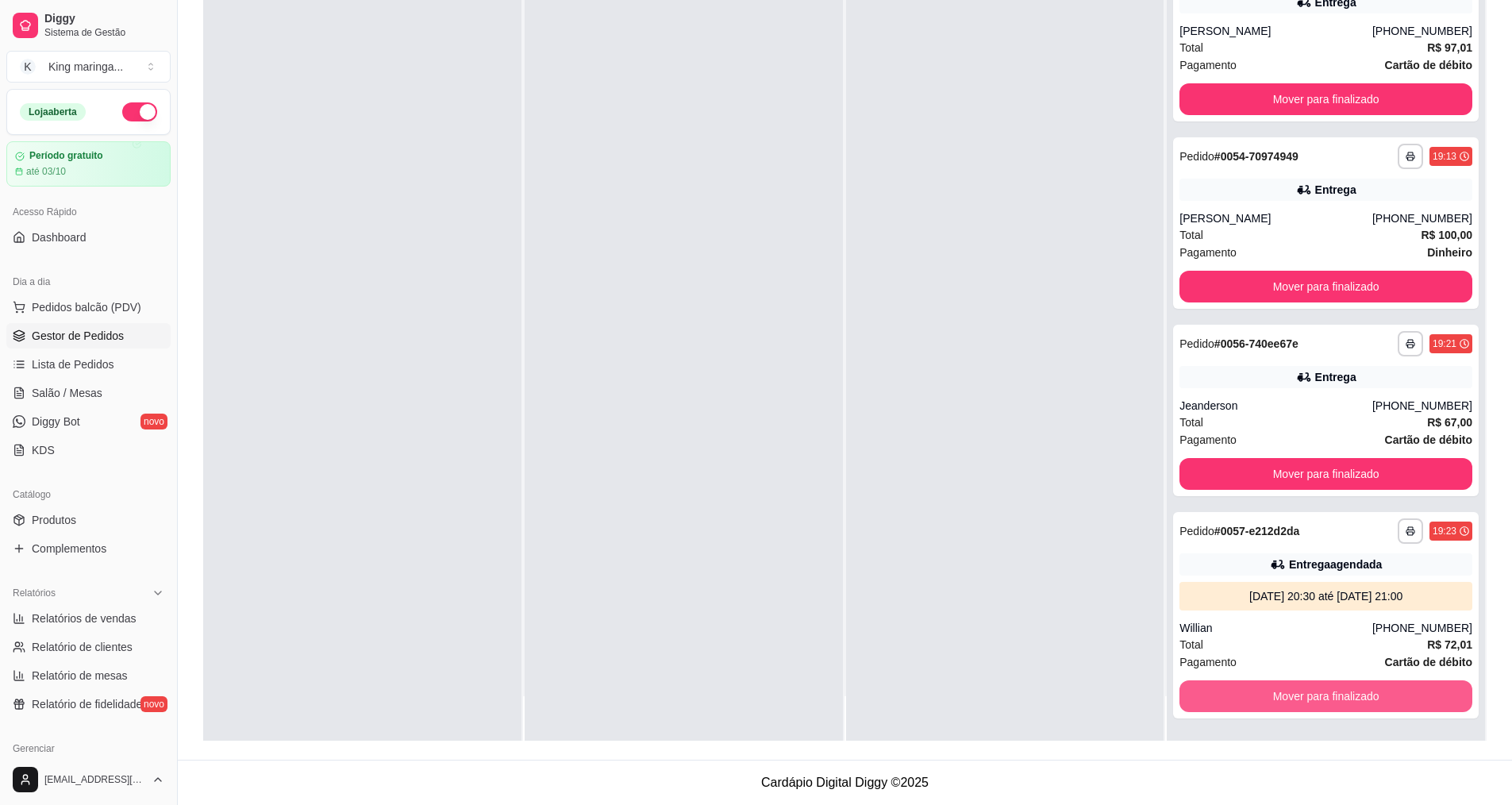
click at [1318, 699] on button "Mover para finalizado" at bounding box center [1327, 696] width 293 height 32
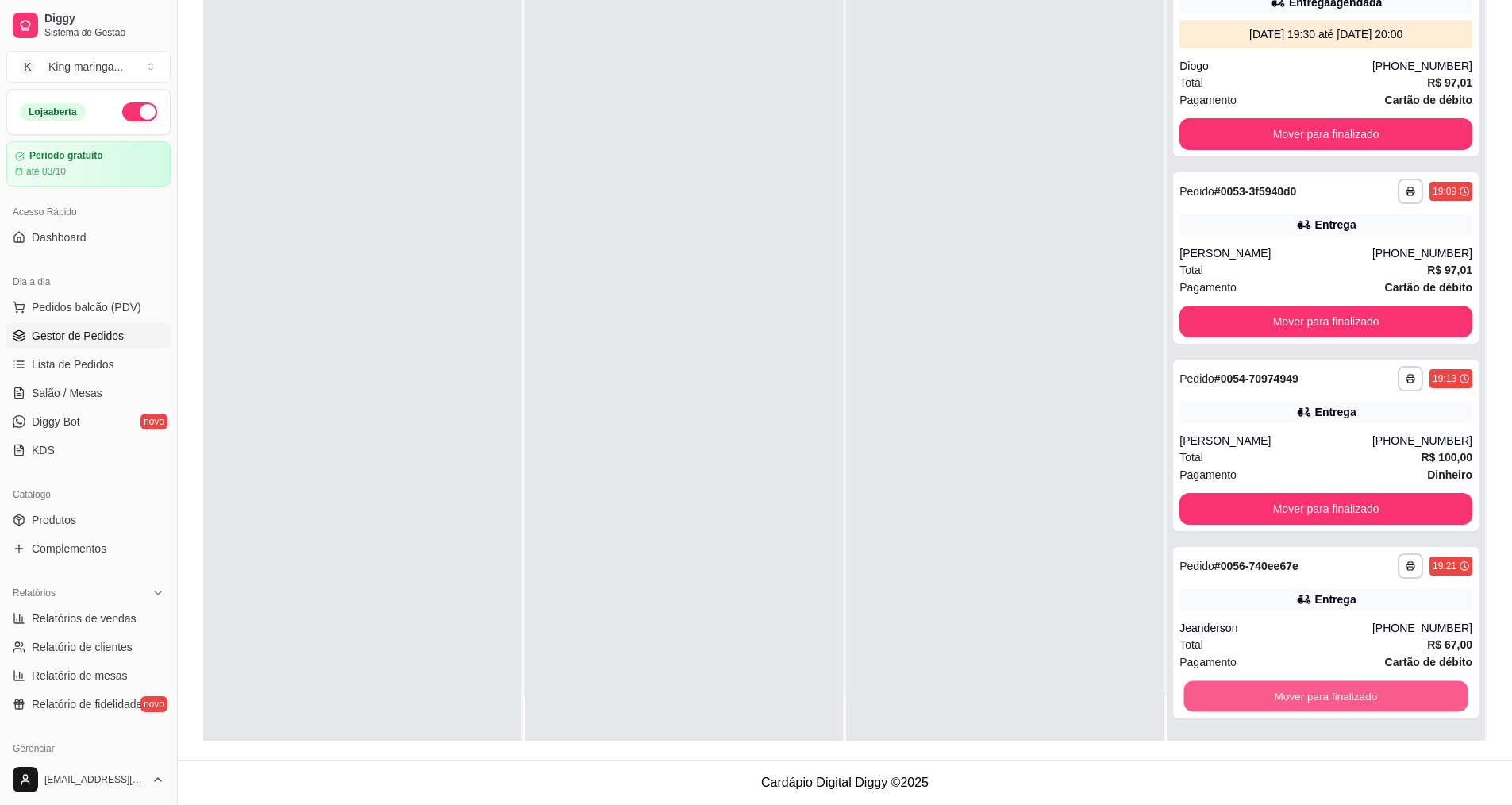
click at [1318, 699] on button "Mover para finalizado" at bounding box center [1326, 697] width 284 height 31
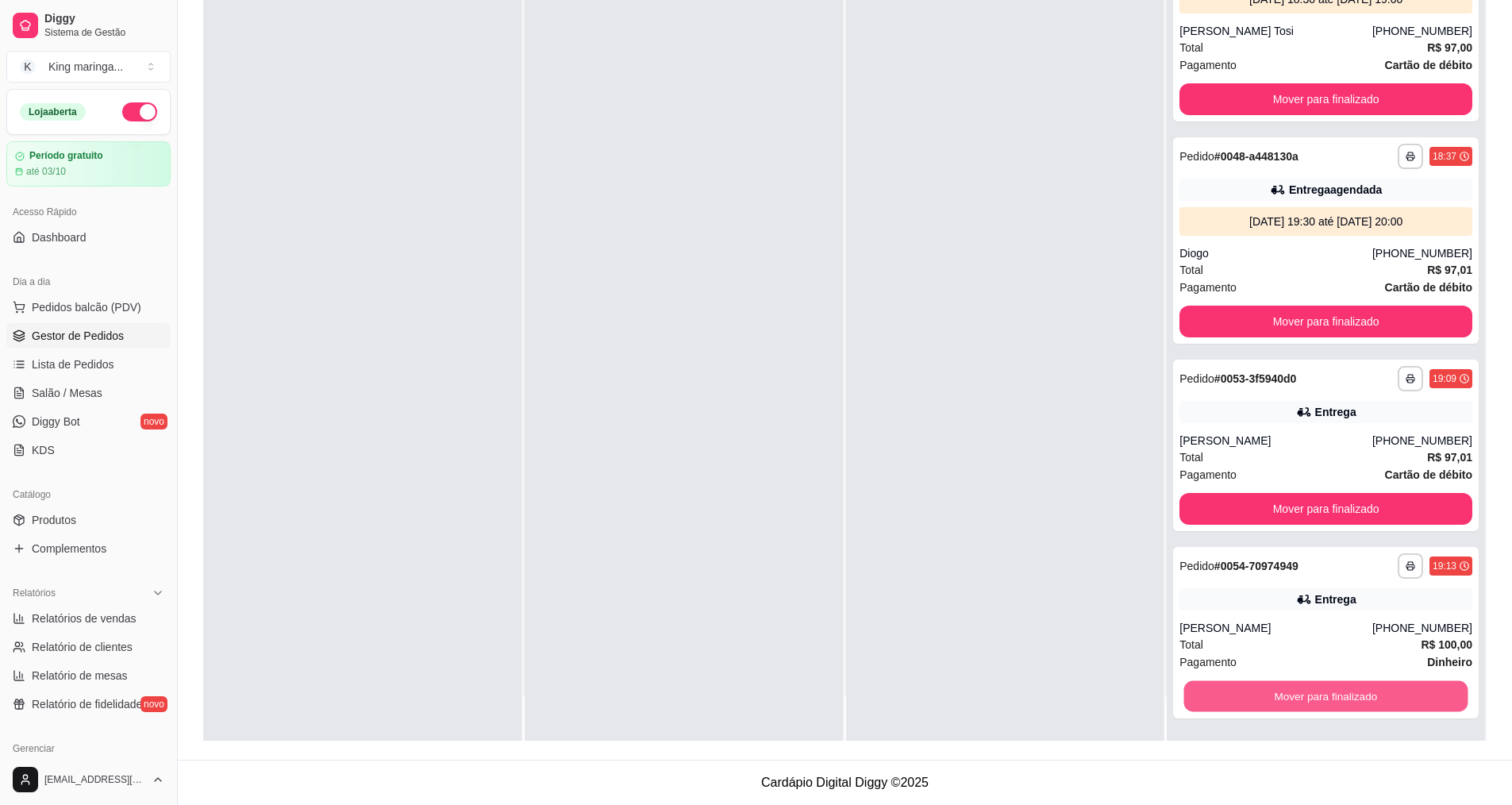
click at [1318, 699] on button "Mover para finalizado" at bounding box center [1326, 697] width 284 height 31
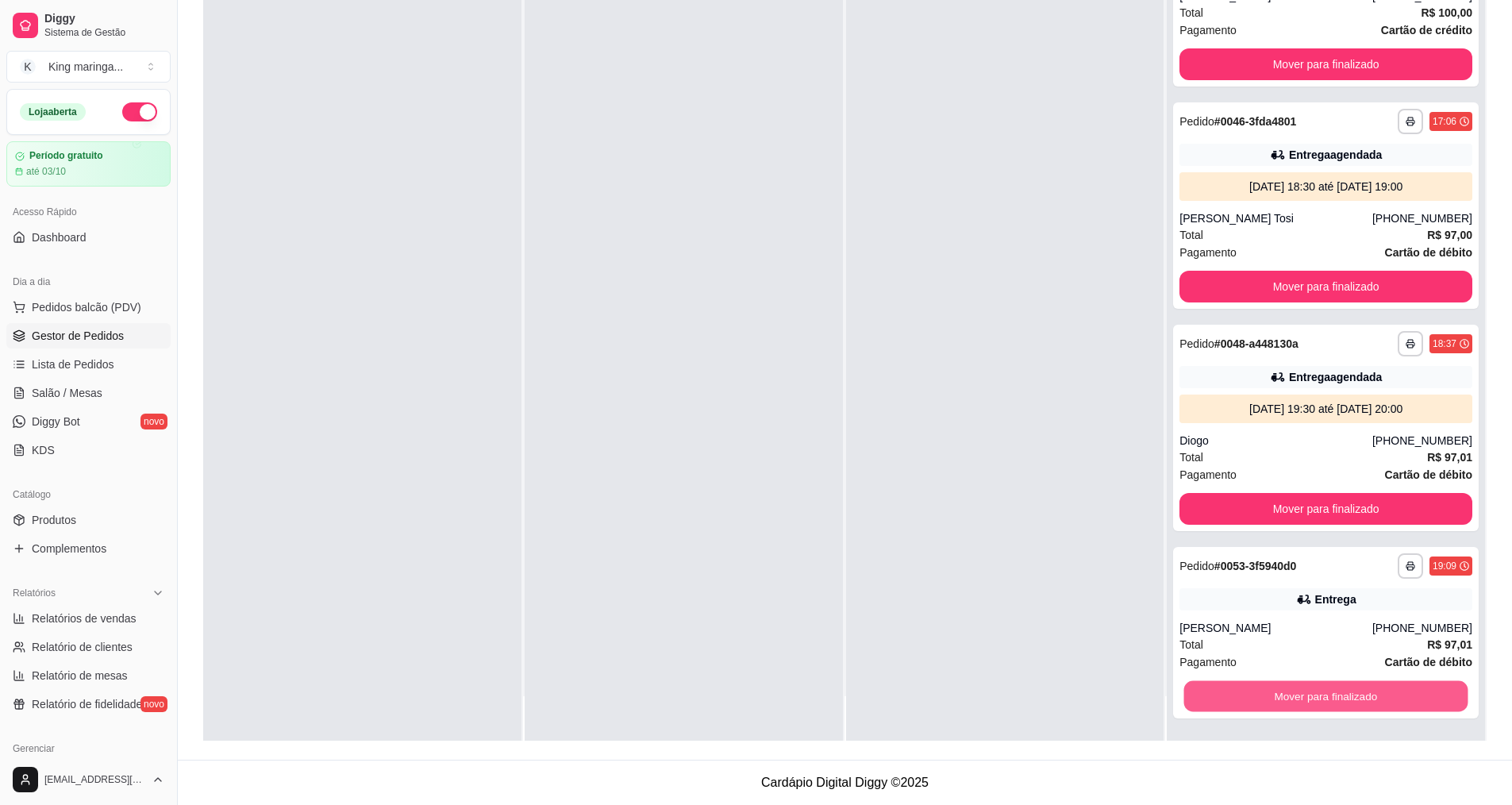
click at [1318, 699] on button "Mover para finalizado" at bounding box center [1326, 697] width 284 height 31
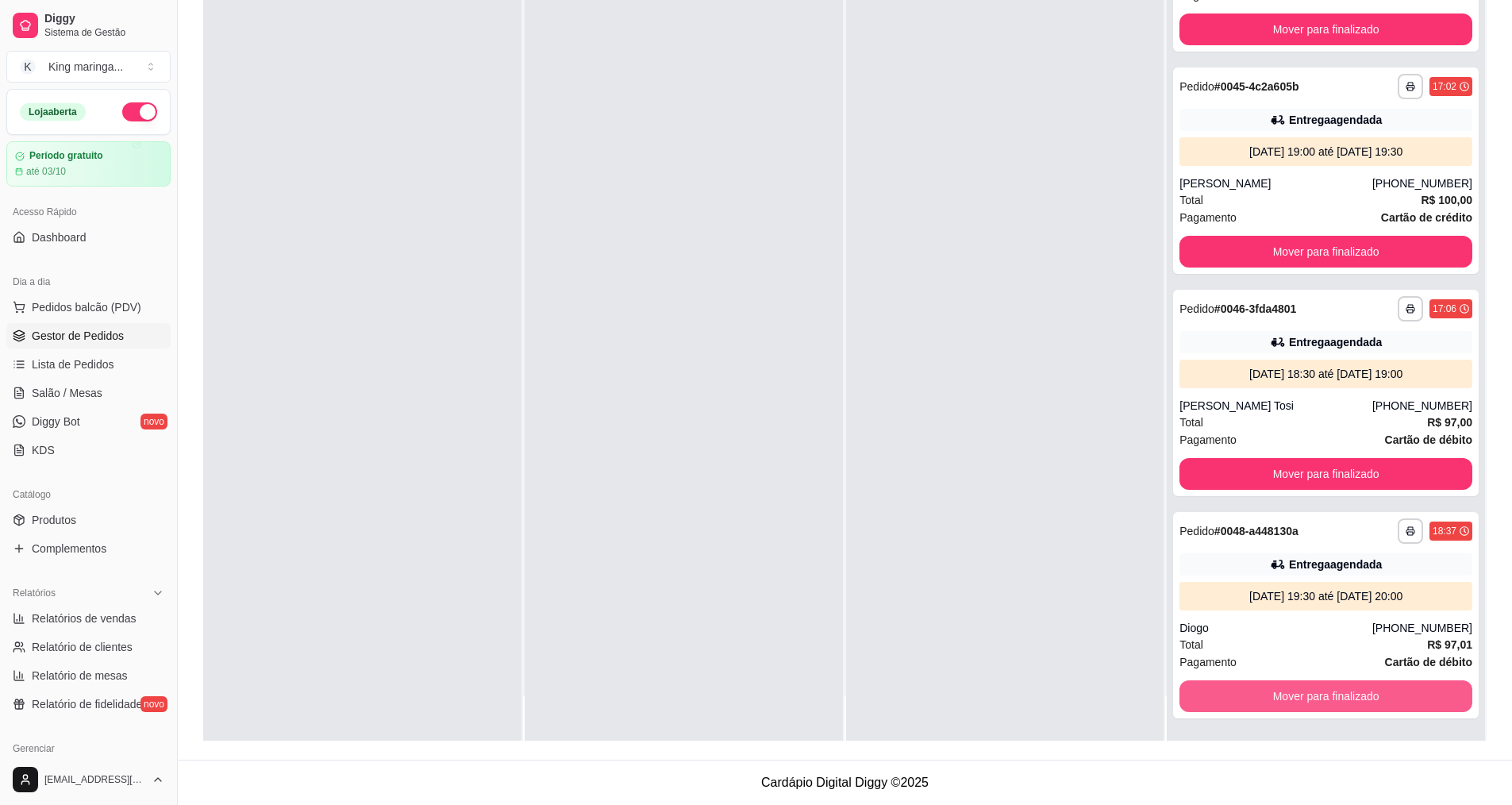
click at [1318, 699] on button "Mover para finalizado" at bounding box center [1327, 696] width 293 height 32
click at [1318, 699] on button "Mover para finalizado" at bounding box center [1326, 697] width 284 height 31
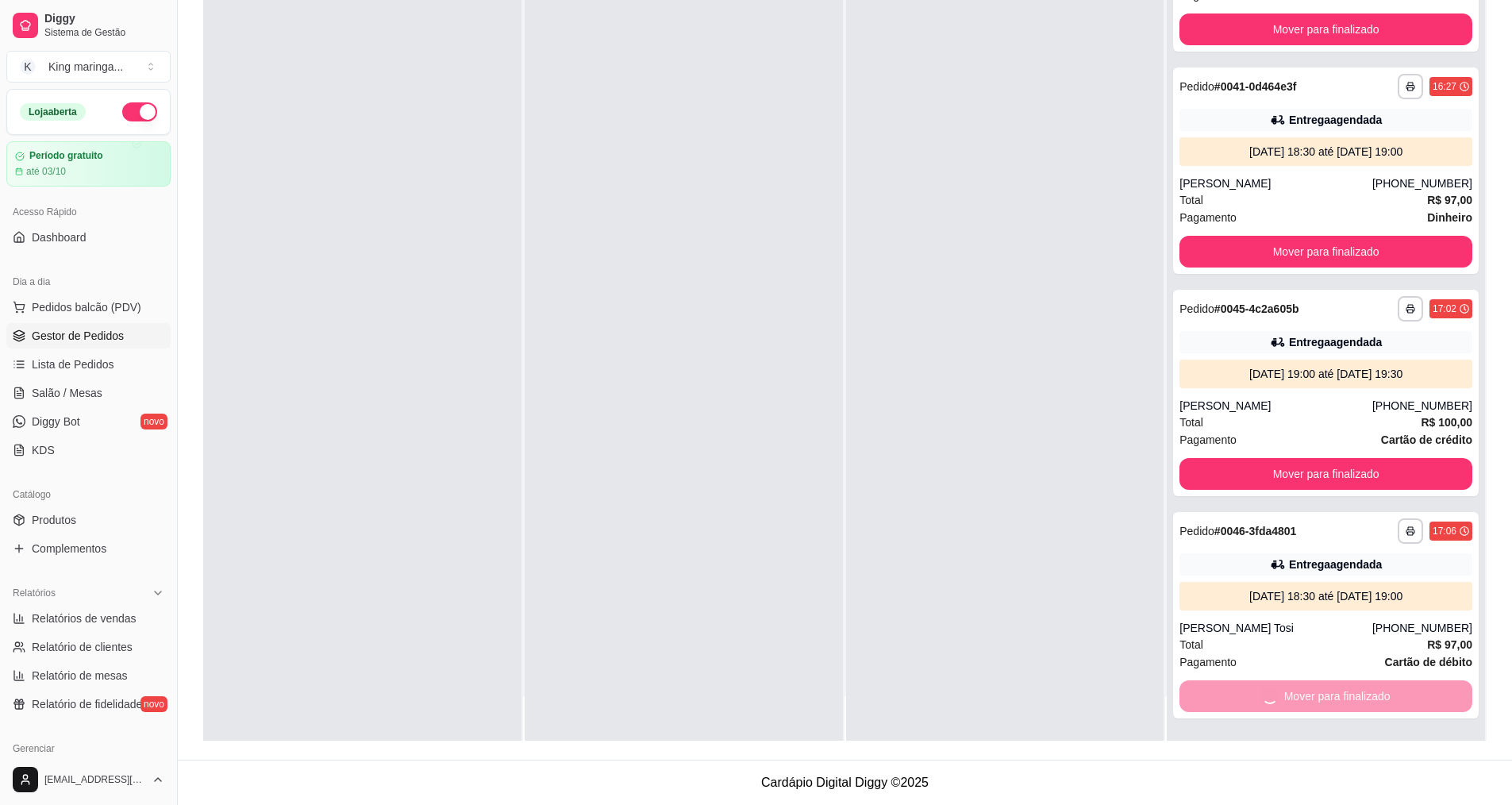
scroll to position [100, 0]
click at [1318, 699] on button "Mover para finalizado" at bounding box center [1326, 697] width 284 height 31
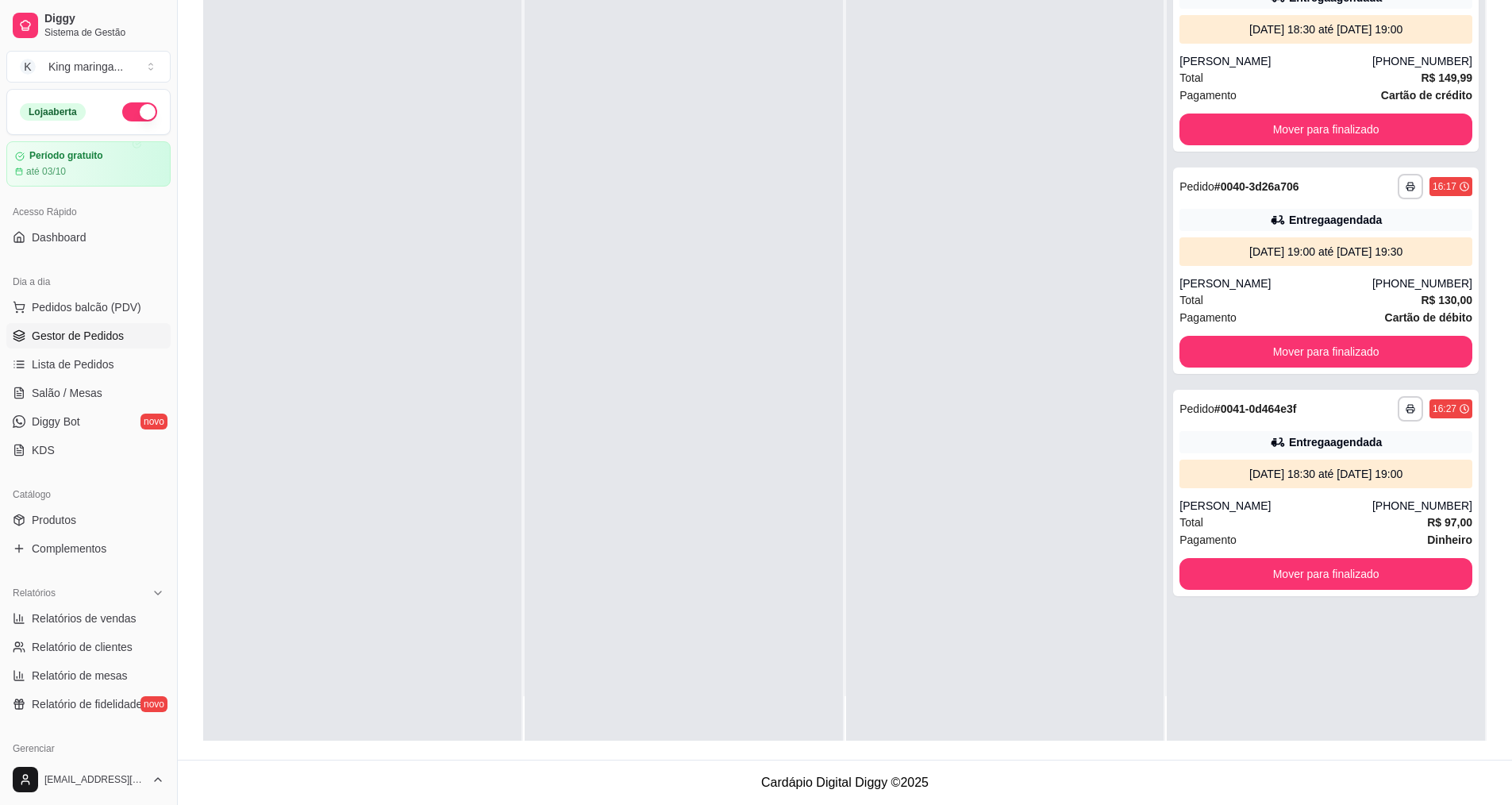
click at [1318, 699] on div "**********" at bounding box center [1326, 338] width 318 height 805
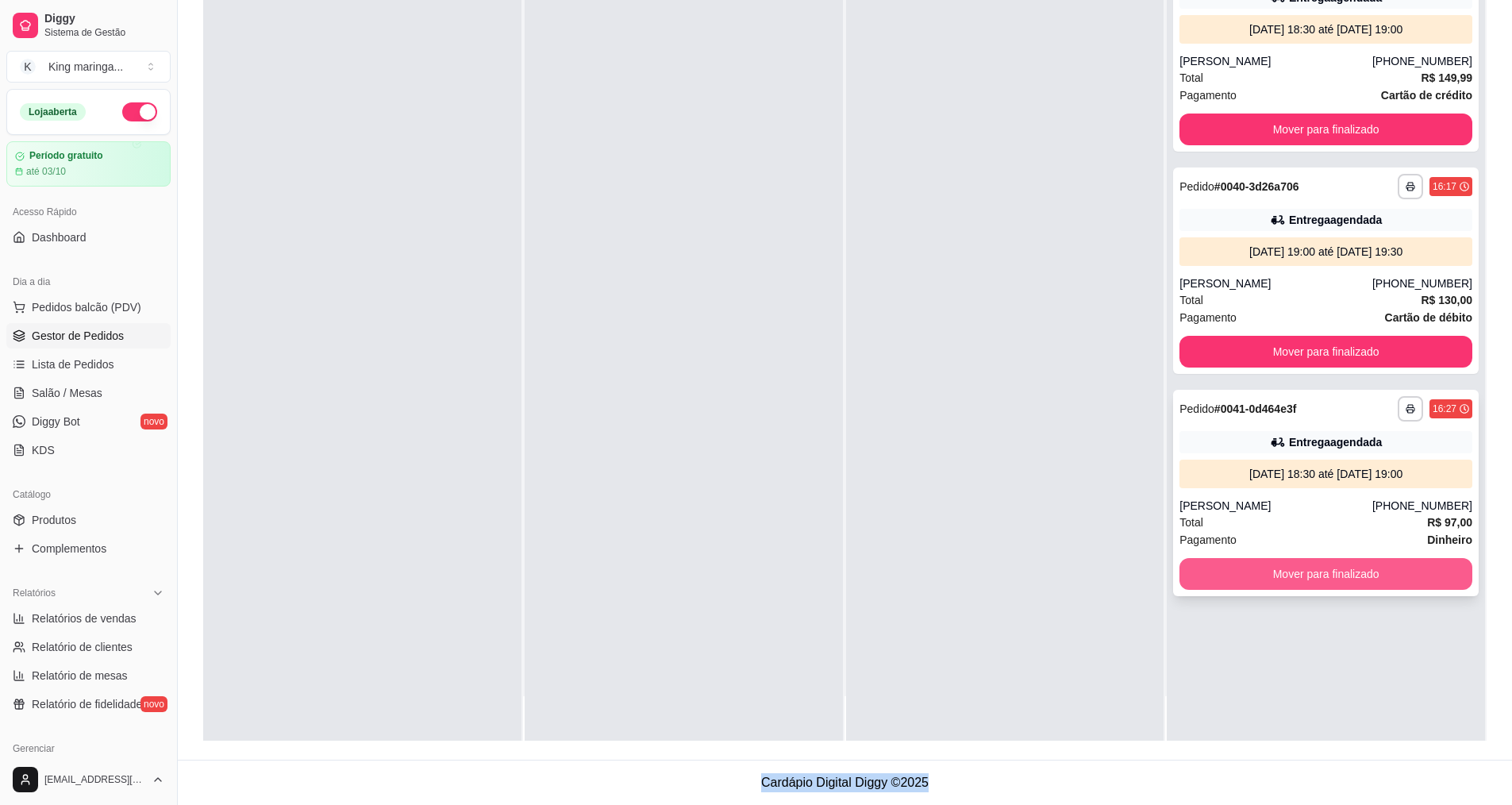
click at [1303, 574] on button "Mover para finalizado" at bounding box center [1327, 573] width 293 height 32
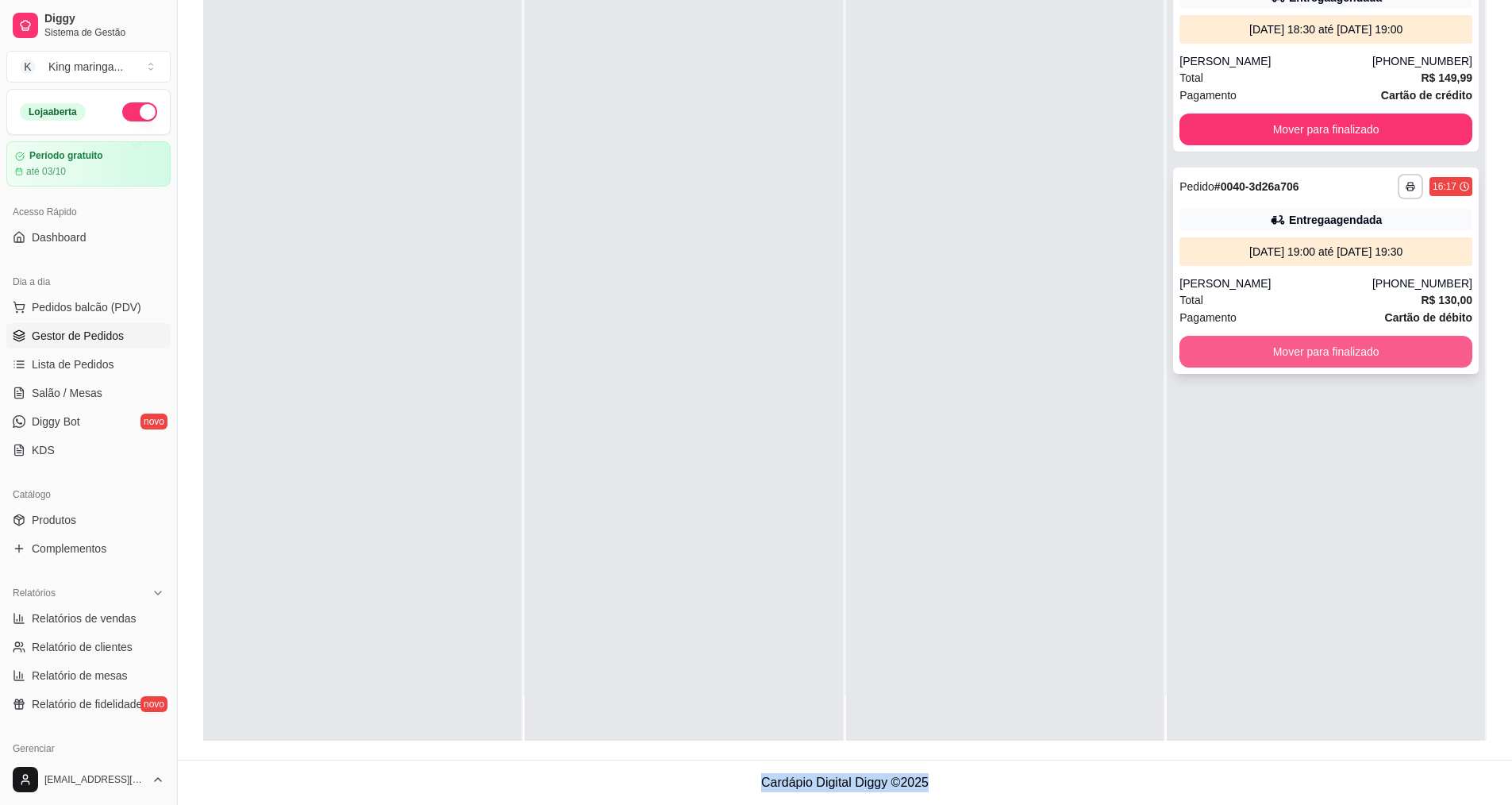
click at [1326, 355] on button "Mover para finalizado" at bounding box center [1327, 352] width 293 height 32
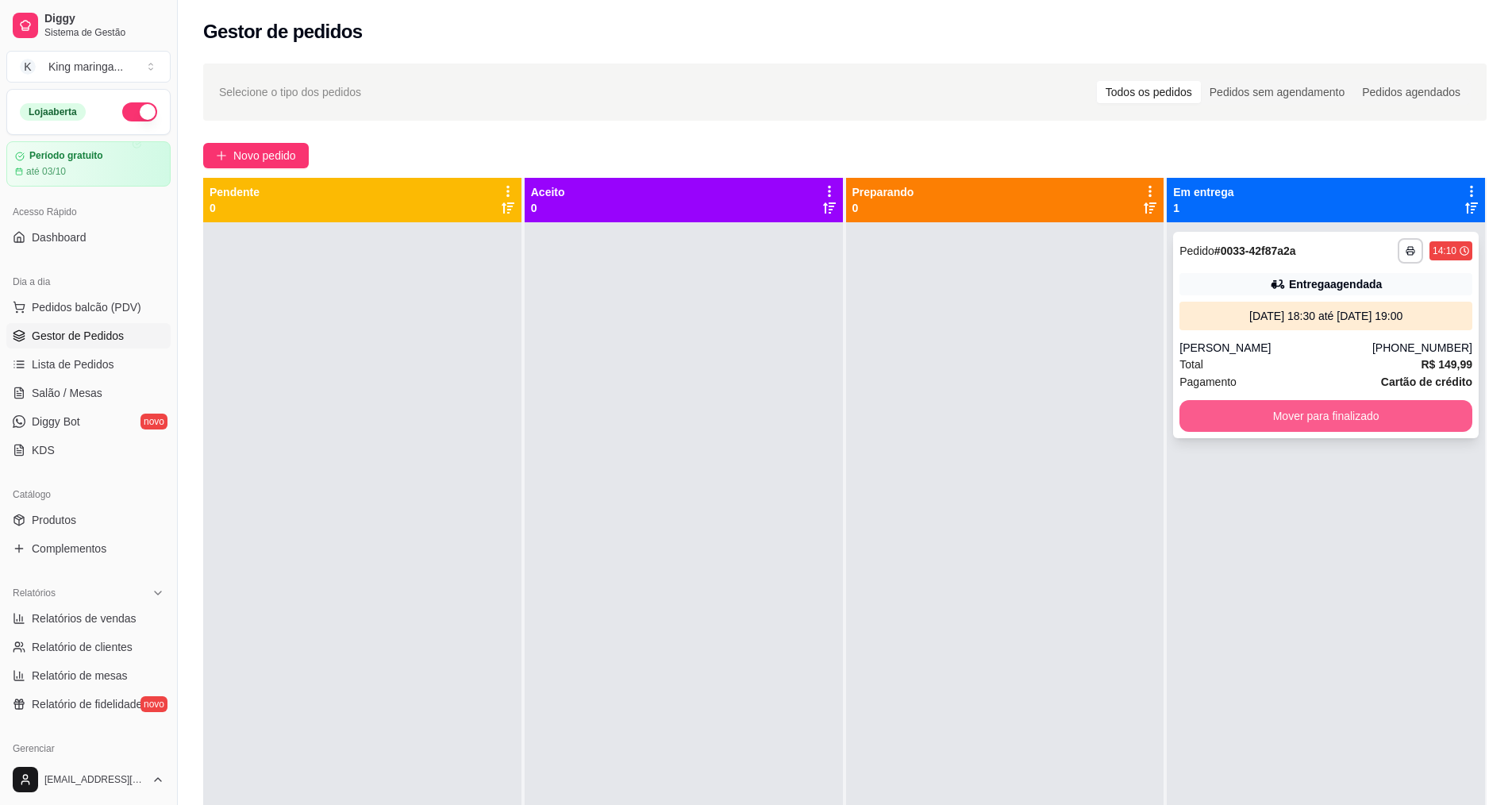
click at [1336, 425] on button "Mover para finalizado" at bounding box center [1327, 416] width 293 height 32
